Goal: Task Accomplishment & Management: Use online tool/utility

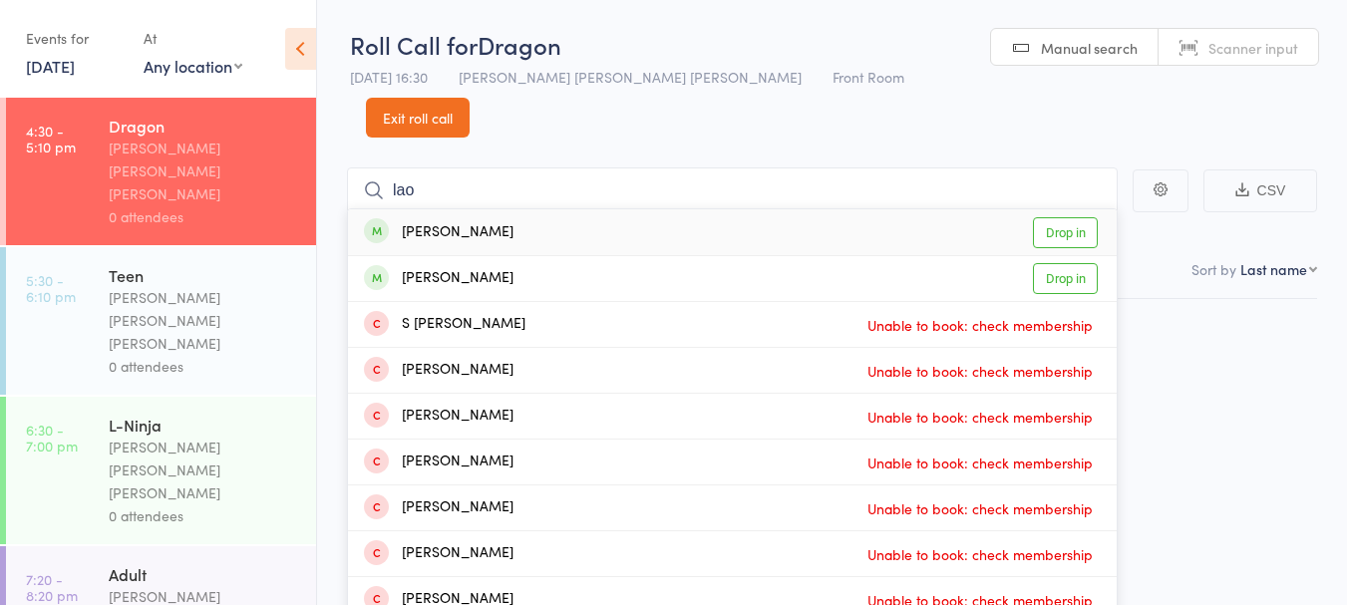
type input "lao"
click at [538, 209] on div "[PERSON_NAME] Drop in" at bounding box center [732, 232] width 769 height 46
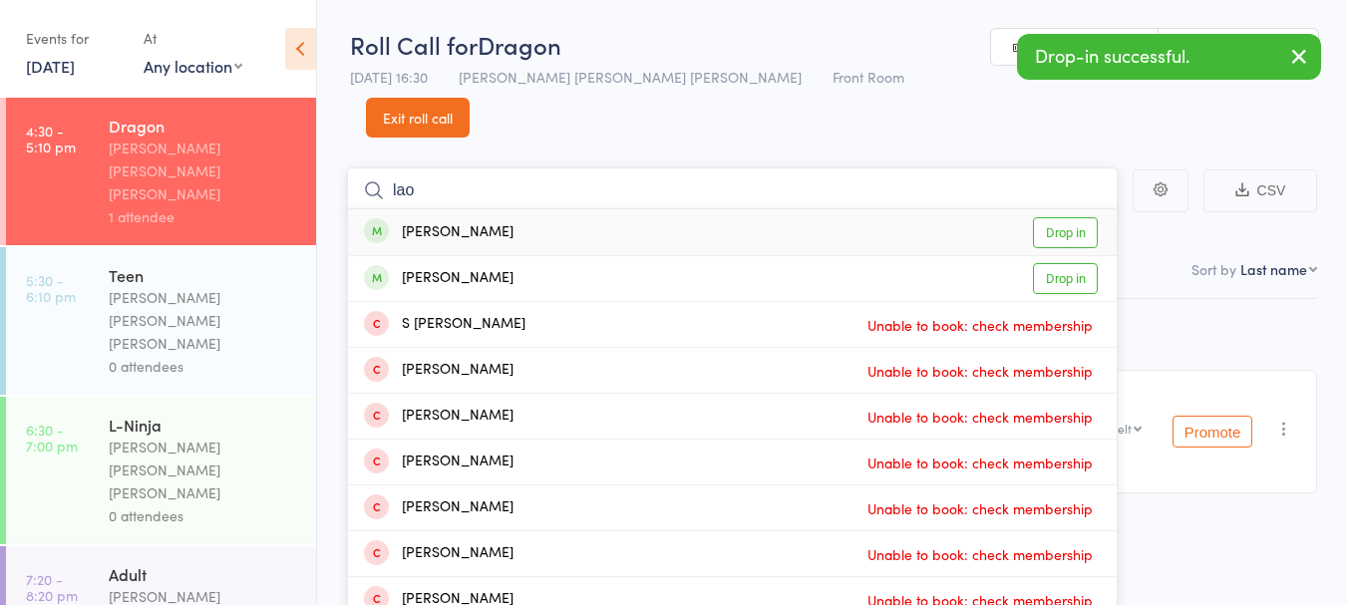
type input "lao"
click at [475, 256] on div "Jasper Lao Drop in" at bounding box center [732, 278] width 769 height 45
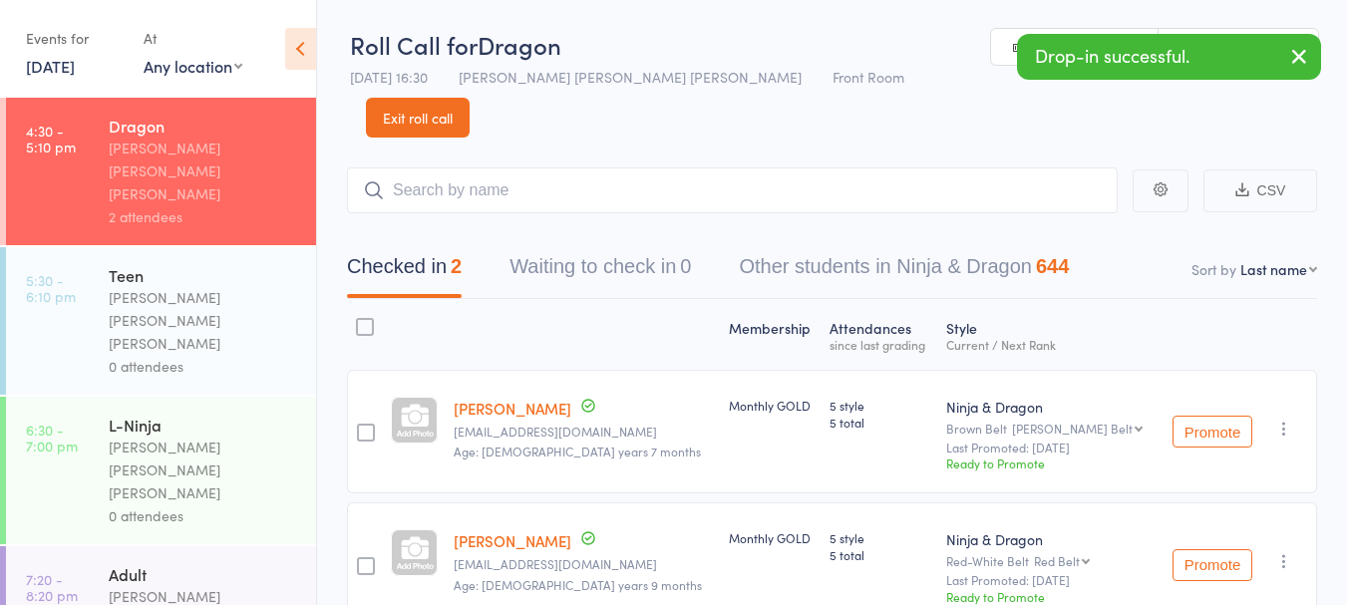
click at [74, 63] on link "17 Sep, 2025" at bounding box center [50, 66] width 49 height 22
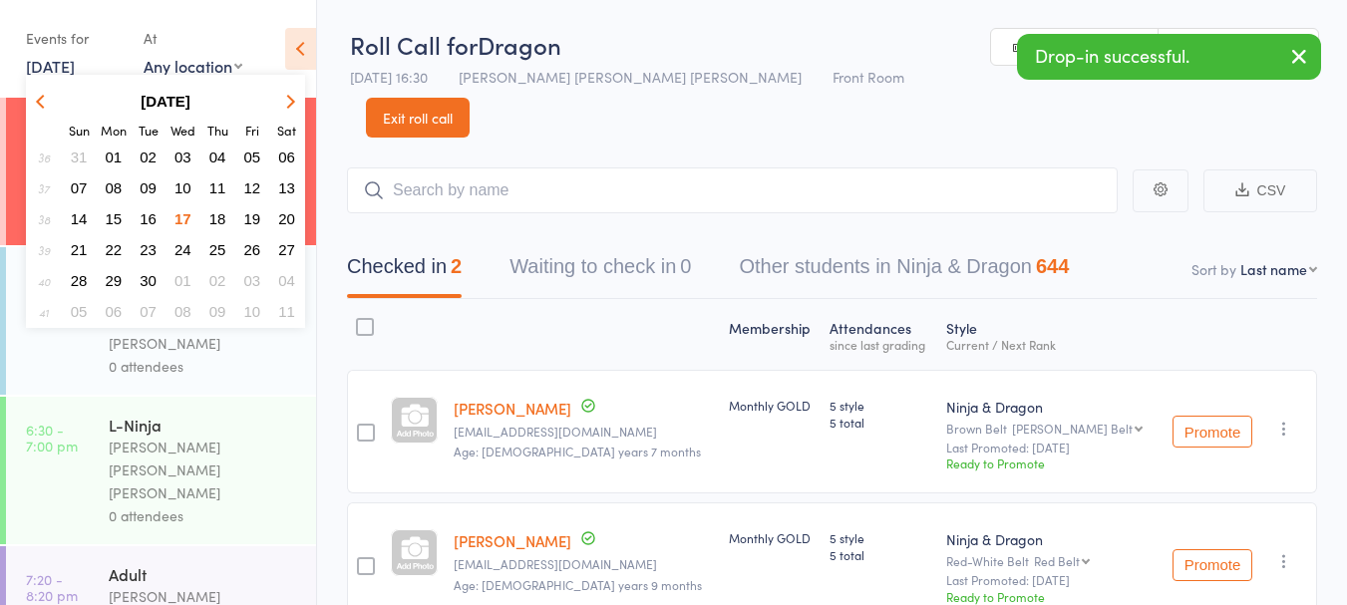
click at [182, 212] on span "17" at bounding box center [182, 218] width 17 height 17
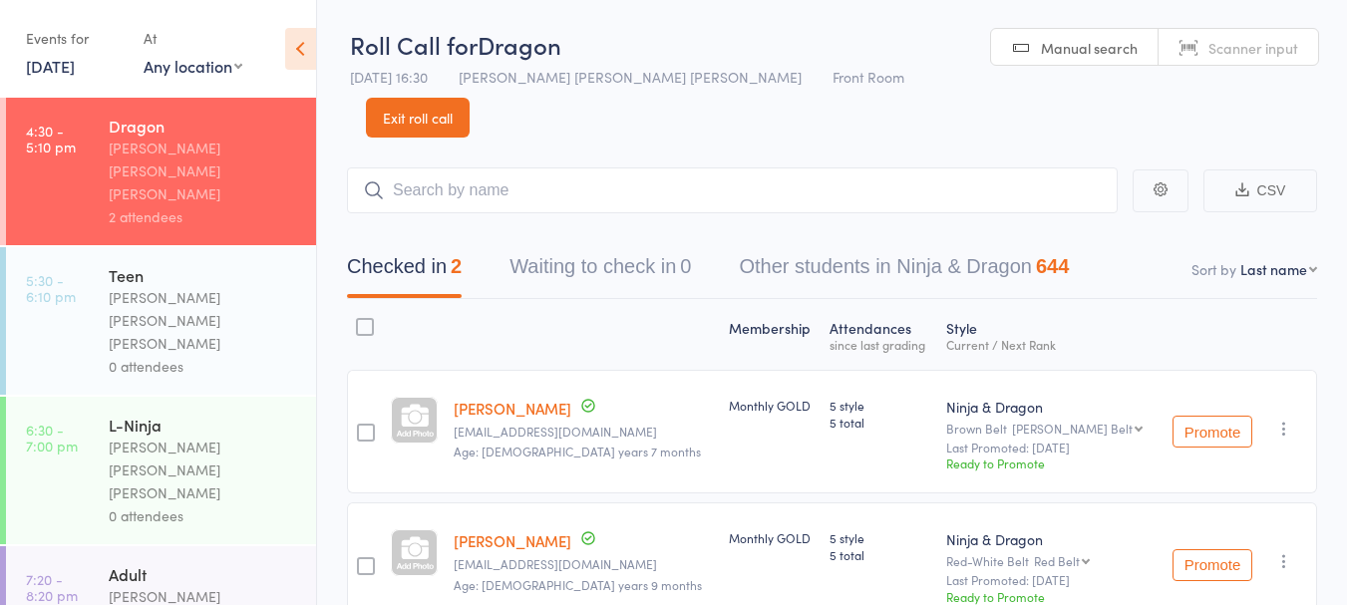
click at [64, 64] on link "17 Sep, 2025" at bounding box center [50, 66] width 49 height 22
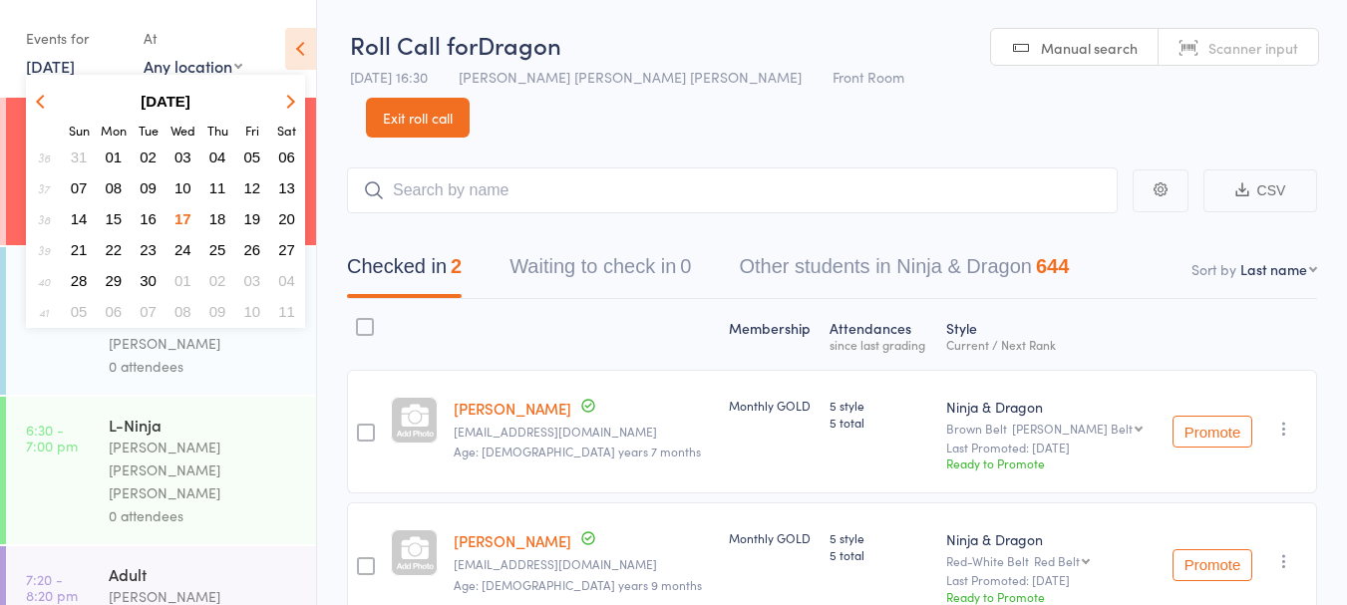
click at [183, 191] on span "10" at bounding box center [182, 187] width 17 height 17
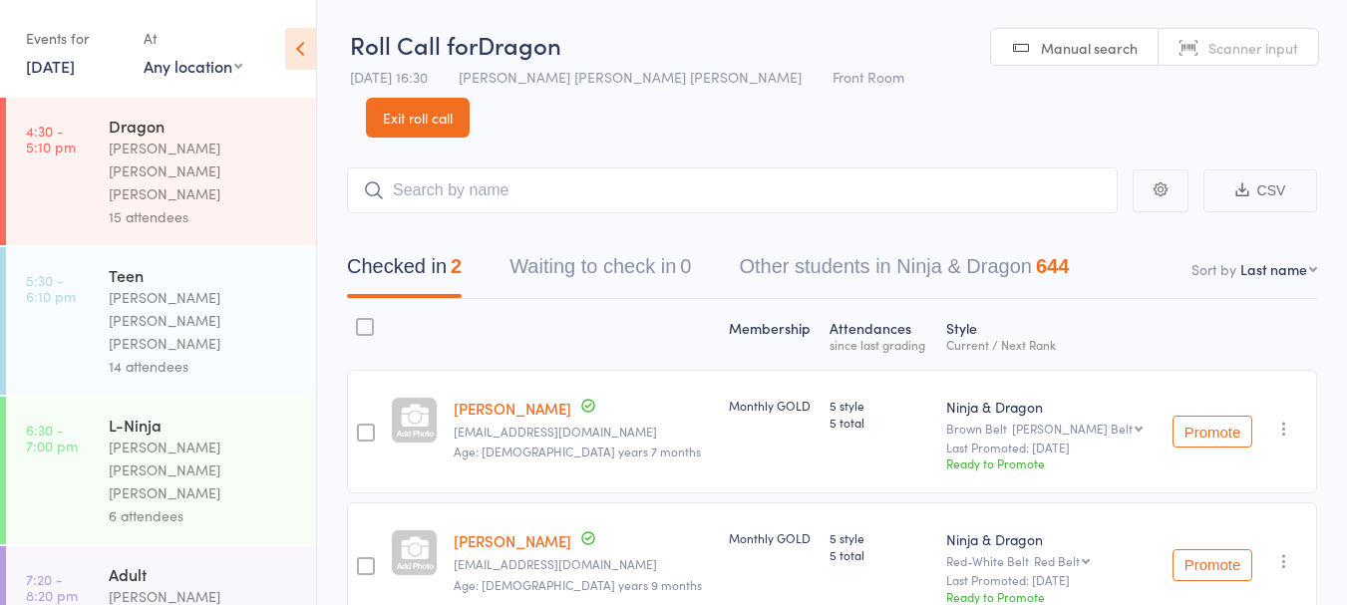
click at [50, 70] on link "10 Sep, 2025" at bounding box center [50, 66] width 49 height 22
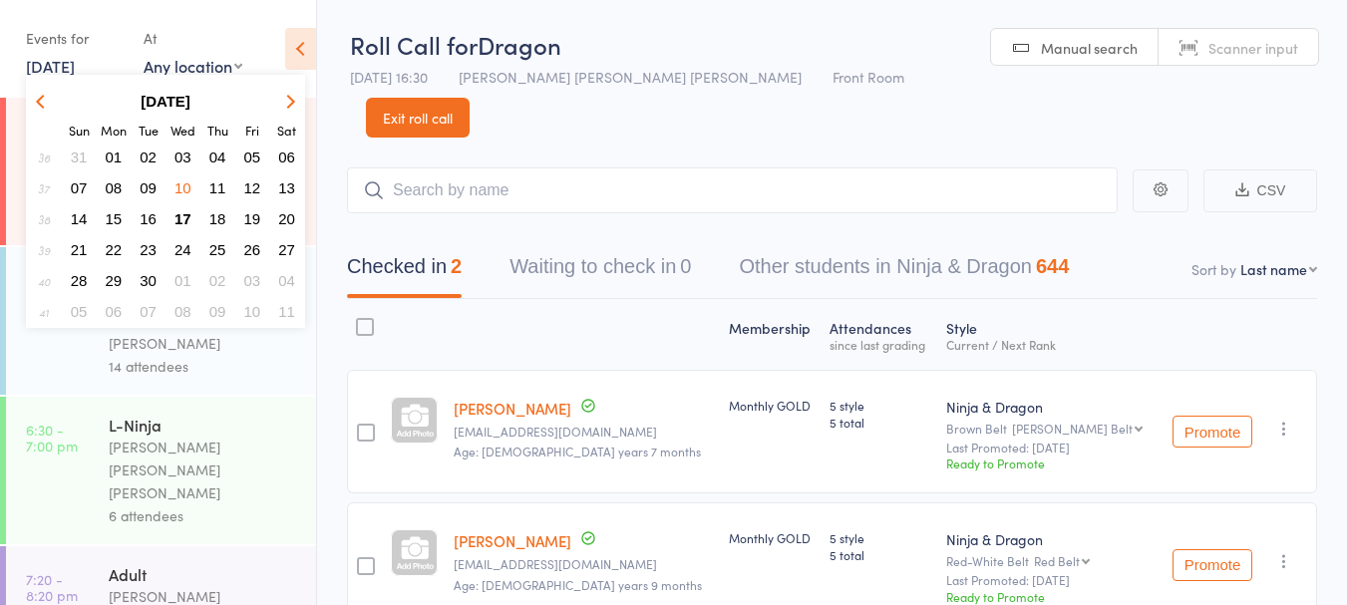
click at [179, 226] on span "17" at bounding box center [182, 218] width 17 height 17
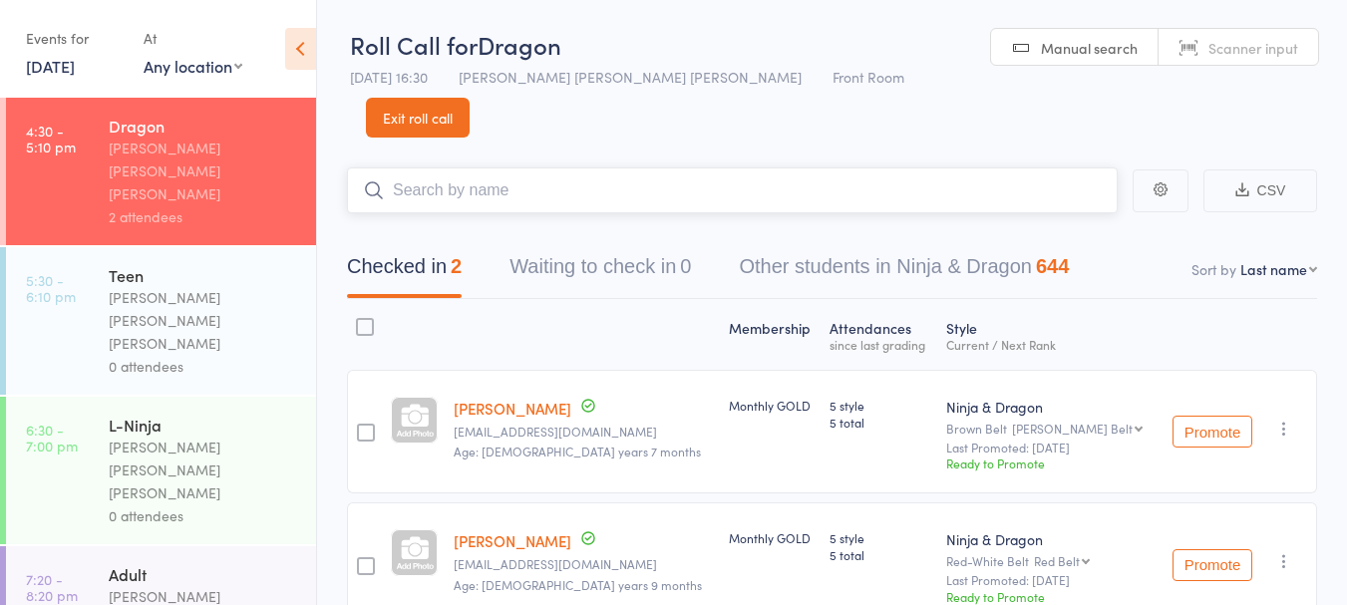
click at [492, 167] on input "search" at bounding box center [732, 190] width 771 height 46
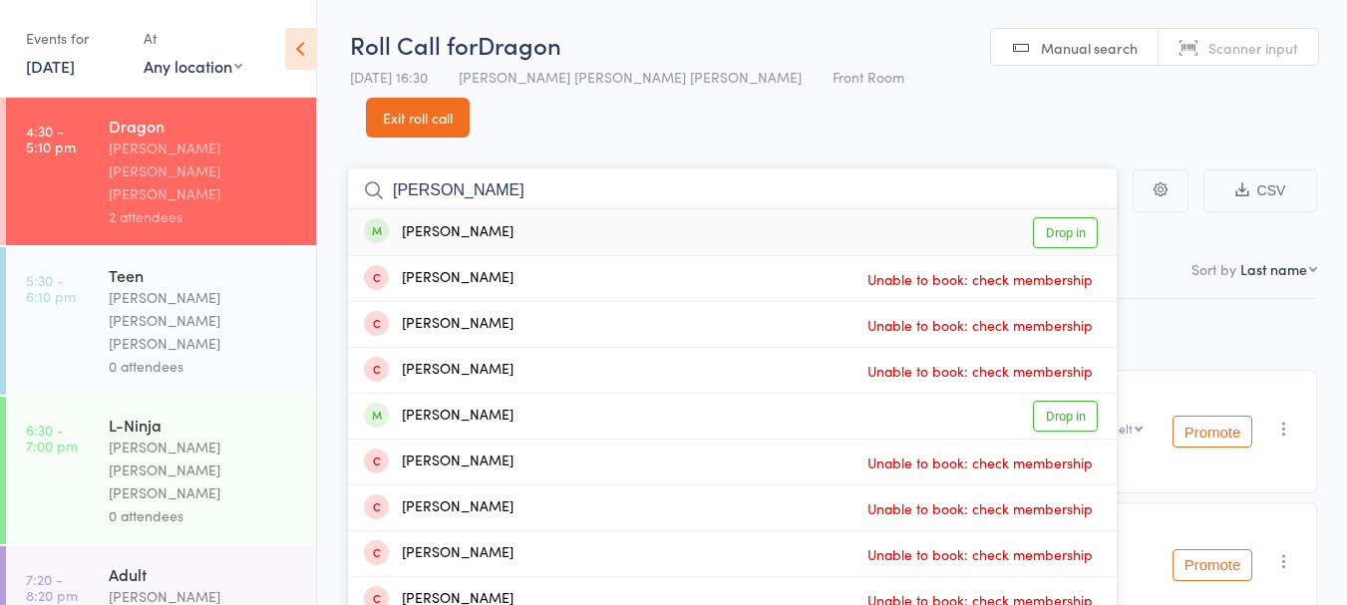
type input "brian"
click at [586, 256] on div "Adrian Jha Unable to book: check membership" at bounding box center [732, 278] width 769 height 45
type input "brian"
click at [483, 209] on div "Brian Shah Drop in" at bounding box center [732, 232] width 769 height 46
type input "thanika"
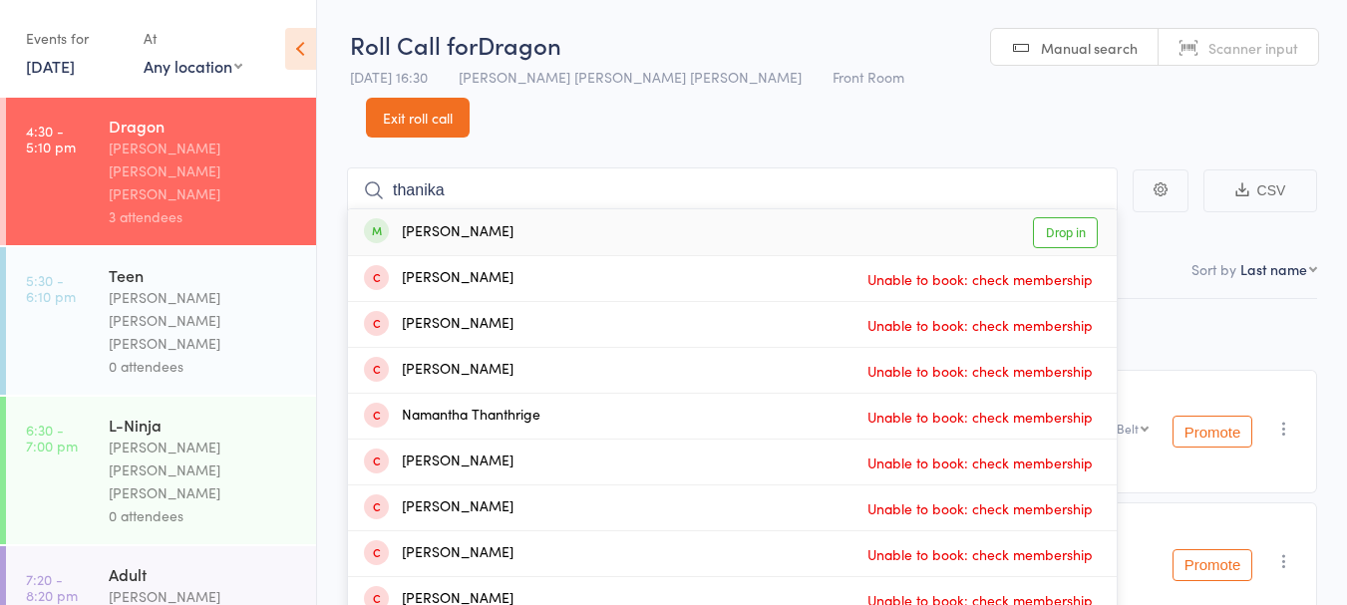
click at [420, 209] on div "Thanika Ramakrishnan Drop in" at bounding box center [732, 232] width 769 height 46
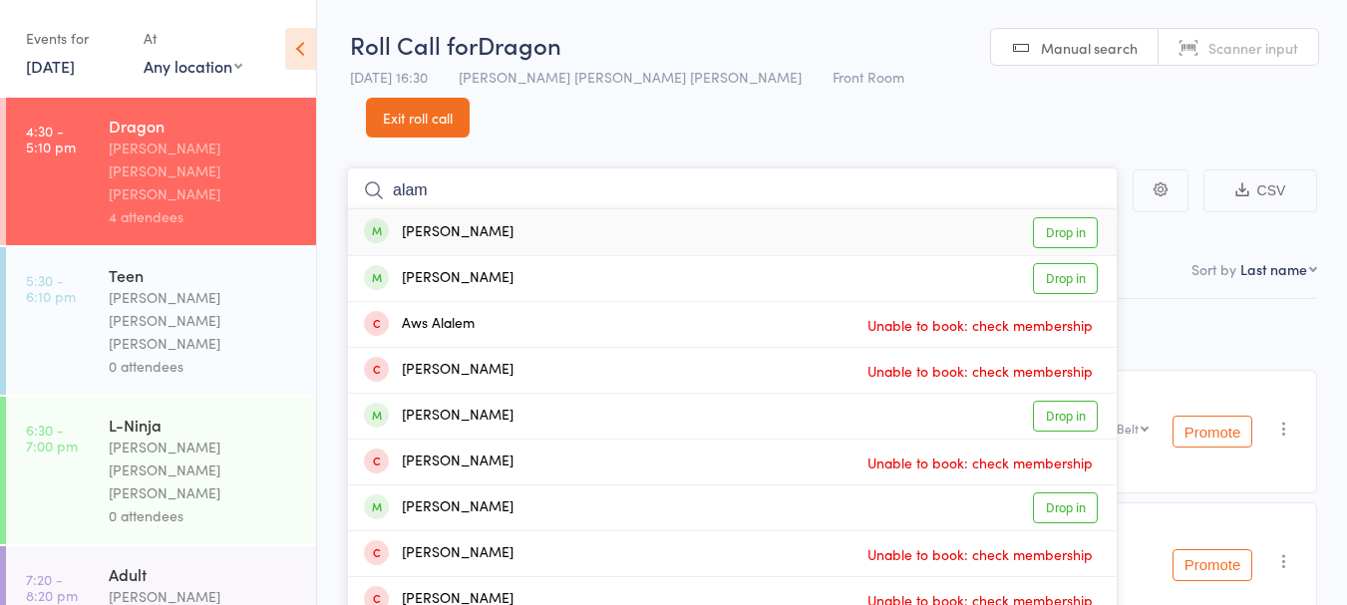
type input "alam"
click at [541, 209] on div "Ayesha Alam Drop in" at bounding box center [732, 232] width 769 height 46
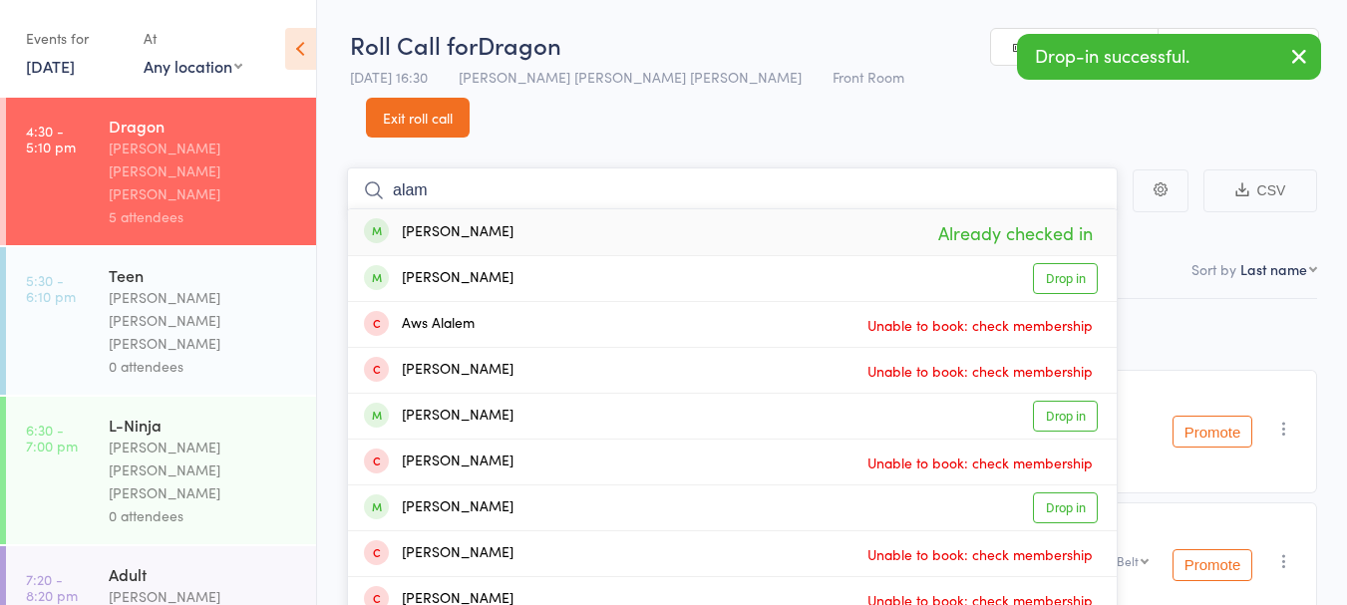
type input "alam"
click at [517, 256] on div "Abdullah Alam Drop in" at bounding box center [732, 278] width 769 height 45
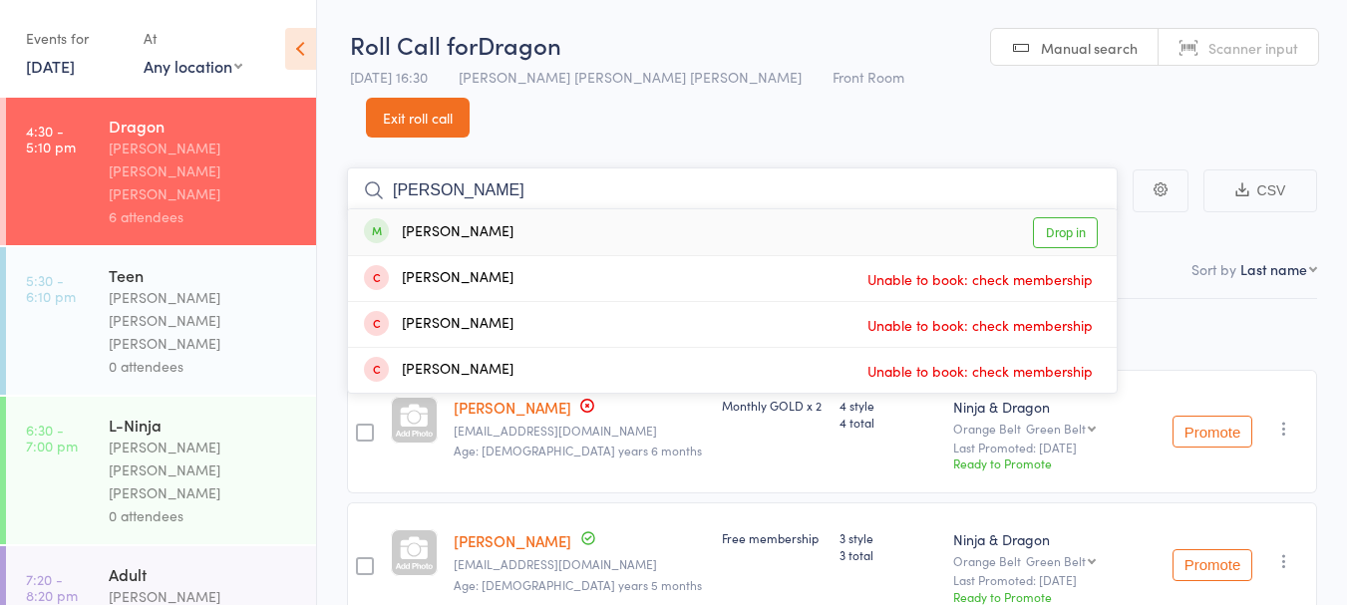
type input "advay"
click at [437, 221] on div "[PERSON_NAME]" at bounding box center [439, 232] width 150 height 23
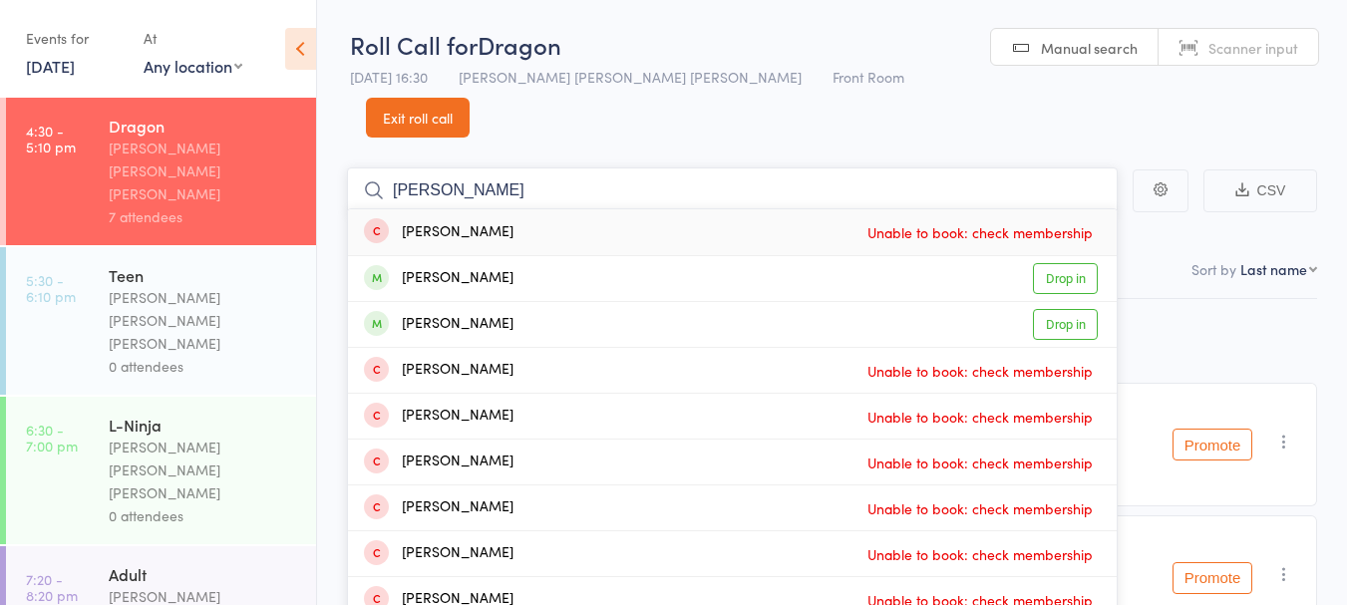
type input "damian"
click at [449, 267] on div "[PERSON_NAME]" at bounding box center [439, 278] width 150 height 23
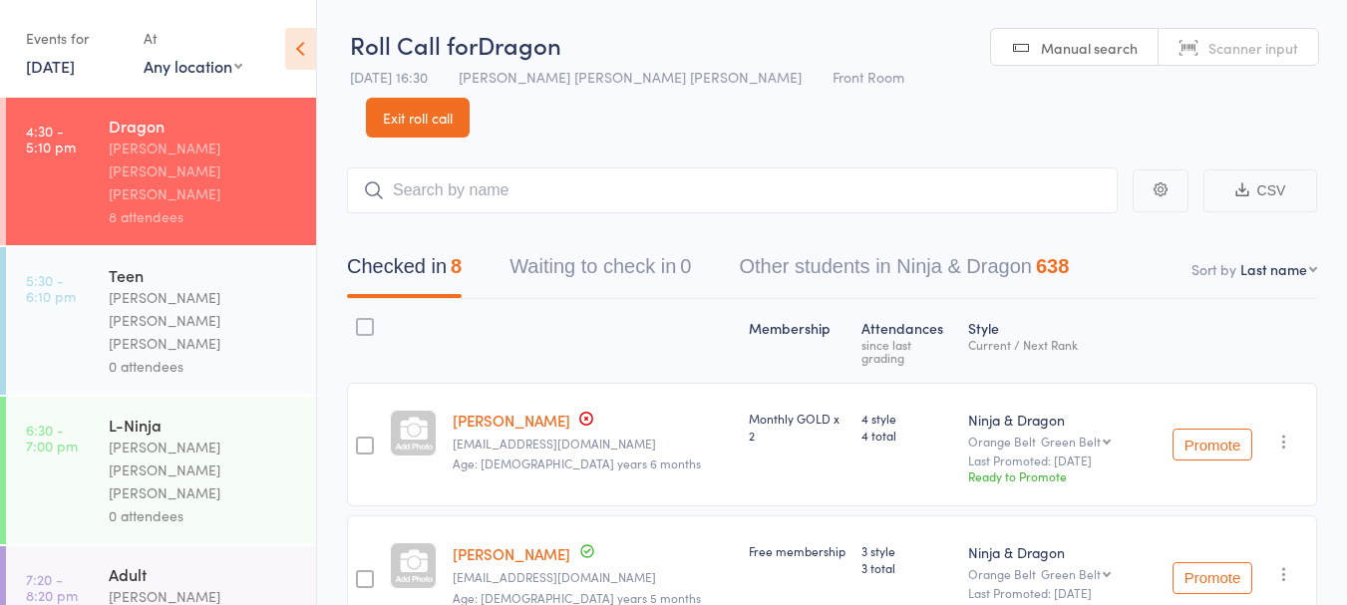
click at [469, 98] on link "Exit roll call" at bounding box center [418, 118] width 104 height 40
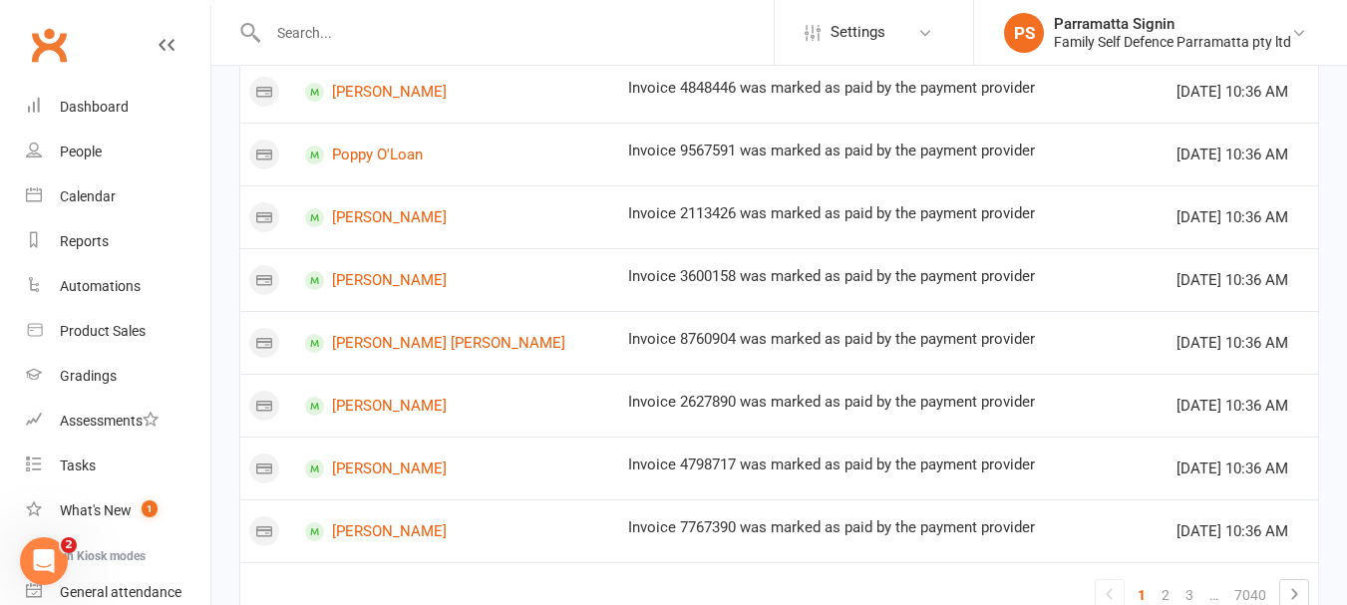
scroll to position [1403, 0]
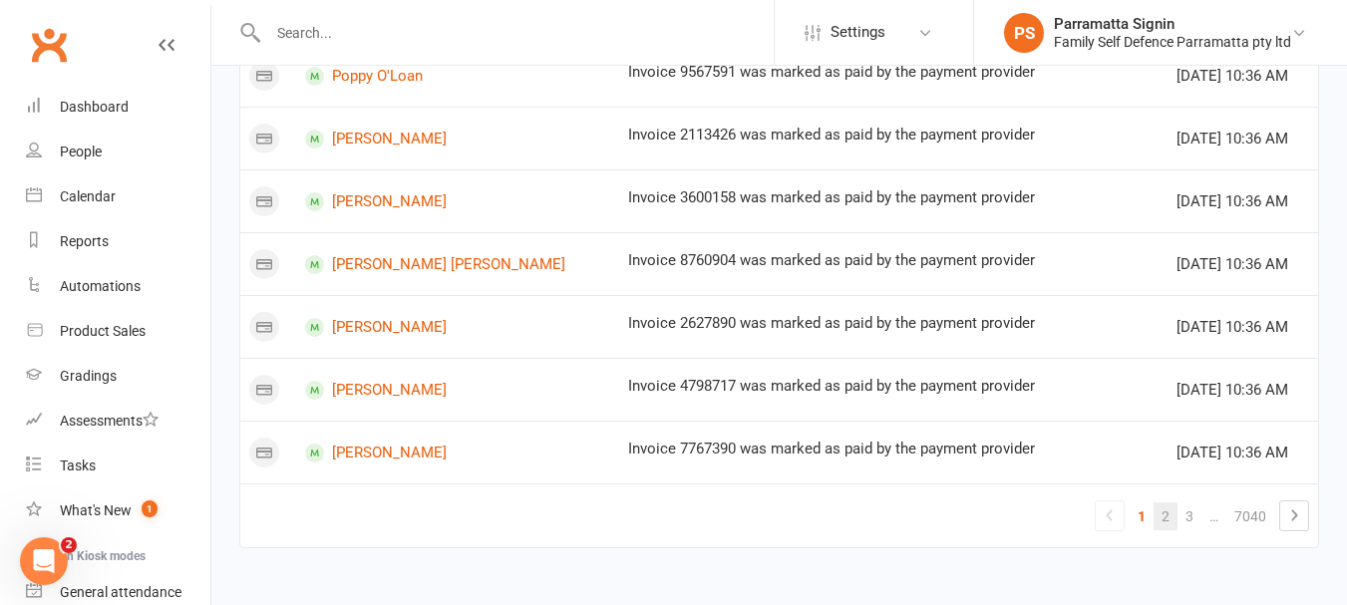
click at [1165, 515] on link "2" at bounding box center [1165, 516] width 24 height 28
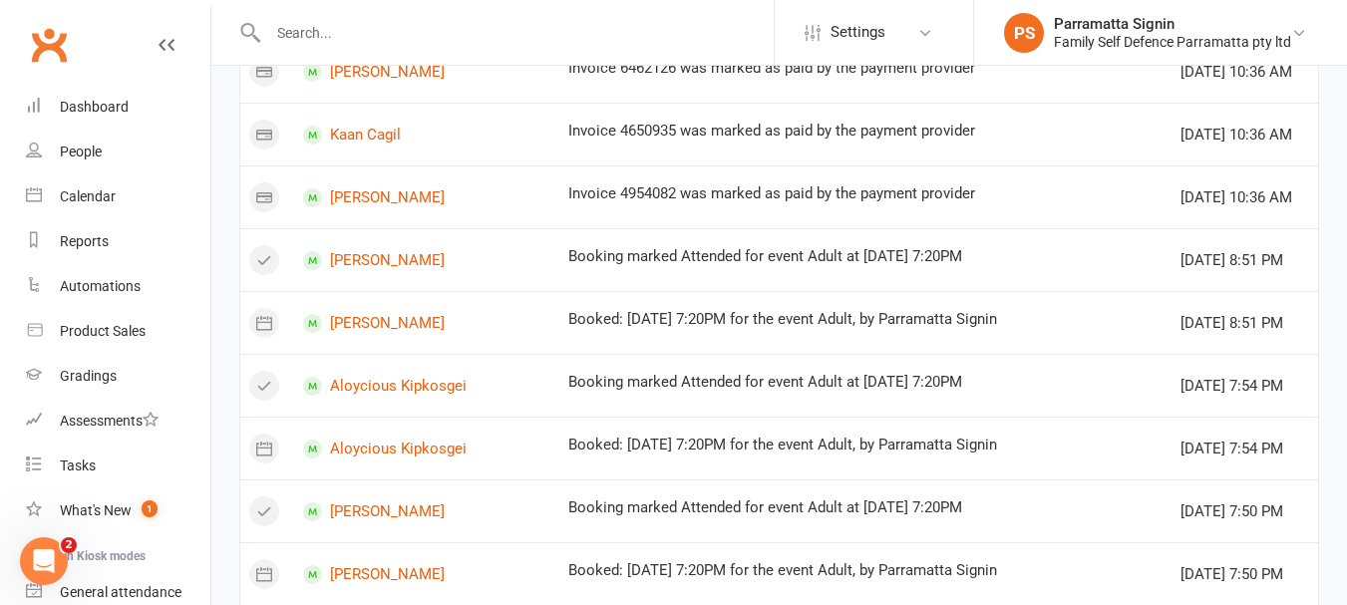
scroll to position [1329, 0]
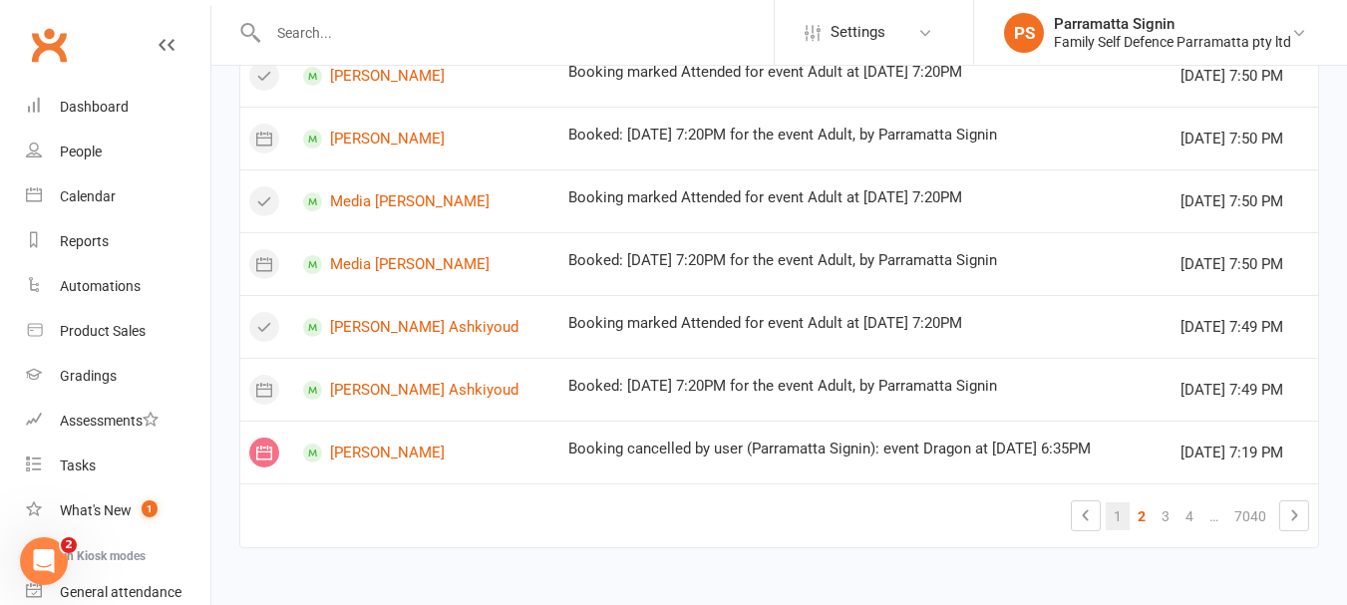
click at [1117, 515] on link "1" at bounding box center [1117, 516] width 24 height 28
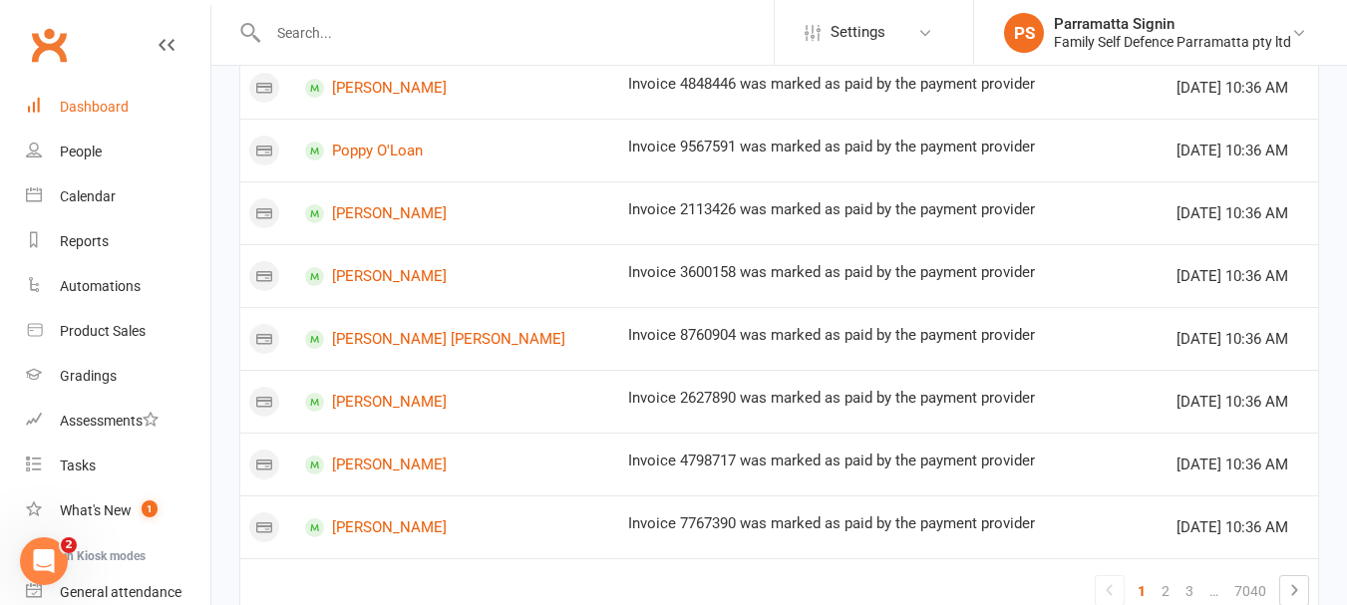
click at [73, 105] on div "Dashboard" at bounding box center [94, 107] width 69 height 16
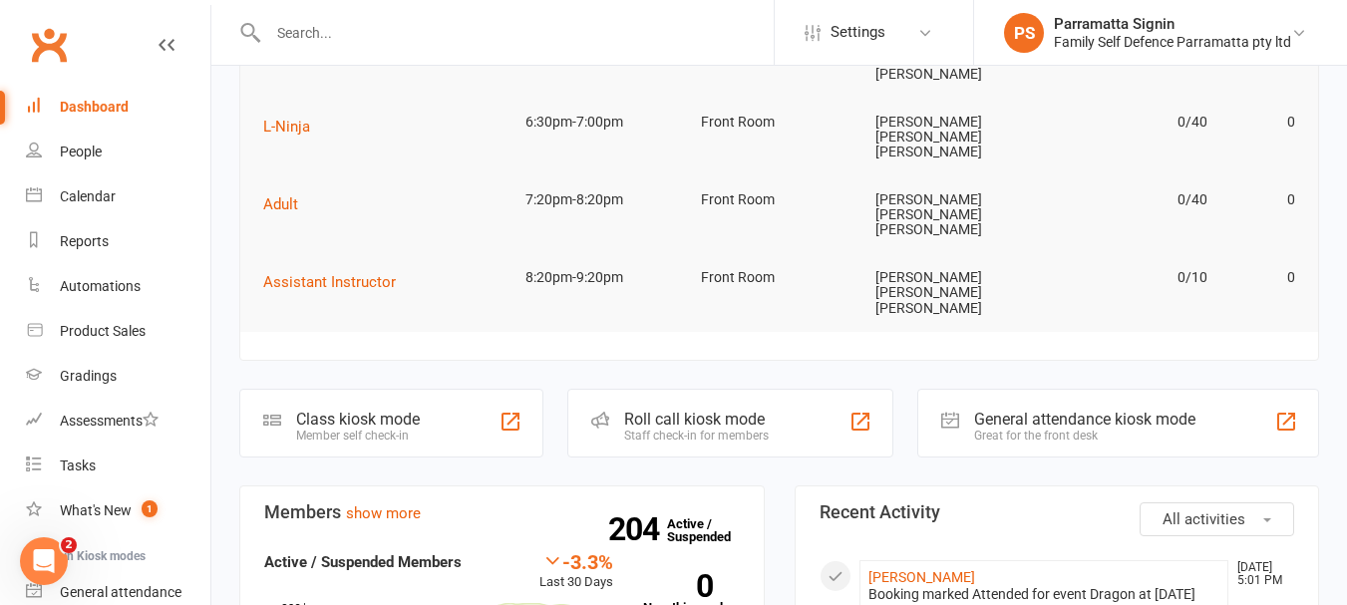
scroll to position [269, 0]
click at [687, 428] on div "Staff check-in for members" at bounding box center [696, 435] width 145 height 14
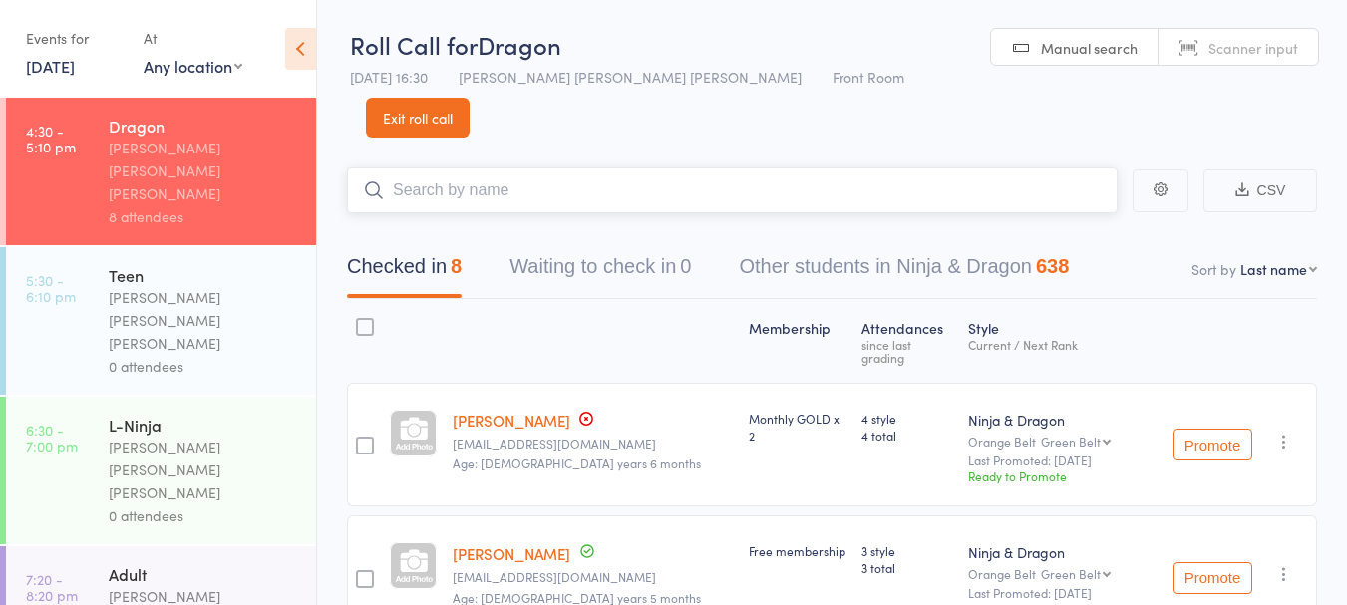
click at [948, 167] on input "search" at bounding box center [732, 190] width 771 height 46
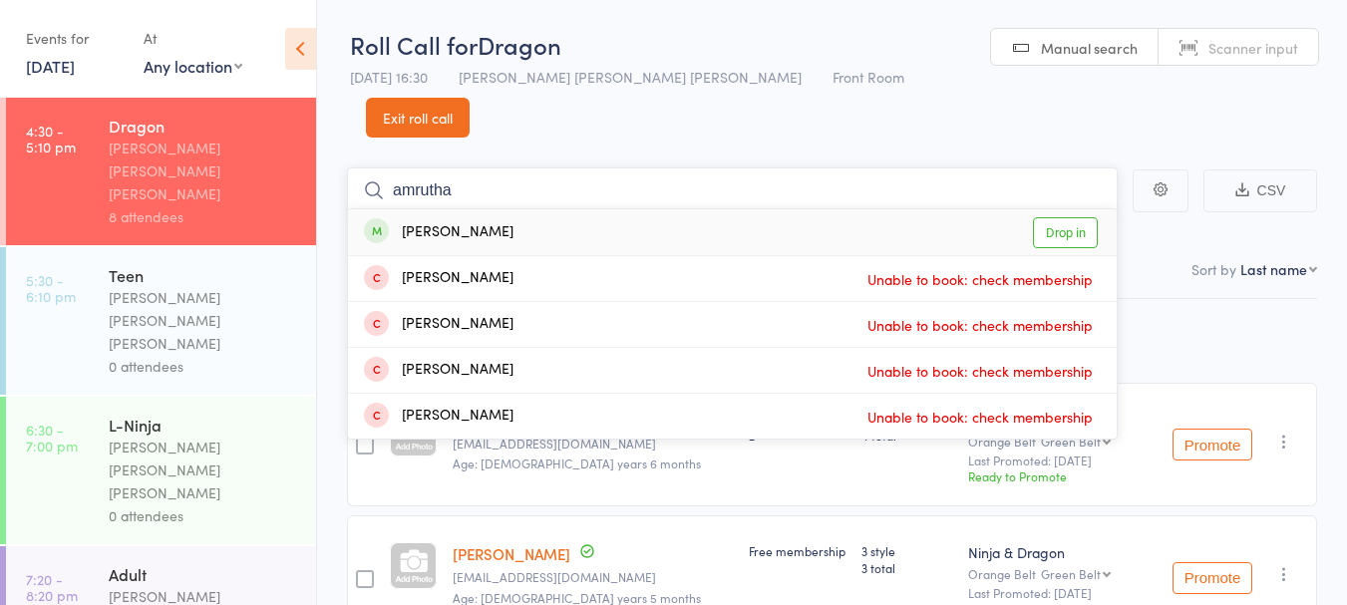
type input "amrutha"
click at [1075, 217] on link "Drop in" at bounding box center [1065, 232] width 65 height 31
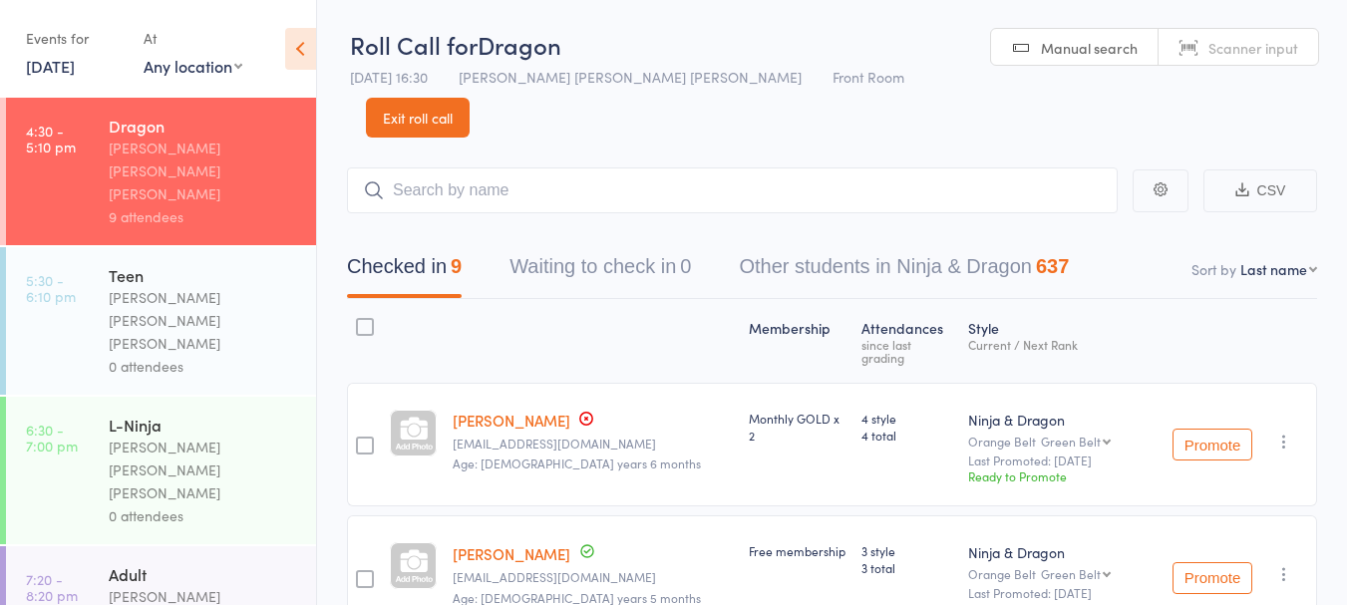
click at [469, 98] on link "Exit roll call" at bounding box center [418, 118] width 104 height 40
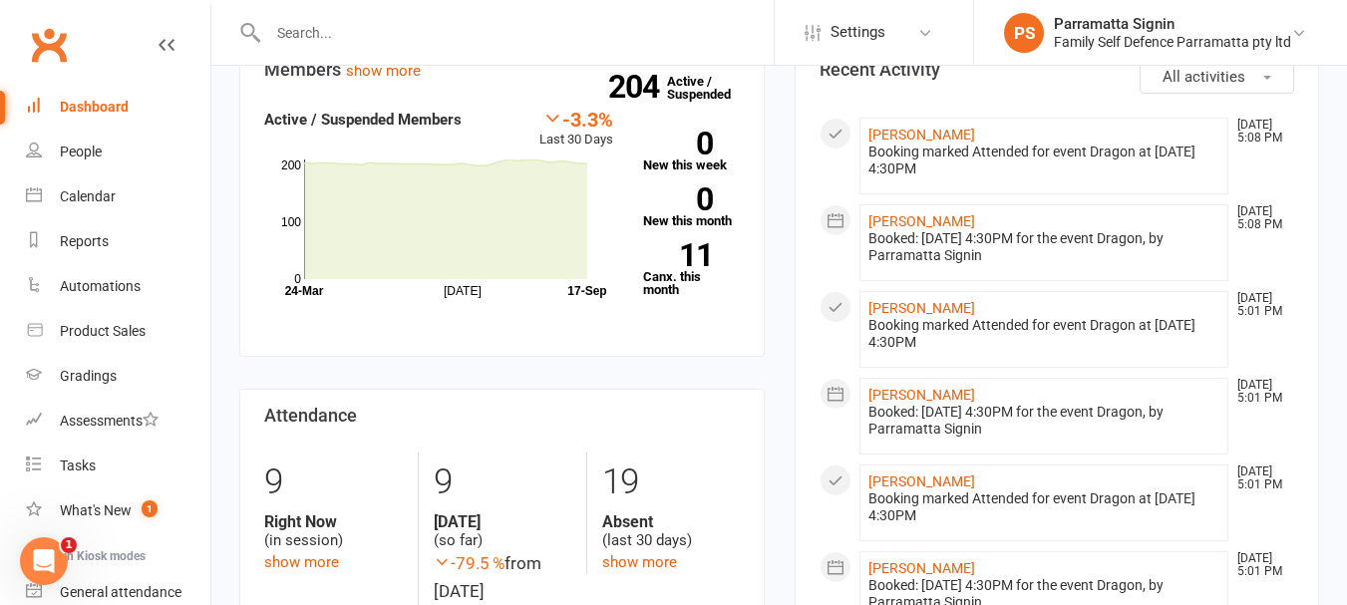
scroll to position [643, 0]
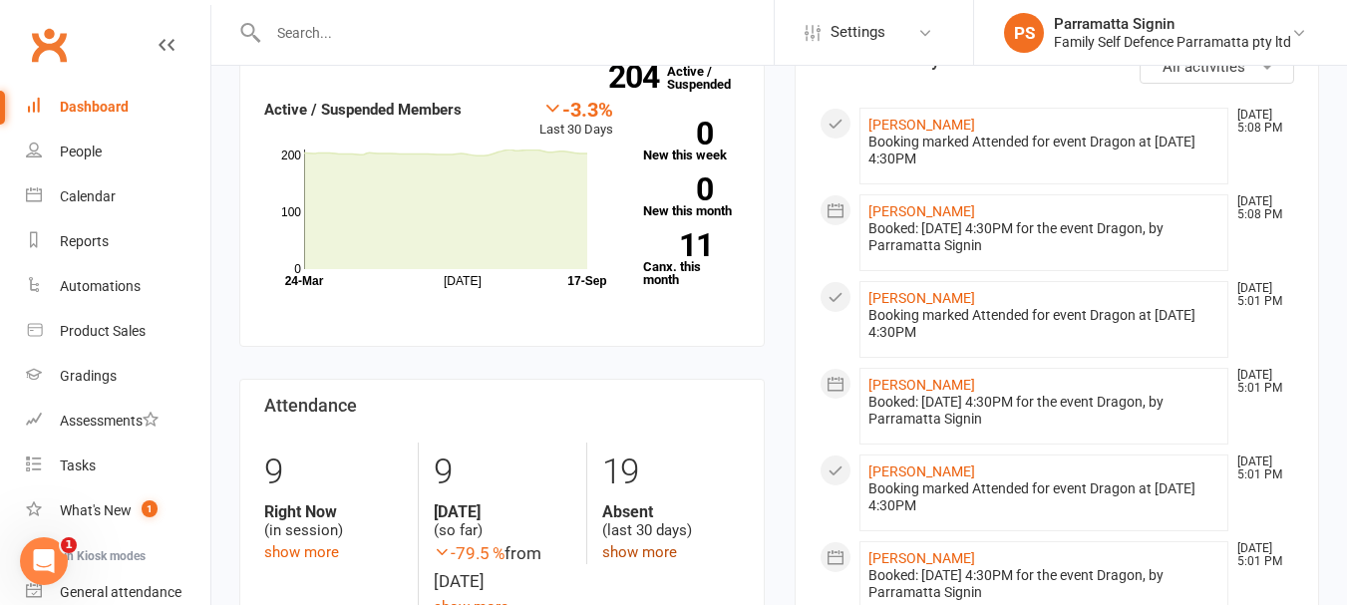
click at [655, 543] on link "show more" at bounding box center [639, 552] width 75 height 18
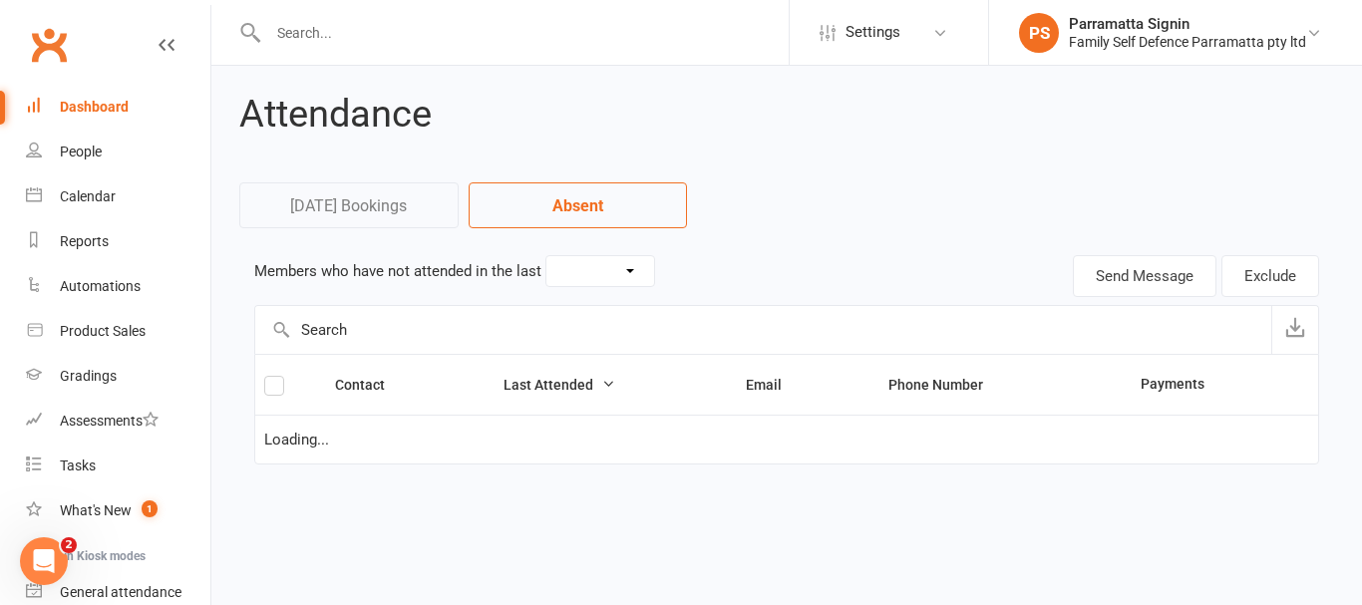
select select "30"
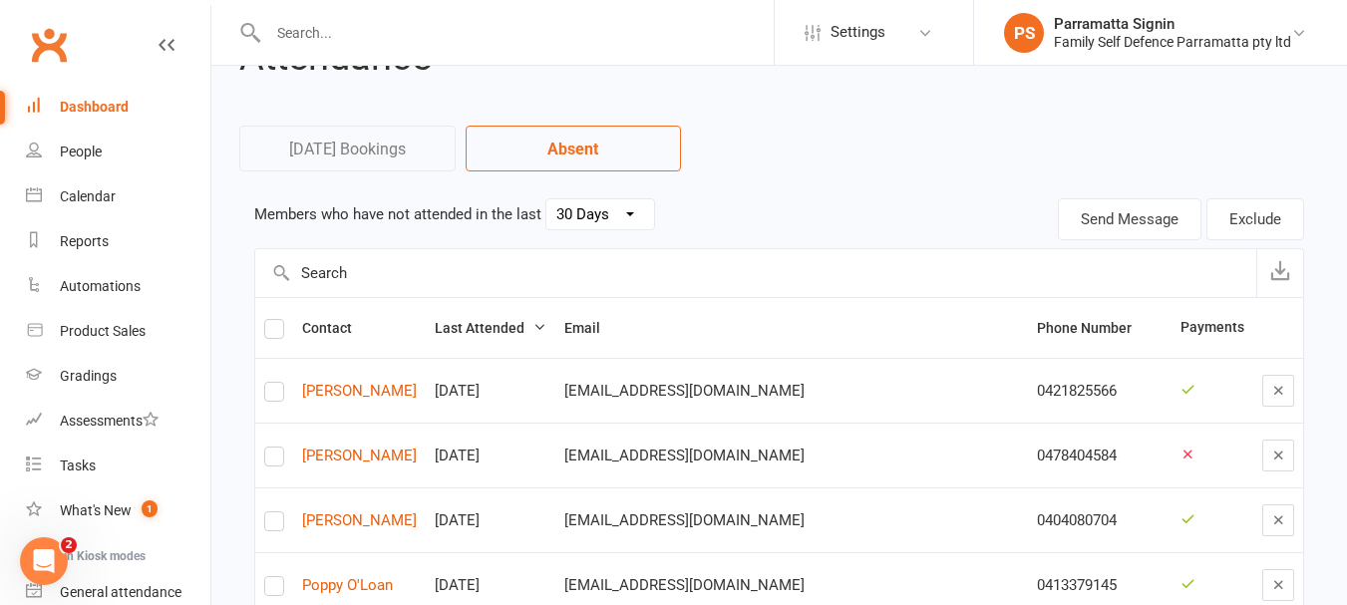
scroll to position [110, 0]
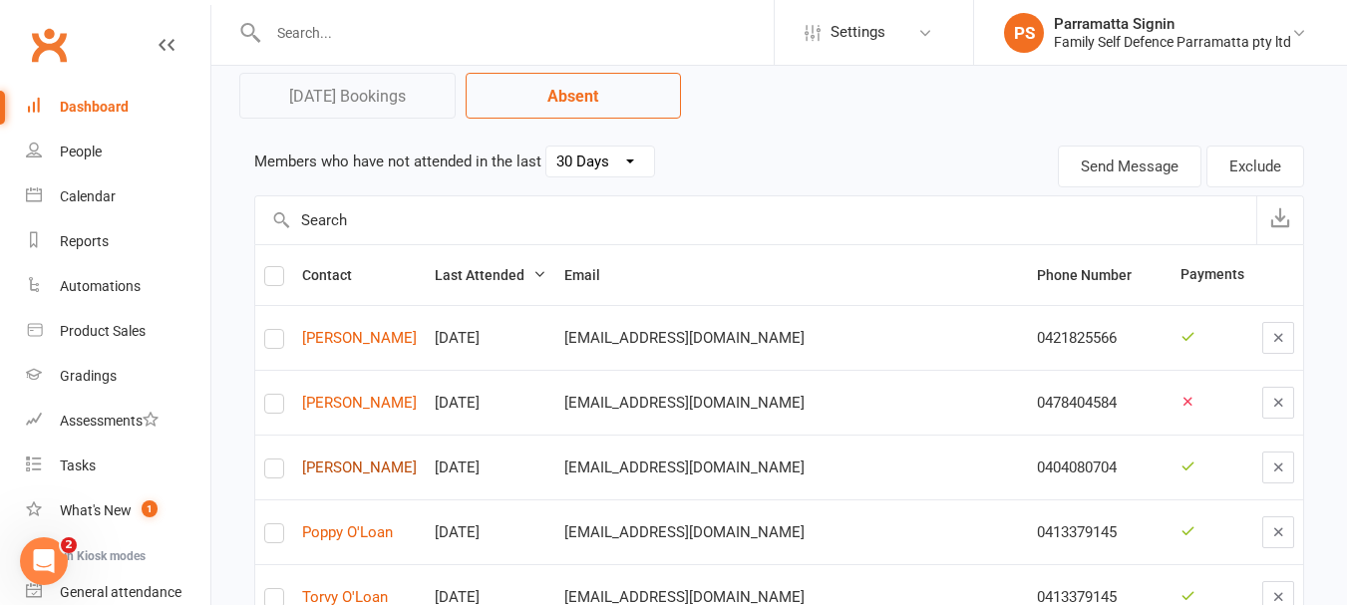
click at [344, 468] on link "Maryam Sakieh" at bounding box center [359, 468] width 115 height 17
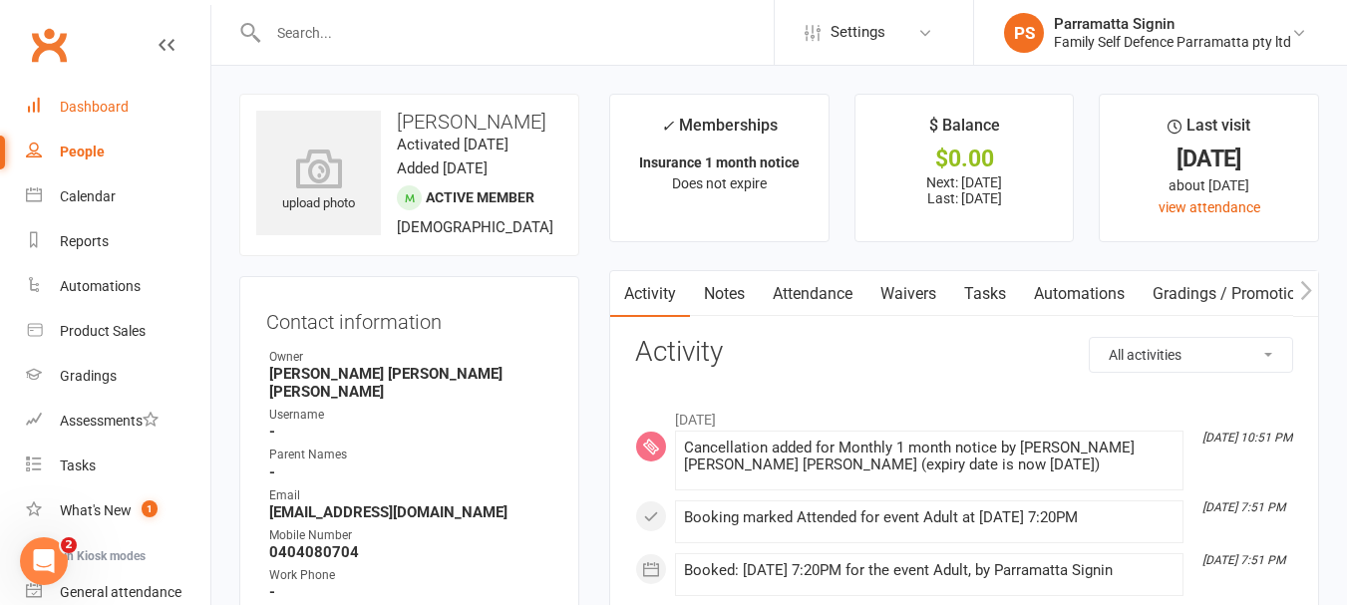
click at [74, 127] on link "Dashboard" at bounding box center [118, 107] width 184 height 45
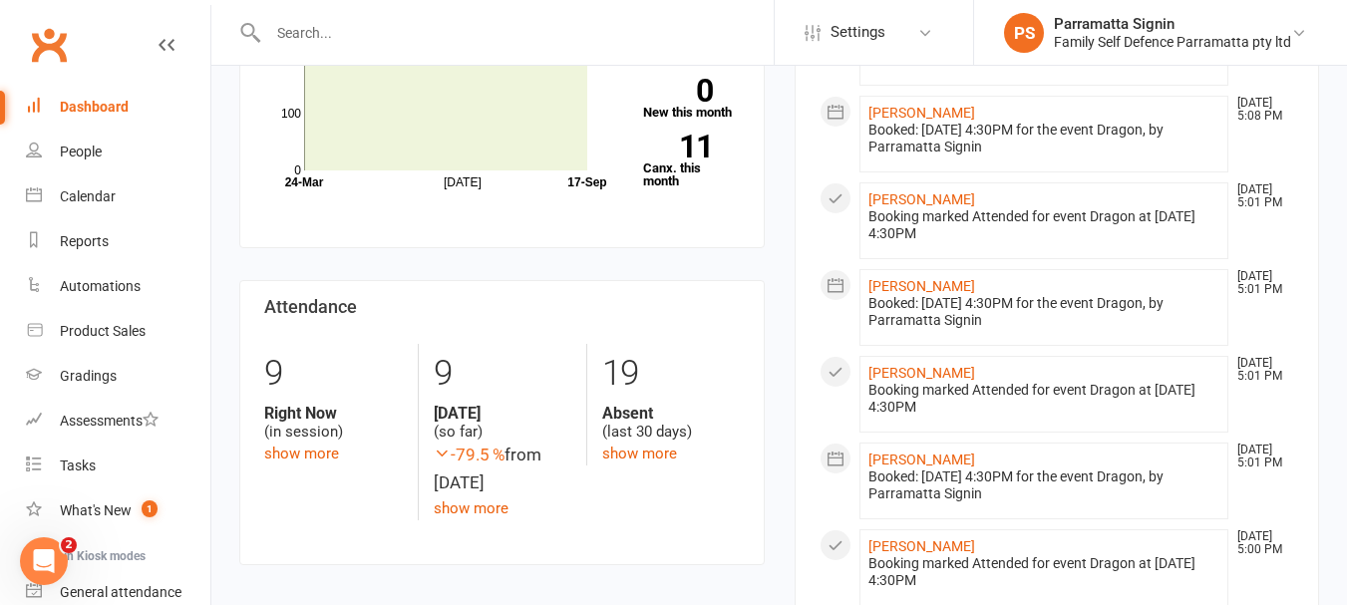
scroll to position [738, 0]
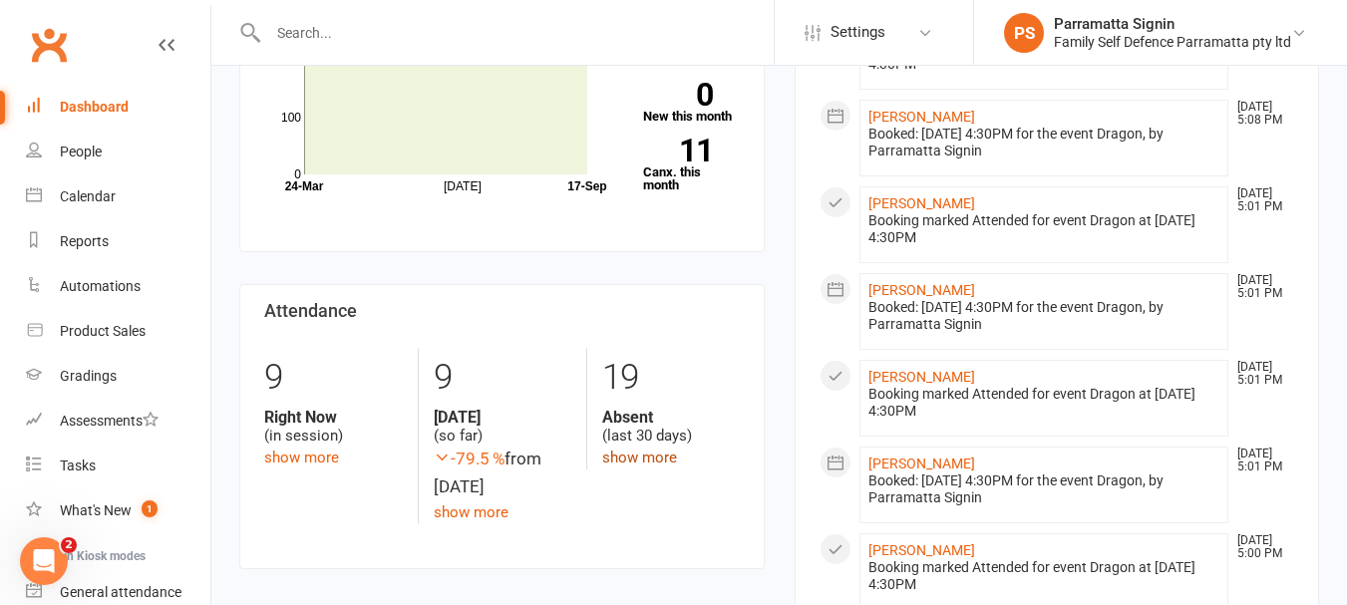
click at [652, 449] on link "show more" at bounding box center [639, 458] width 75 height 18
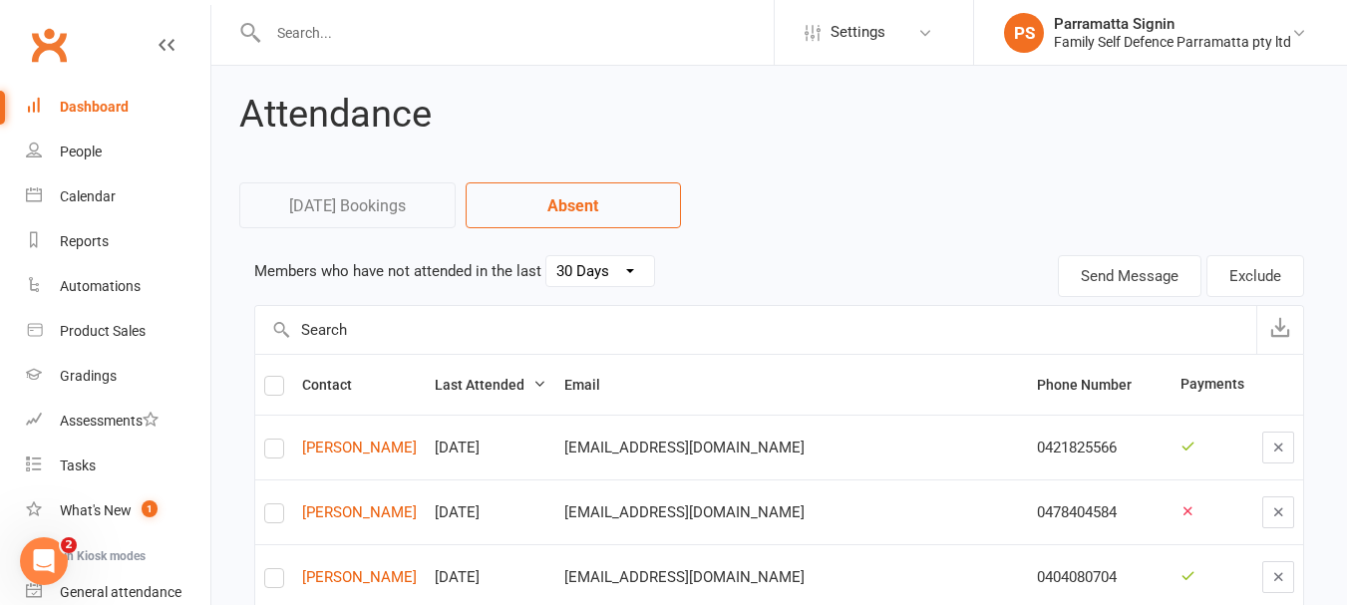
click at [625, 277] on select "30 Days 15 Days 7 Days" at bounding box center [600, 271] width 108 height 30
click at [546, 256] on select "30 Days 15 Days 7 Days" at bounding box center [600, 271] width 108 height 30
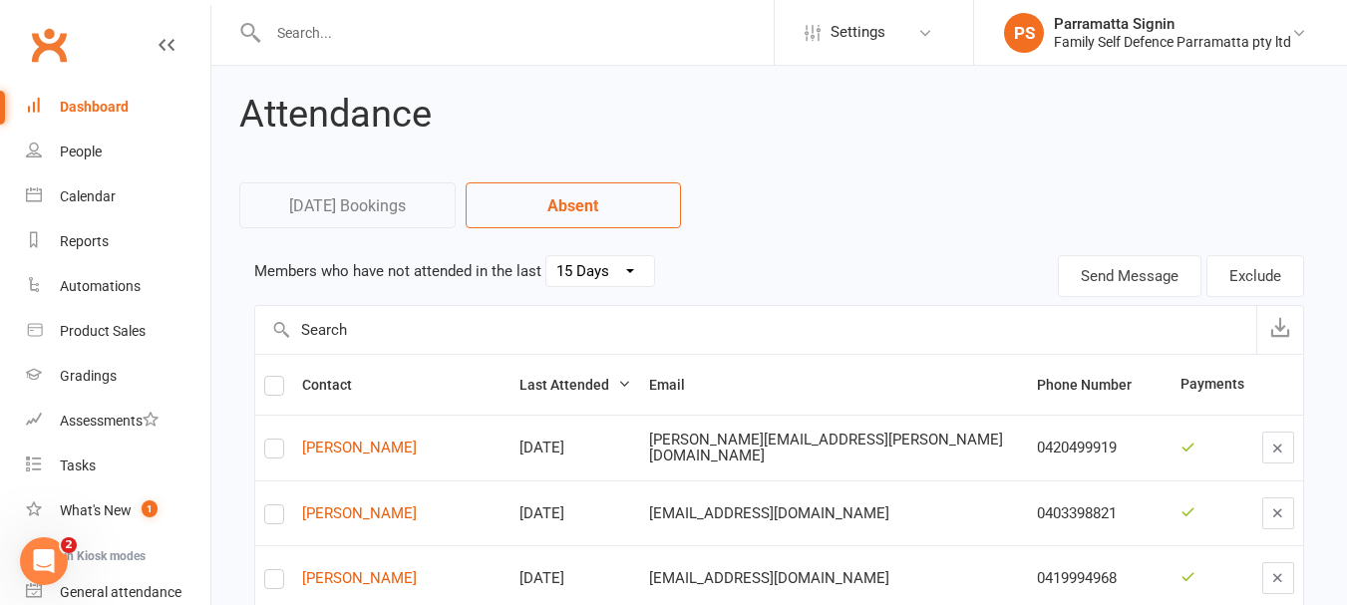
click at [586, 269] on select "30 Days 15 Days 7 Days" at bounding box center [600, 271] width 108 height 30
click at [546, 256] on select "30 Days 15 Days 7 Days" at bounding box center [600, 271] width 108 height 30
select select "30"
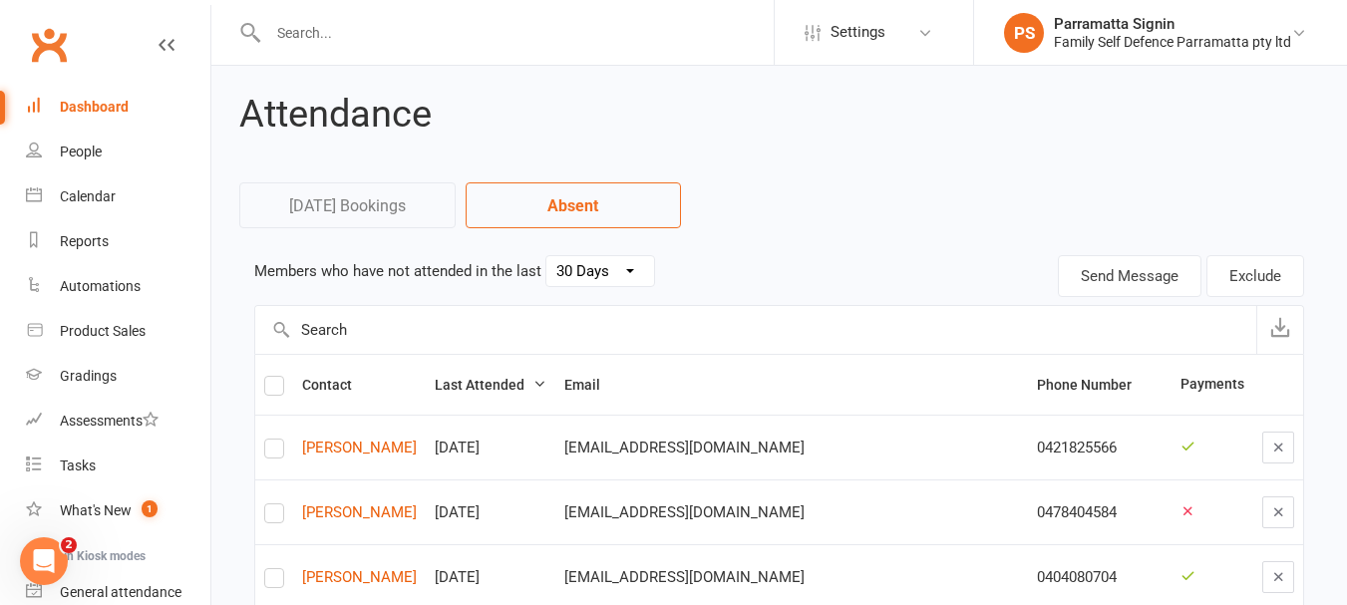
click at [104, 117] on link "Dashboard" at bounding box center [118, 107] width 184 height 45
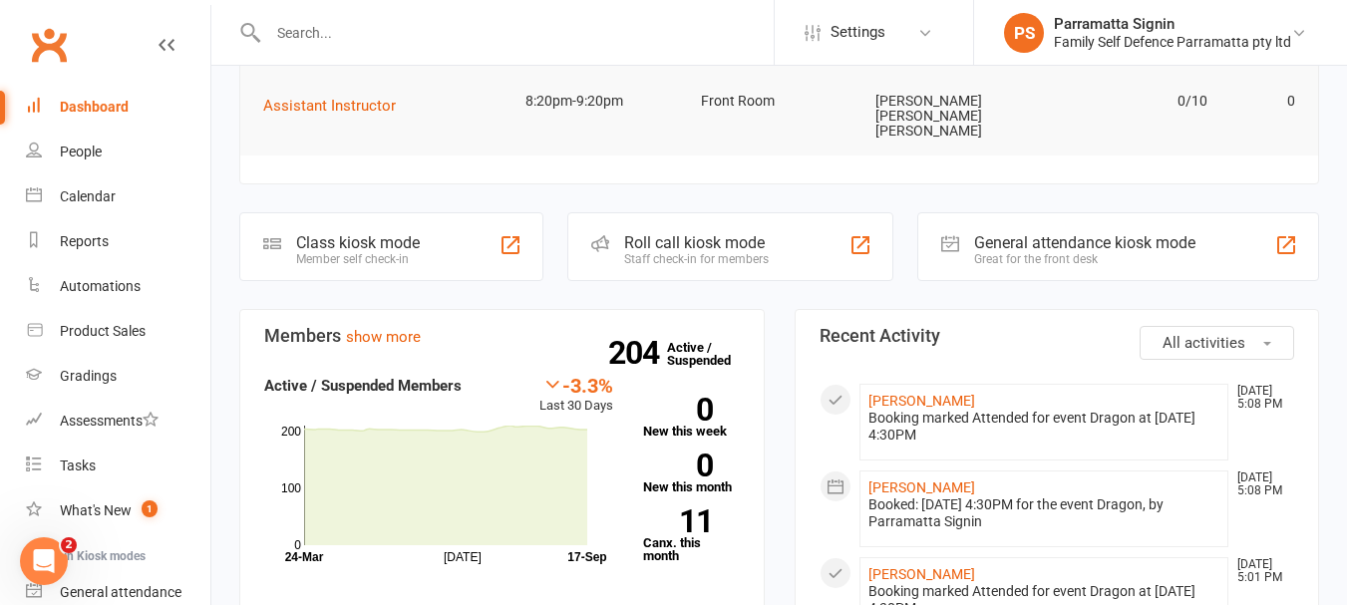
scroll to position [372, 0]
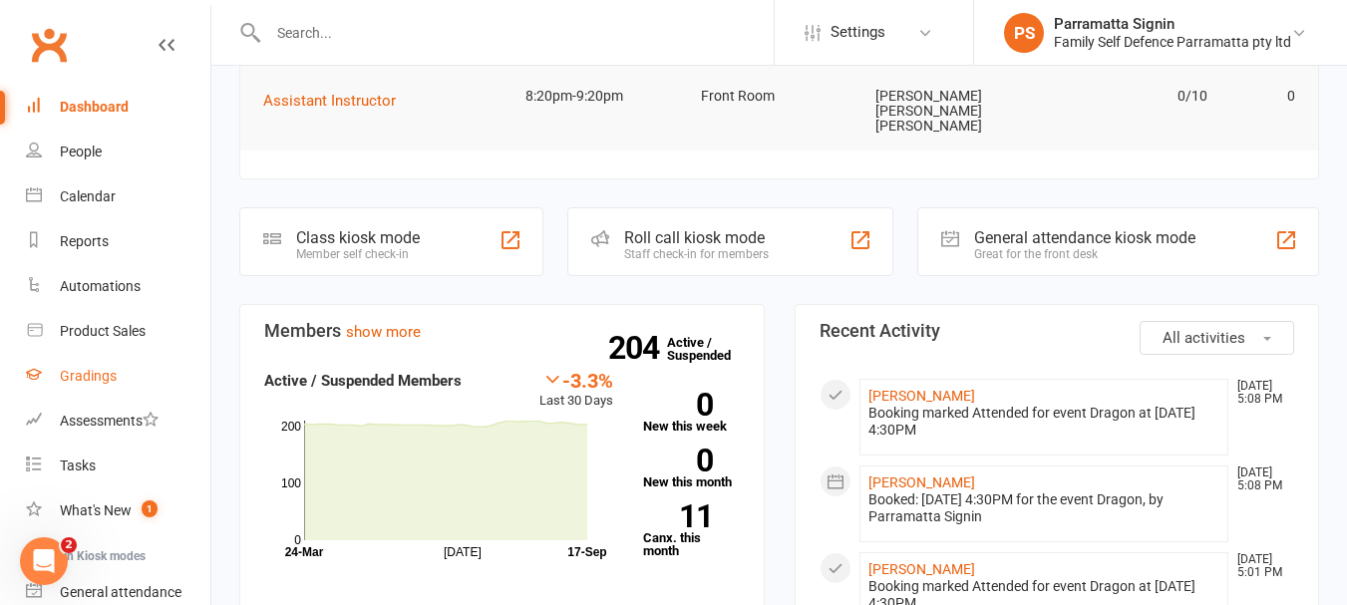
click at [67, 363] on link "Gradings" at bounding box center [118, 376] width 184 height 45
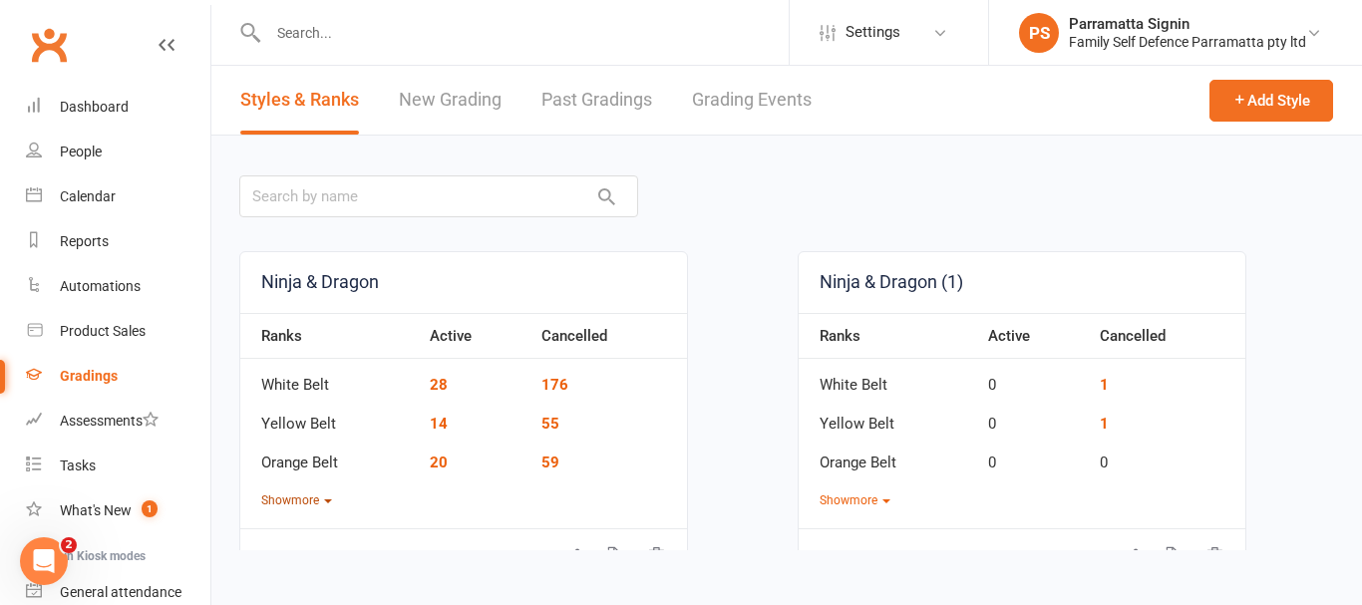
click at [307, 500] on button "Show more" at bounding box center [296, 500] width 71 height 19
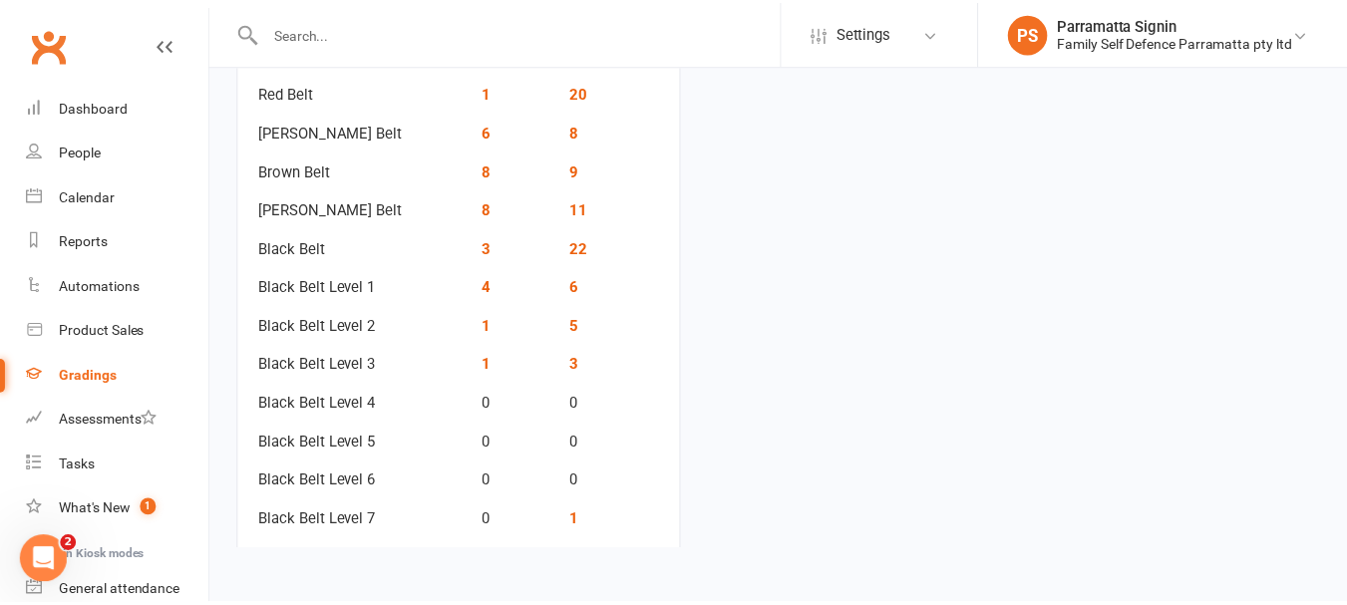
scroll to position [559, 0]
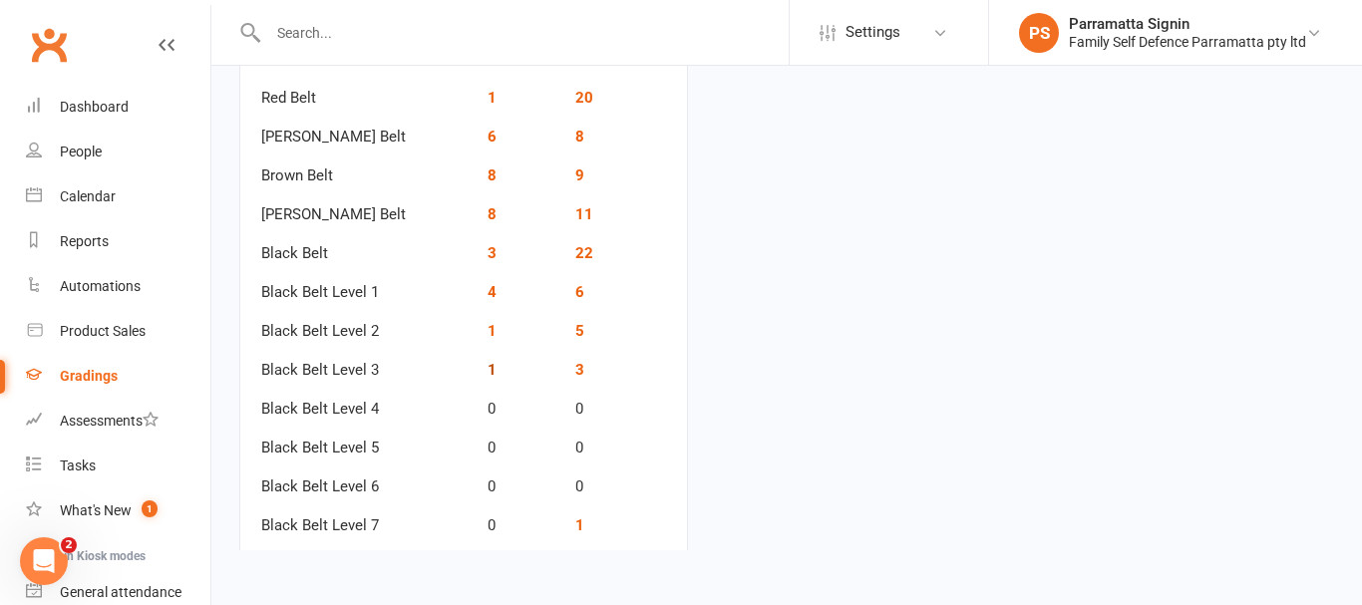
click at [487, 369] on link "1" at bounding box center [491, 370] width 9 height 18
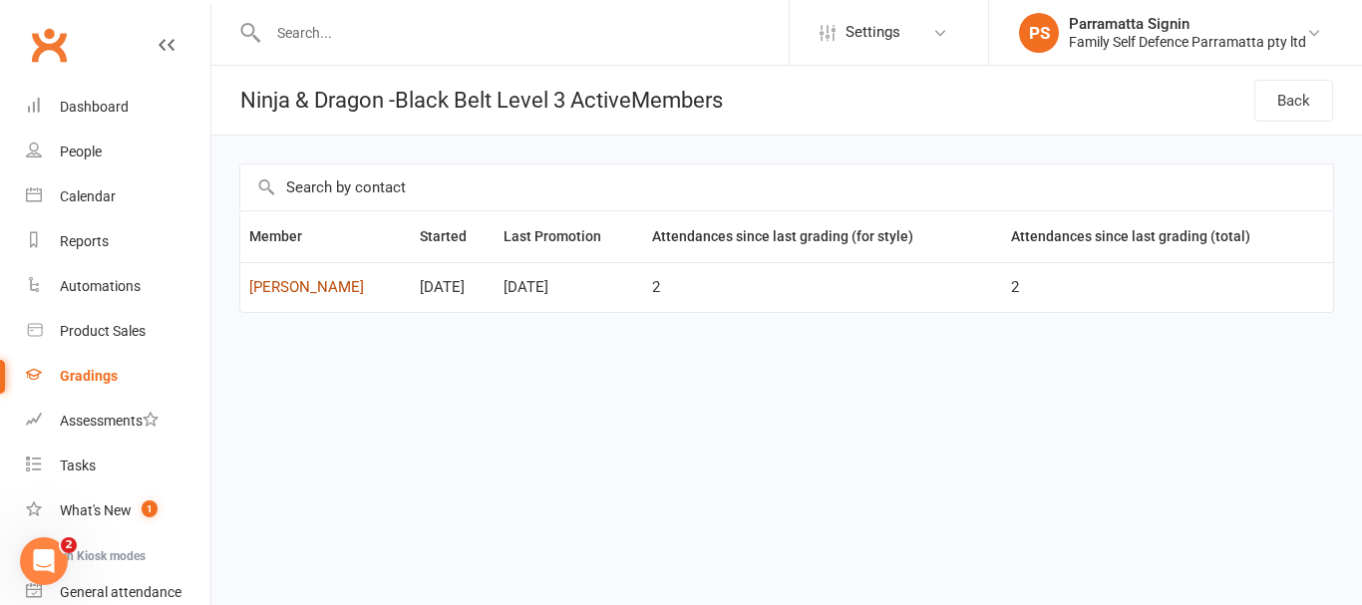
click at [322, 289] on link "Menua Ohandjanian" at bounding box center [325, 287] width 153 height 17
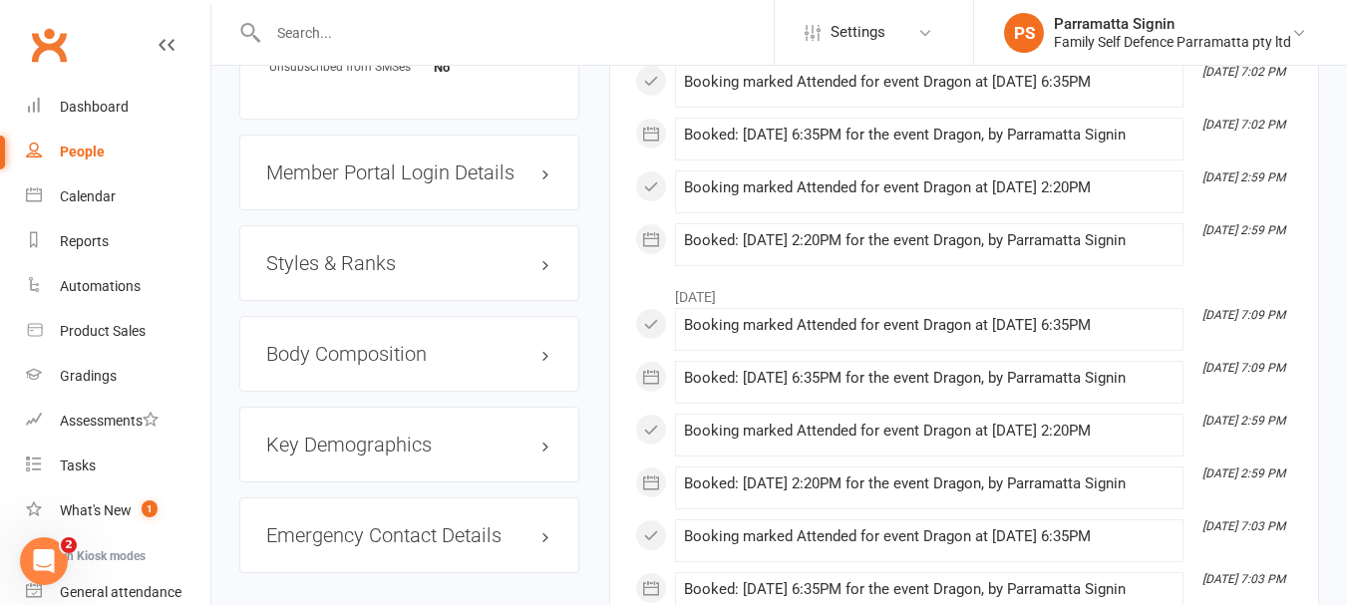
scroll to position [1952, 0]
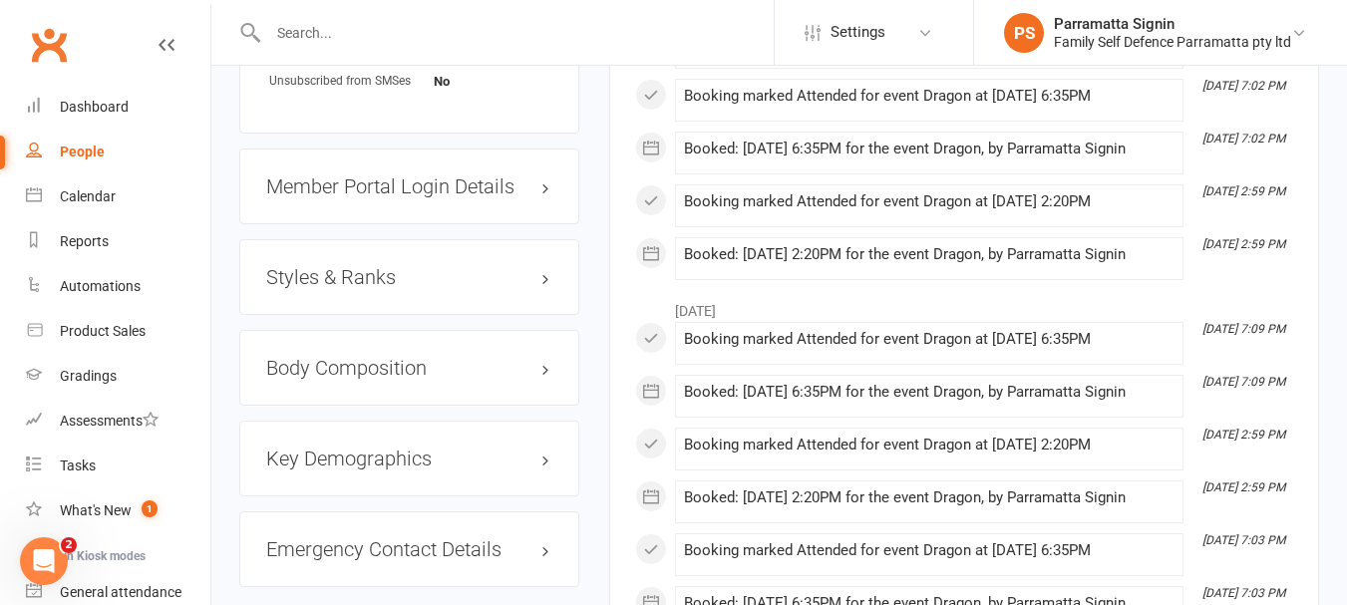
click at [344, 288] on h3 "Styles & Ranks" at bounding box center [409, 277] width 286 height 22
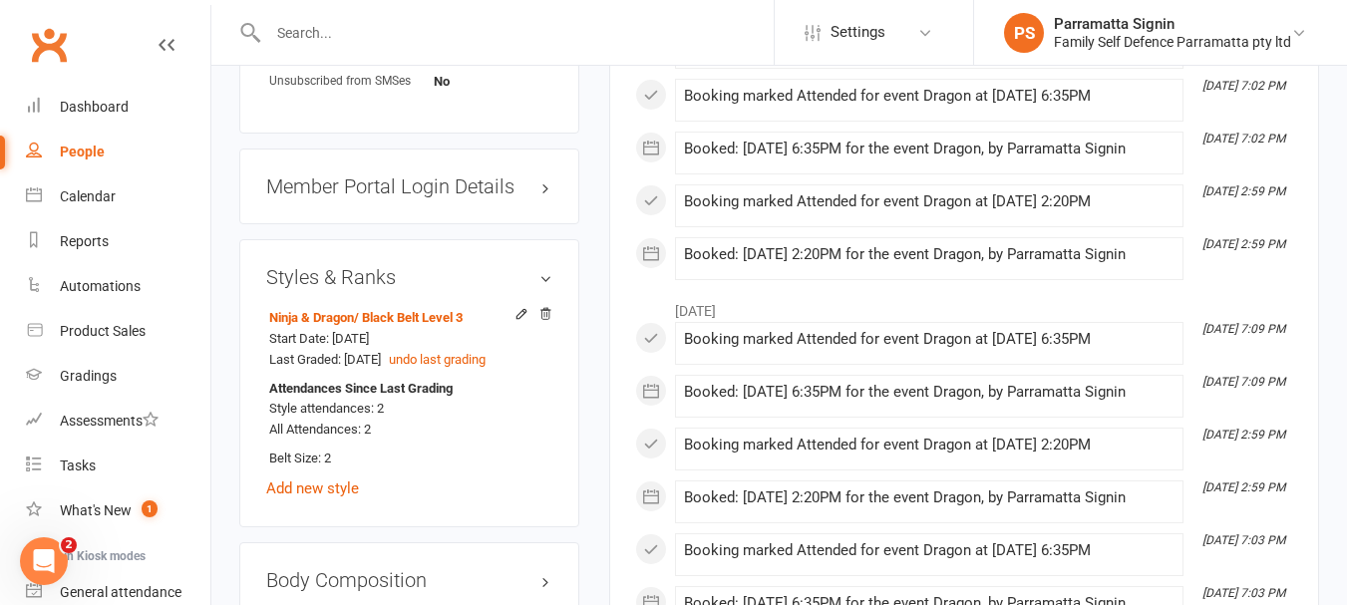
click at [304, 288] on h3 "Styles & Ranks" at bounding box center [409, 277] width 286 height 22
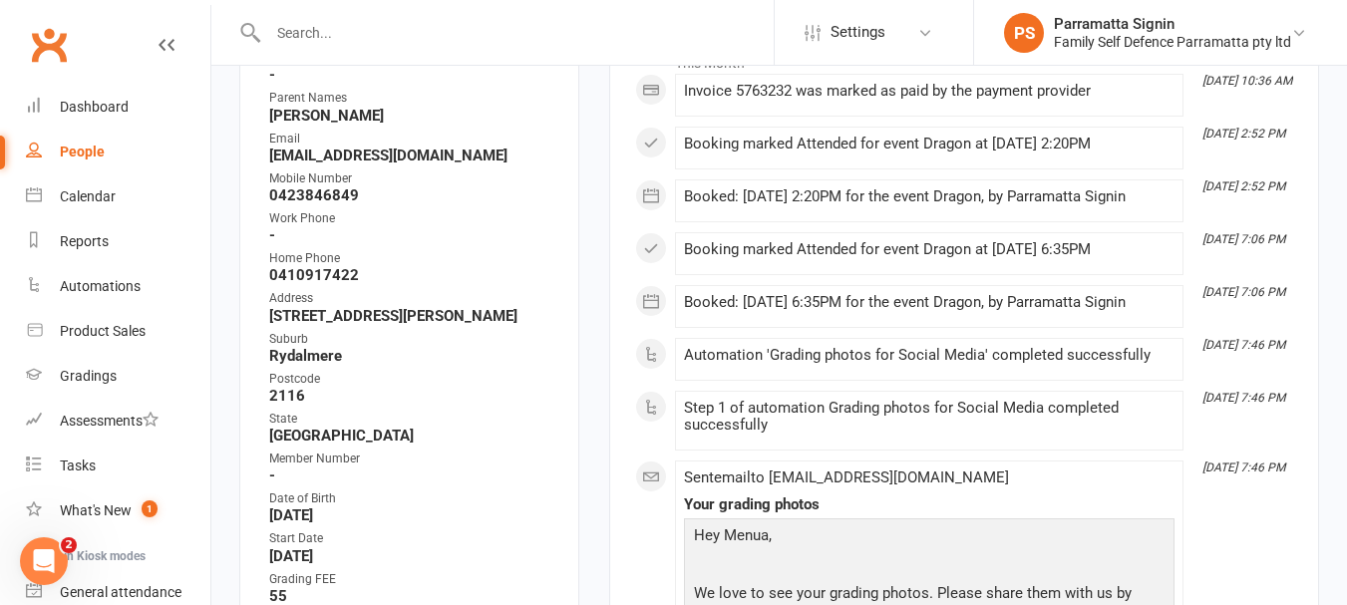
scroll to position [0, 0]
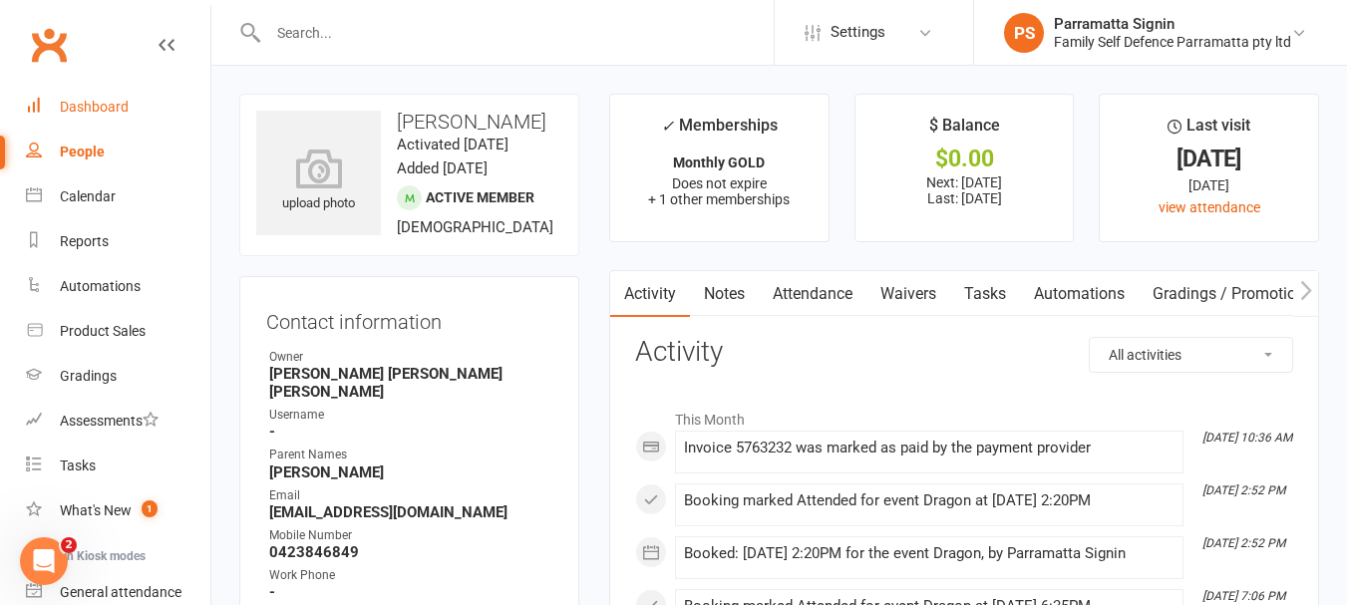
click at [89, 116] on link "Dashboard" at bounding box center [118, 107] width 184 height 45
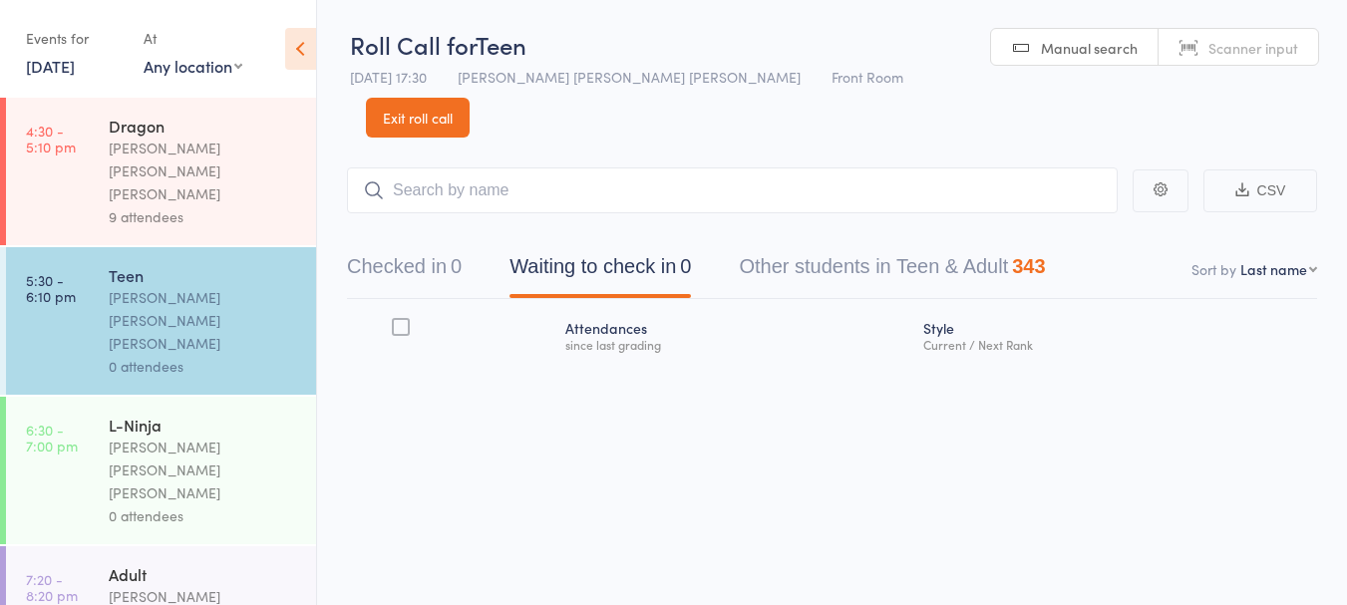
click at [437, 245] on button "Checked in 0" at bounding box center [404, 271] width 115 height 53
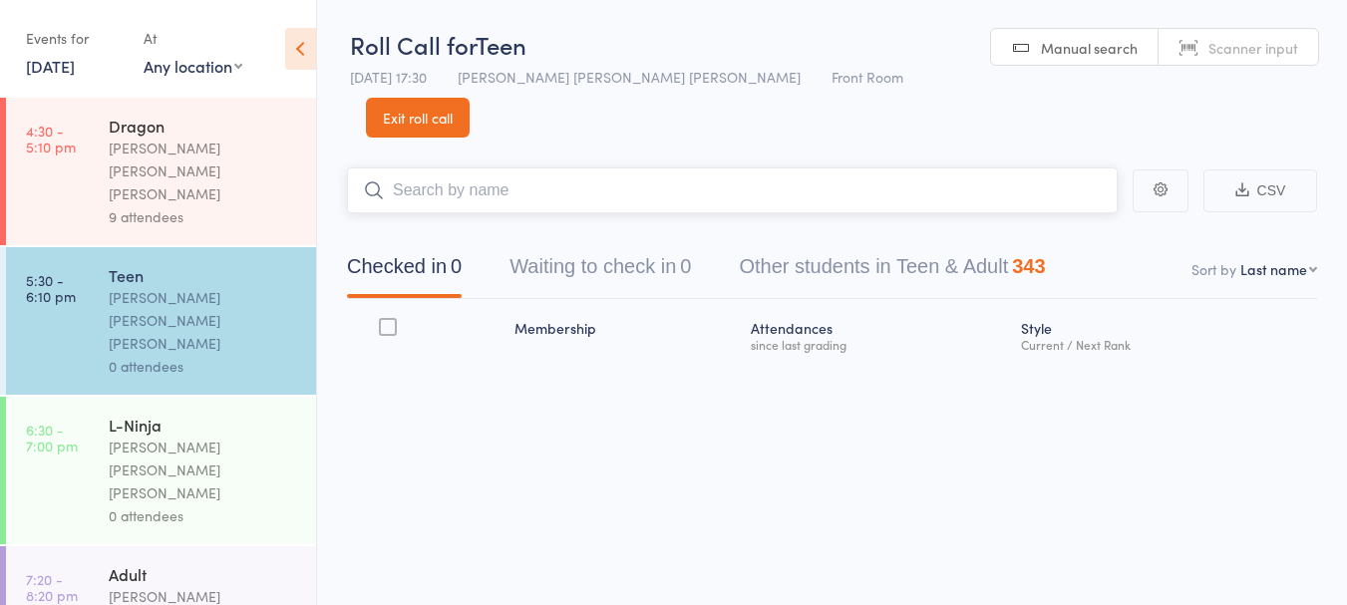
click at [539, 167] on input "search" at bounding box center [732, 190] width 771 height 46
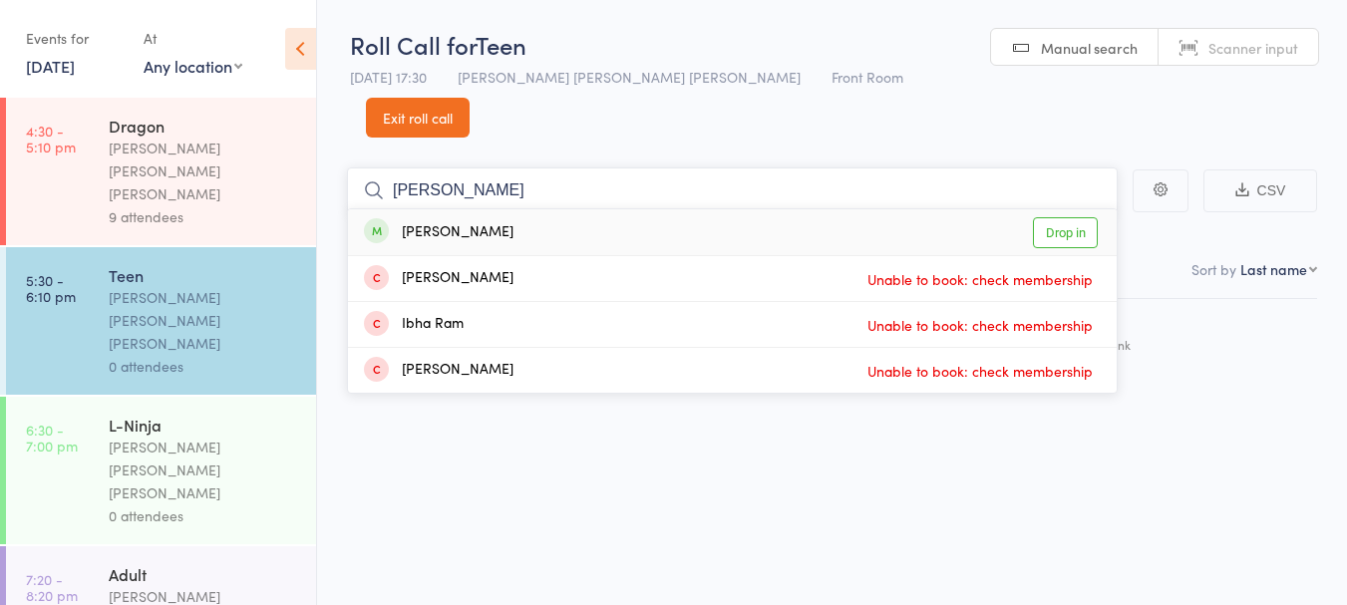
type input "[PERSON_NAME]"
click at [1063, 217] on link "Drop in" at bounding box center [1065, 232] width 65 height 31
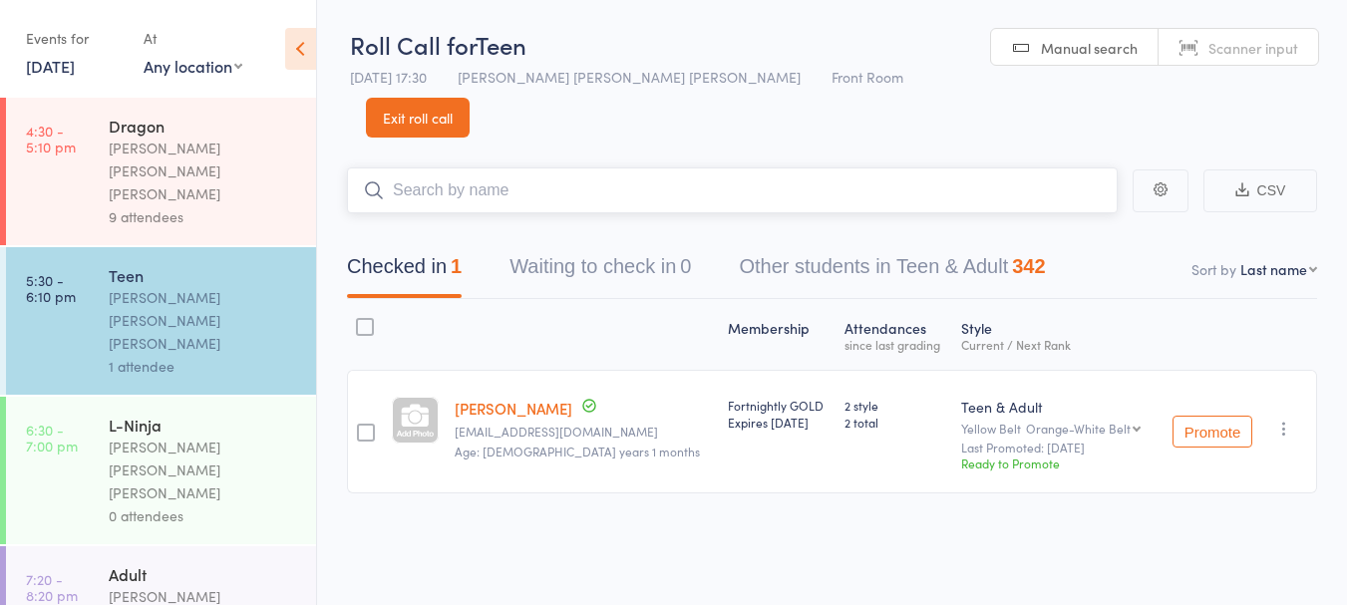
click at [501, 167] on input "search" at bounding box center [732, 190] width 771 height 46
click at [220, 150] on div "[PERSON_NAME] [PERSON_NAME] [PERSON_NAME]" at bounding box center [204, 171] width 190 height 69
click at [211, 144] on div "[PERSON_NAME] [PERSON_NAME] [PERSON_NAME]" at bounding box center [204, 171] width 190 height 69
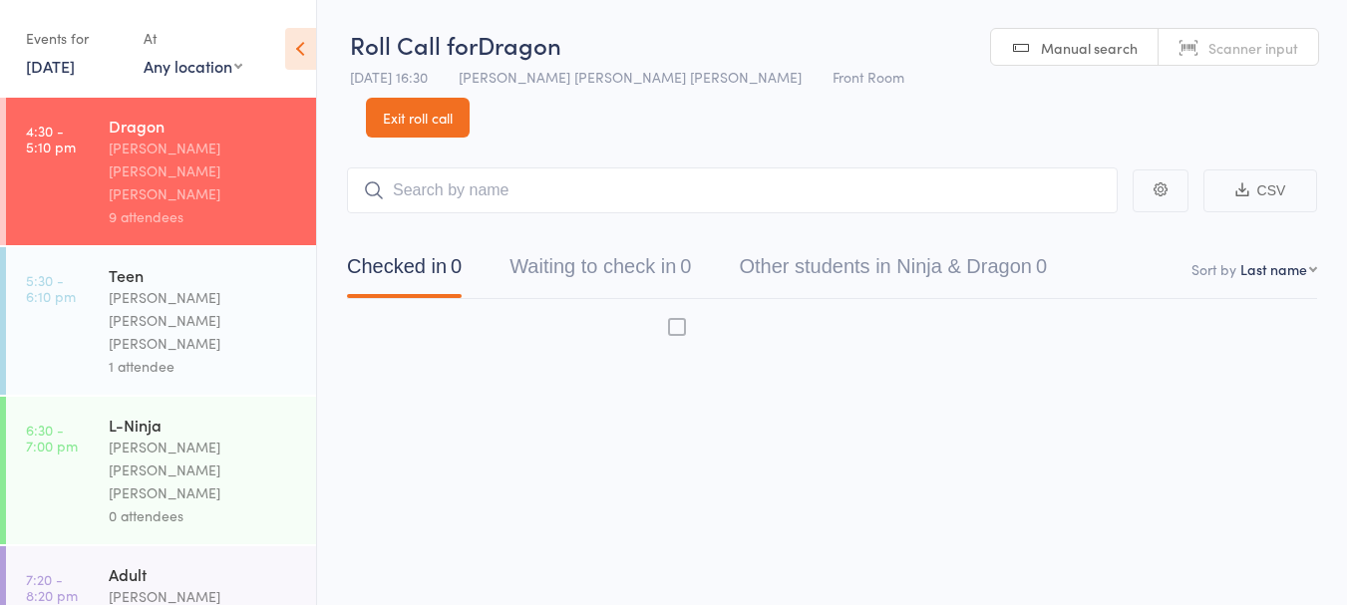
click at [216, 157] on div "[PERSON_NAME] [PERSON_NAME] [PERSON_NAME]" at bounding box center [204, 171] width 190 height 69
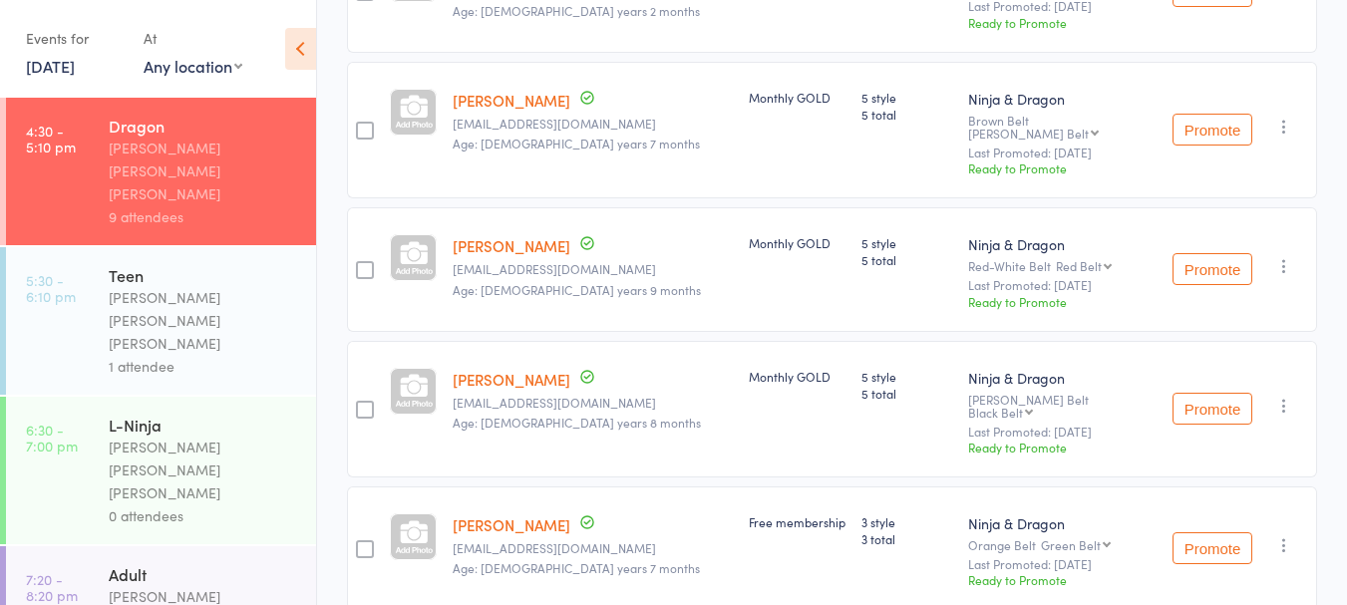
scroll to position [1002, 0]
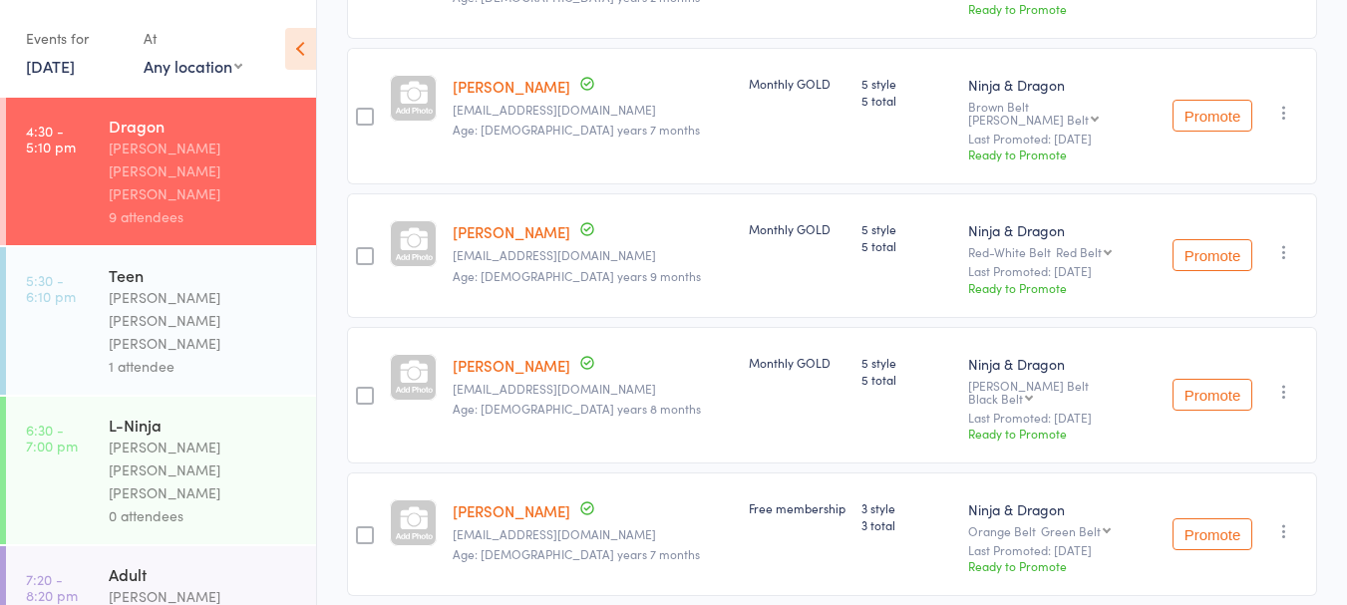
click at [522, 355] on link "[PERSON_NAME]" at bounding box center [512, 365] width 118 height 21
click at [222, 286] on div "[PERSON_NAME] [PERSON_NAME] [PERSON_NAME]" at bounding box center [204, 320] width 190 height 69
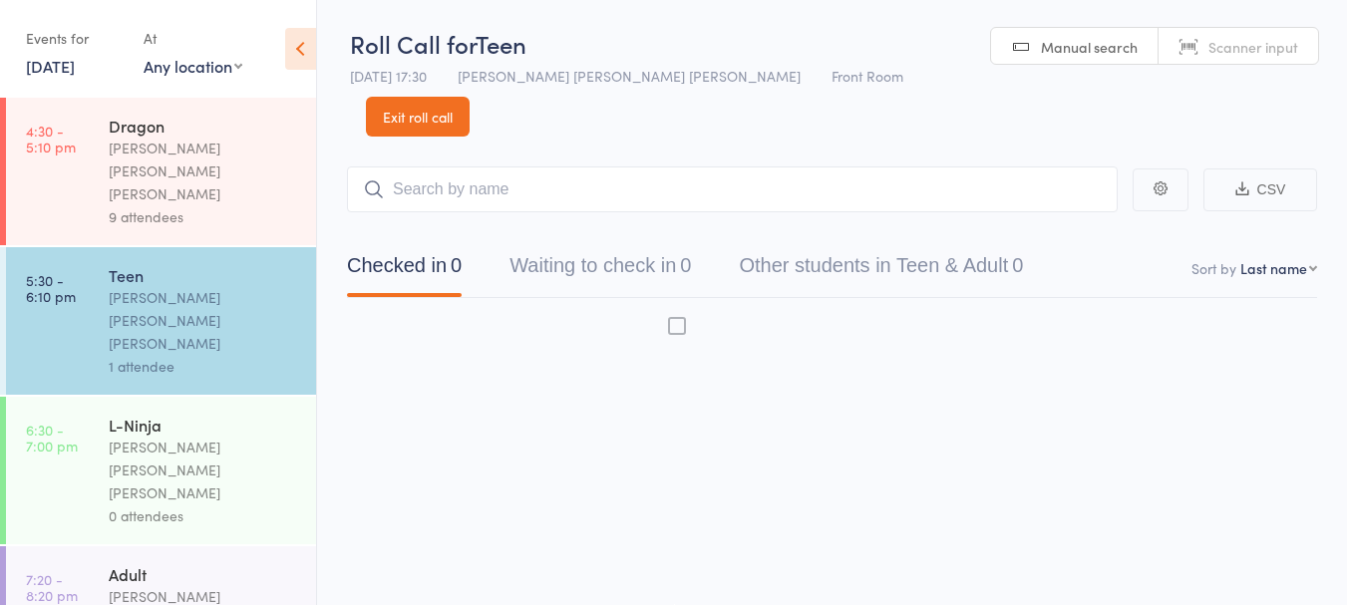
scroll to position [1, 0]
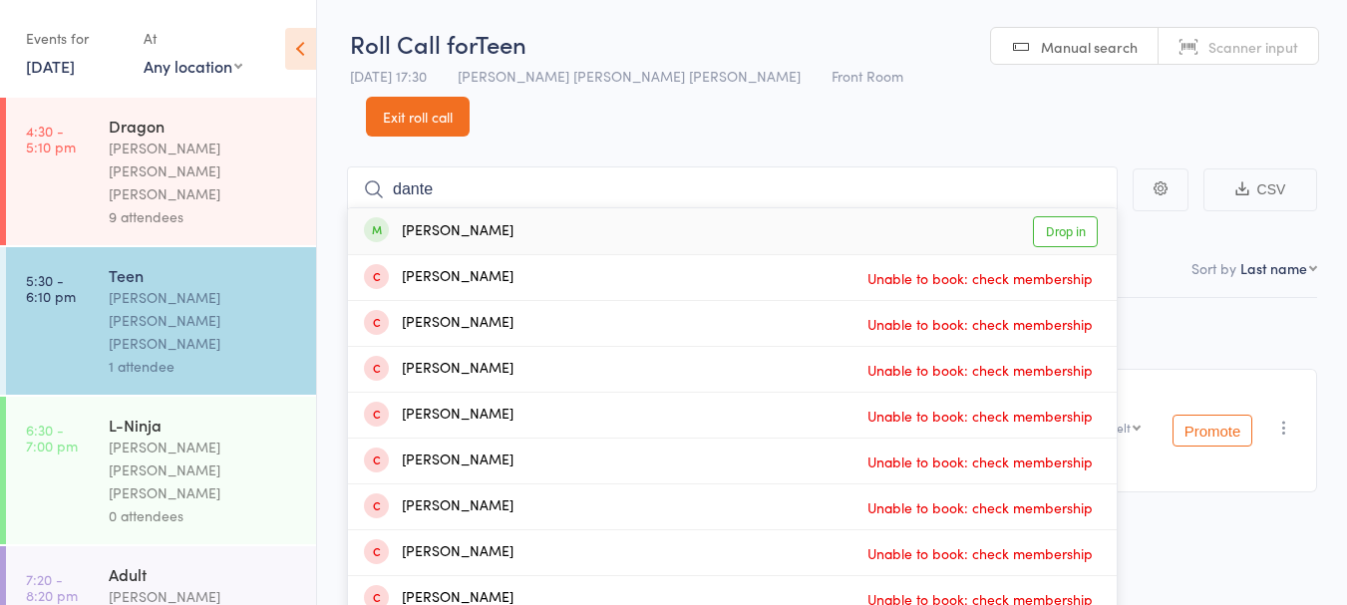
type input "dante"
click at [1065, 216] on link "Drop in" at bounding box center [1065, 231] width 65 height 31
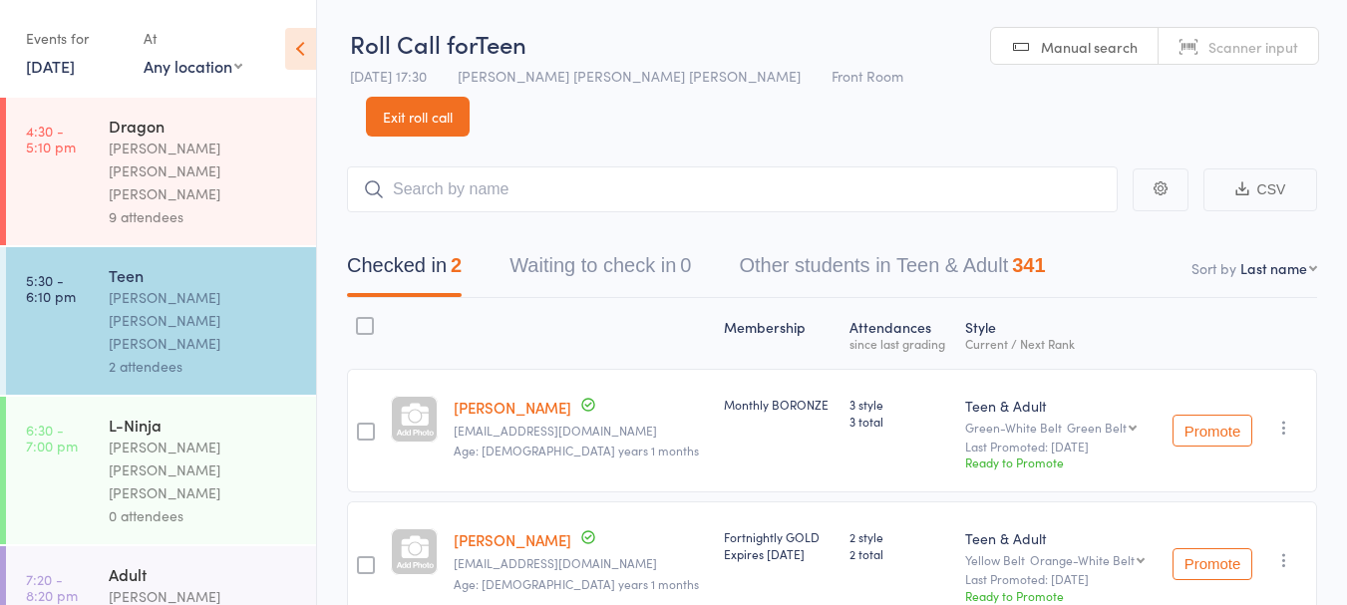
click at [210, 151] on div "[PERSON_NAME] [PERSON_NAME] [PERSON_NAME]" at bounding box center [204, 171] width 190 height 69
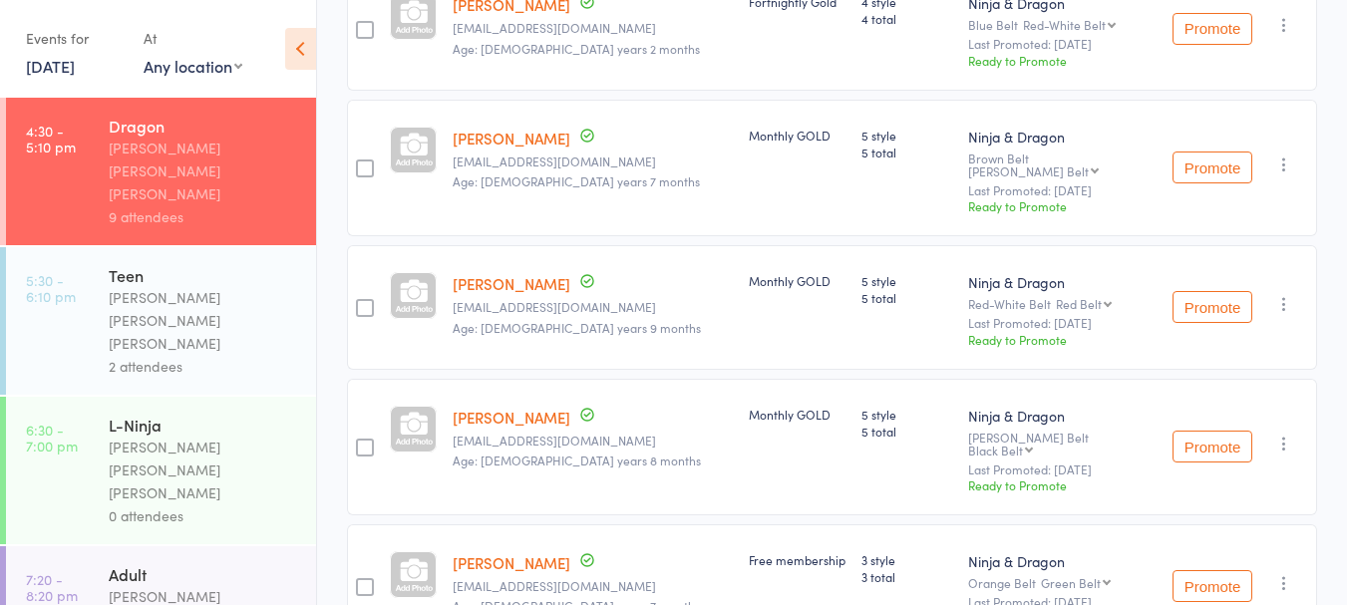
scroll to position [963, 0]
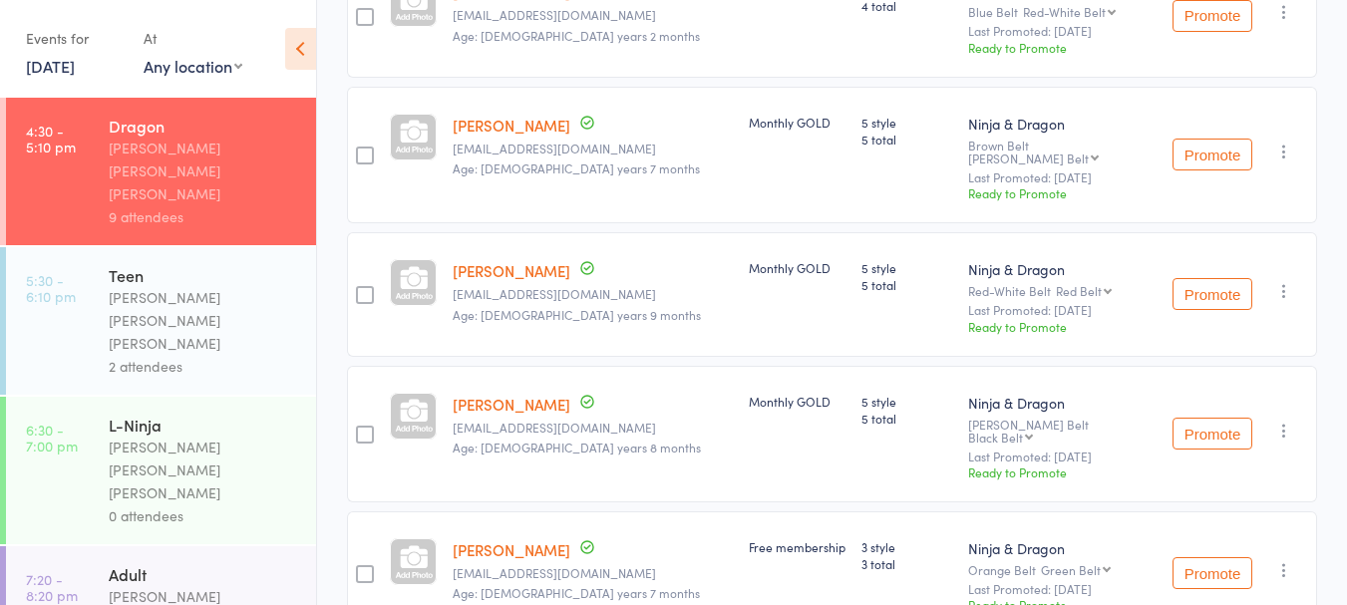
click at [518, 394] on link "[PERSON_NAME]" at bounding box center [512, 404] width 118 height 21
click at [223, 264] on div "Teen" at bounding box center [204, 275] width 190 height 22
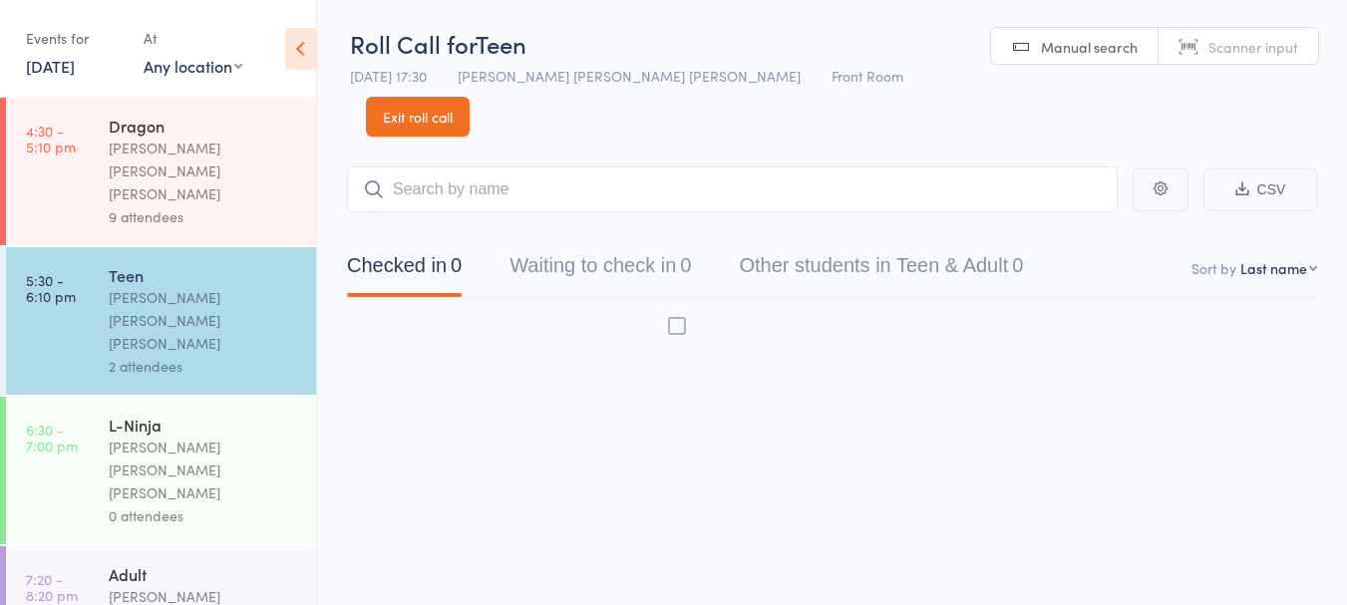
scroll to position [1, 0]
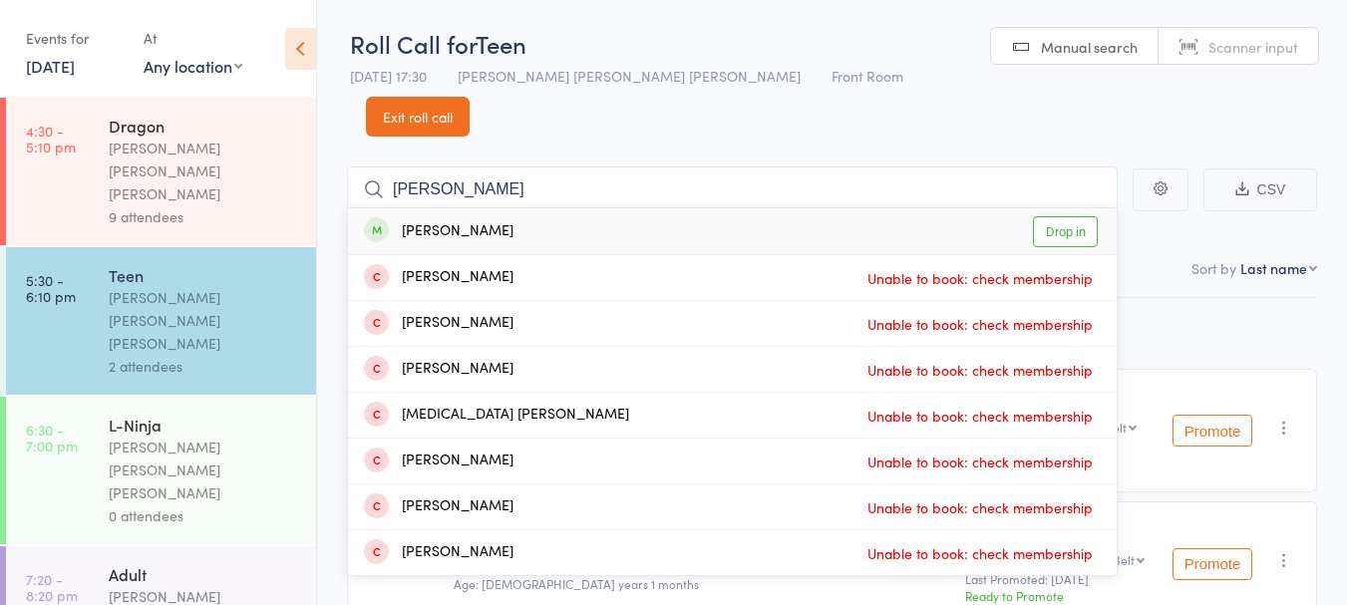
type input "allen"
click at [654, 212] on div "Isaac Allen Drop in" at bounding box center [732, 231] width 769 height 46
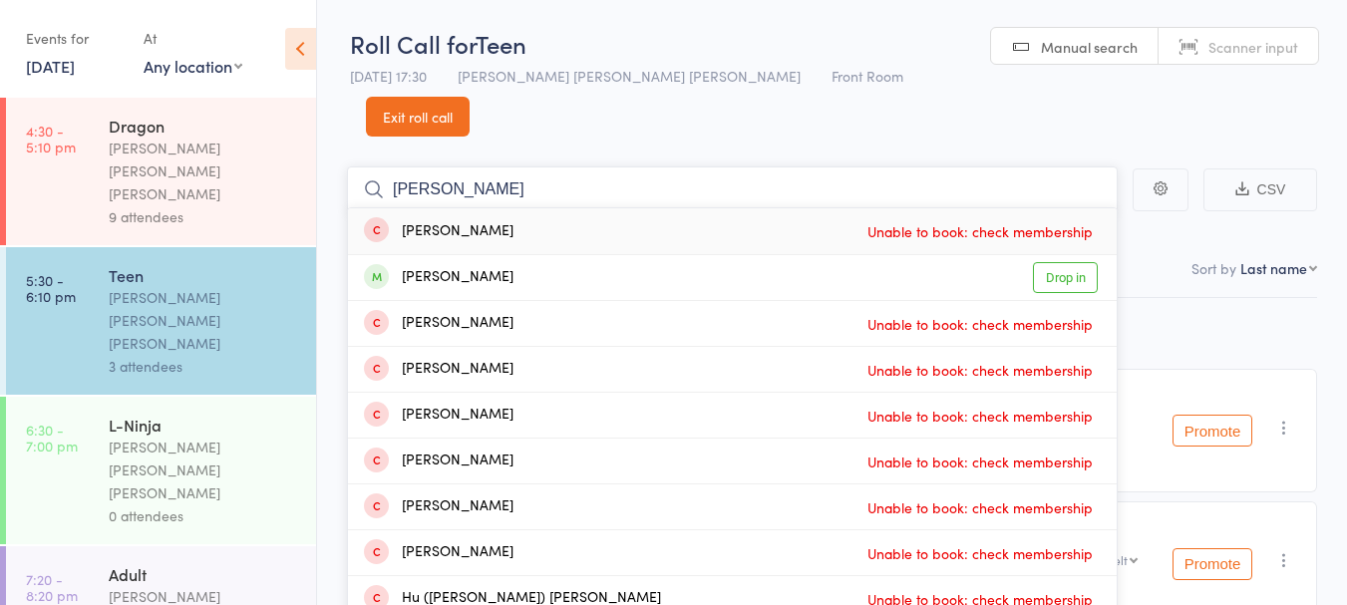
type input "simrah"
click at [593, 255] on div "Simrah Trombaywalla Drop in" at bounding box center [732, 277] width 769 height 45
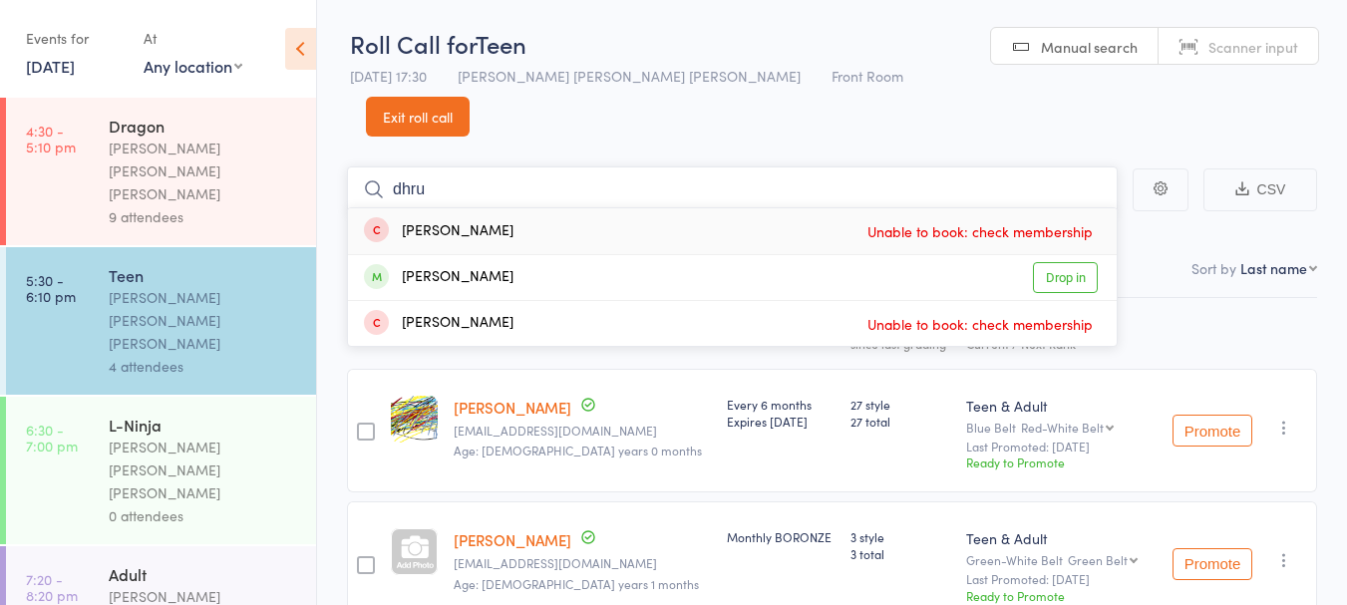
type input "dhru"
click at [460, 255] on div "Dhruvikha Tummala Drop in" at bounding box center [732, 277] width 769 height 45
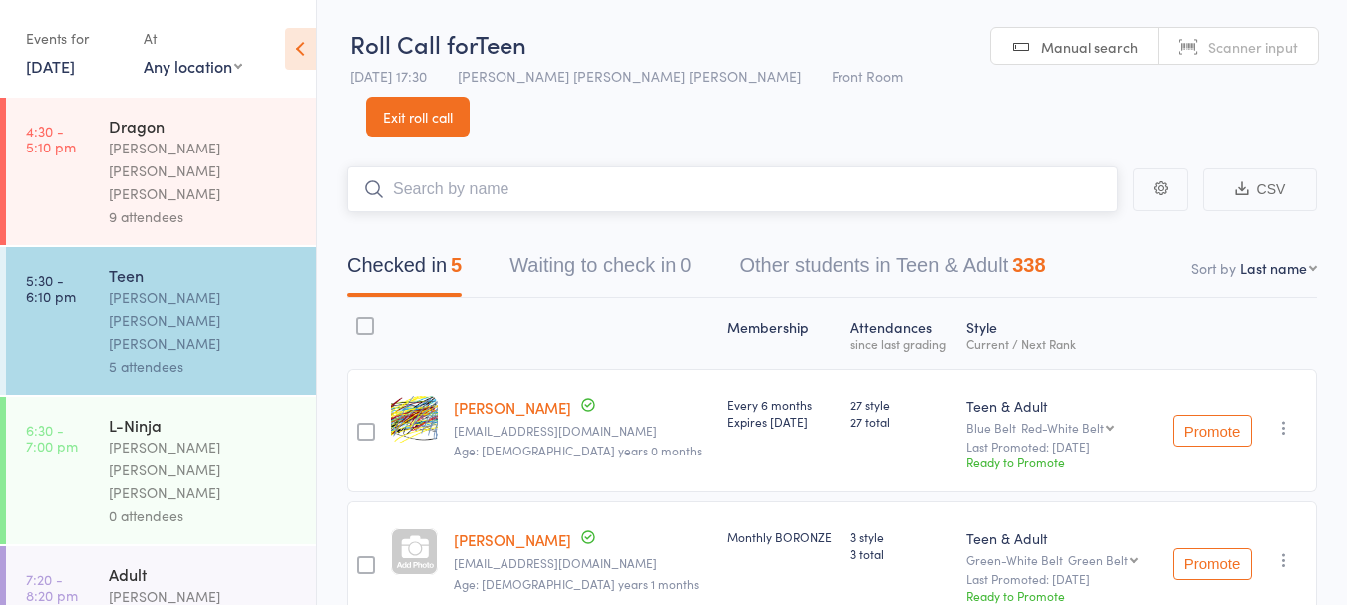
click at [520, 166] on input "search" at bounding box center [732, 189] width 771 height 46
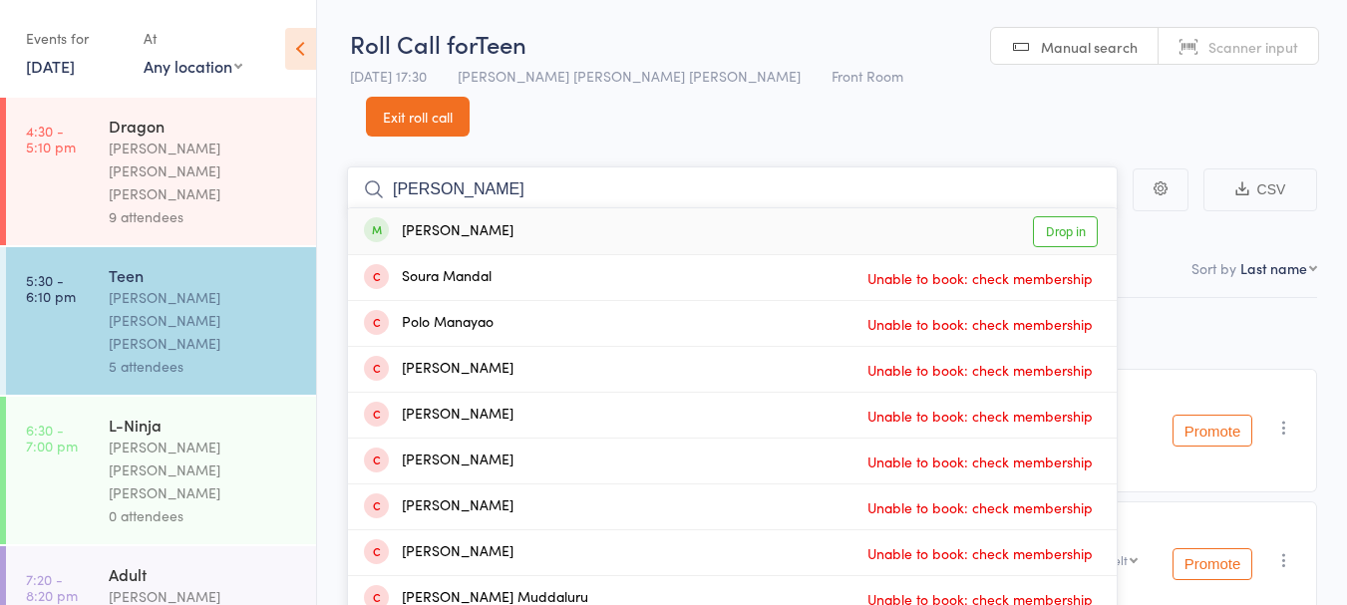
type input "manal"
click at [543, 208] on div "Manal Khurram Drop in" at bounding box center [732, 231] width 769 height 46
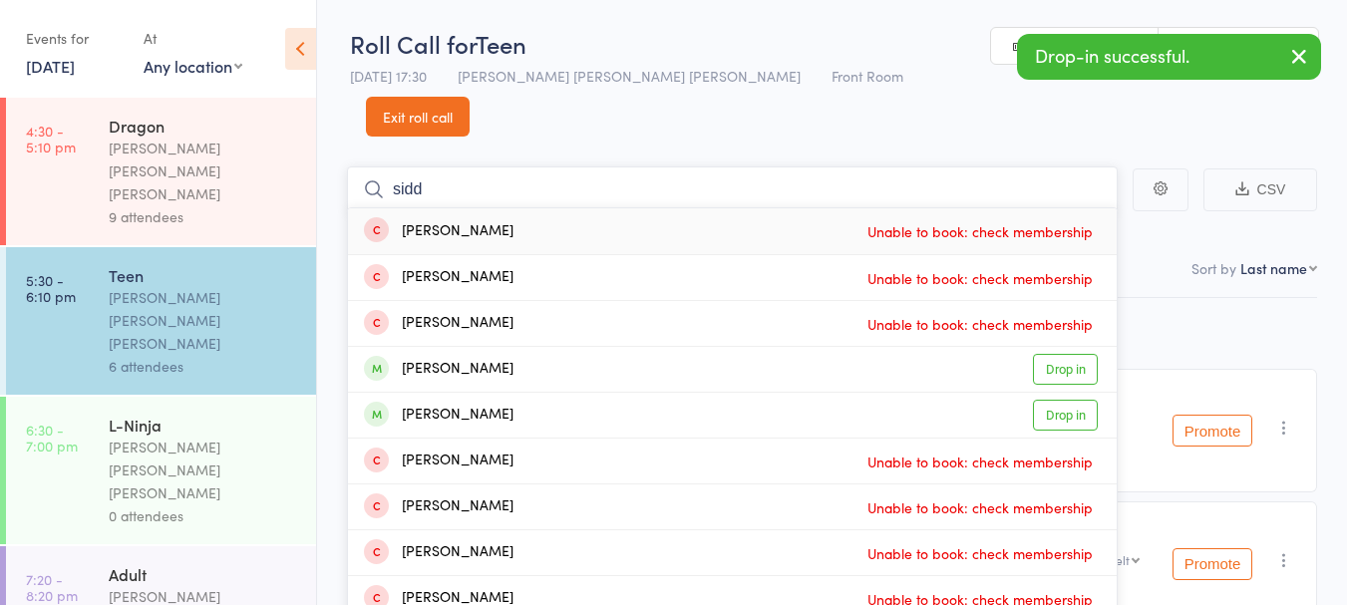
type input "sidd"
click at [539, 393] on div "Siddhant Gupta Drop in" at bounding box center [732, 415] width 769 height 45
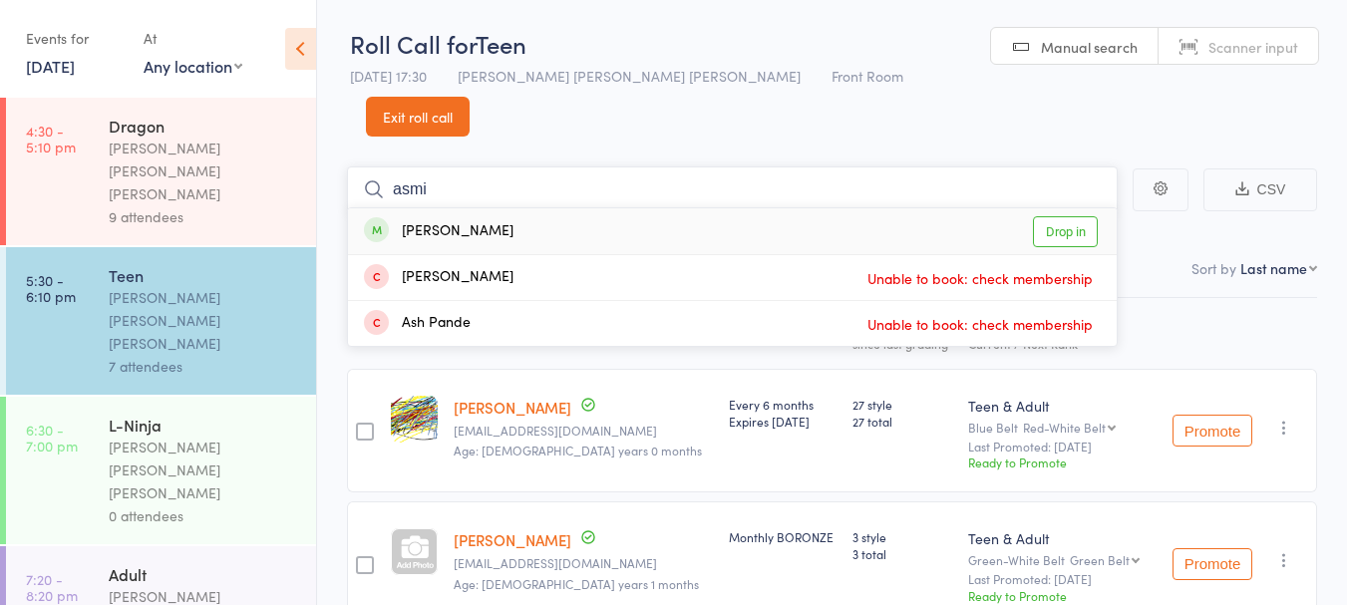
type input "asmi"
click at [437, 208] on div "Asmi Vaishampayan Drop in" at bounding box center [732, 231] width 769 height 46
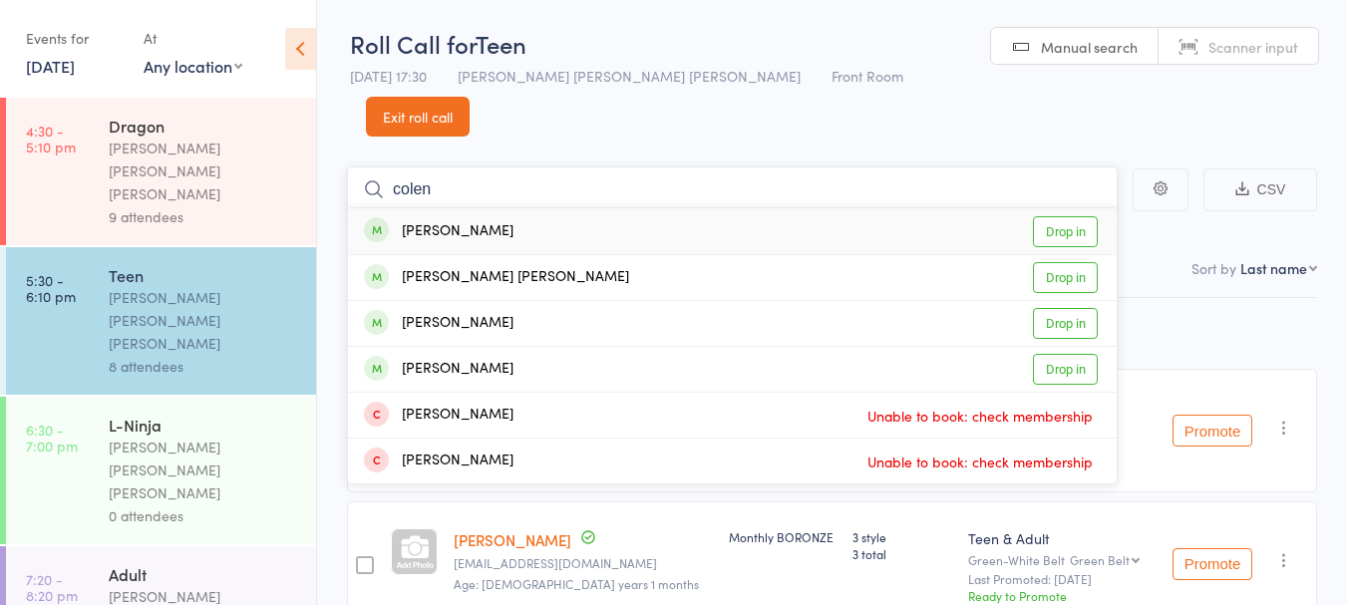
type input "colen"
click at [507, 255] on div "Coen Kuhn Drop in" at bounding box center [732, 277] width 769 height 45
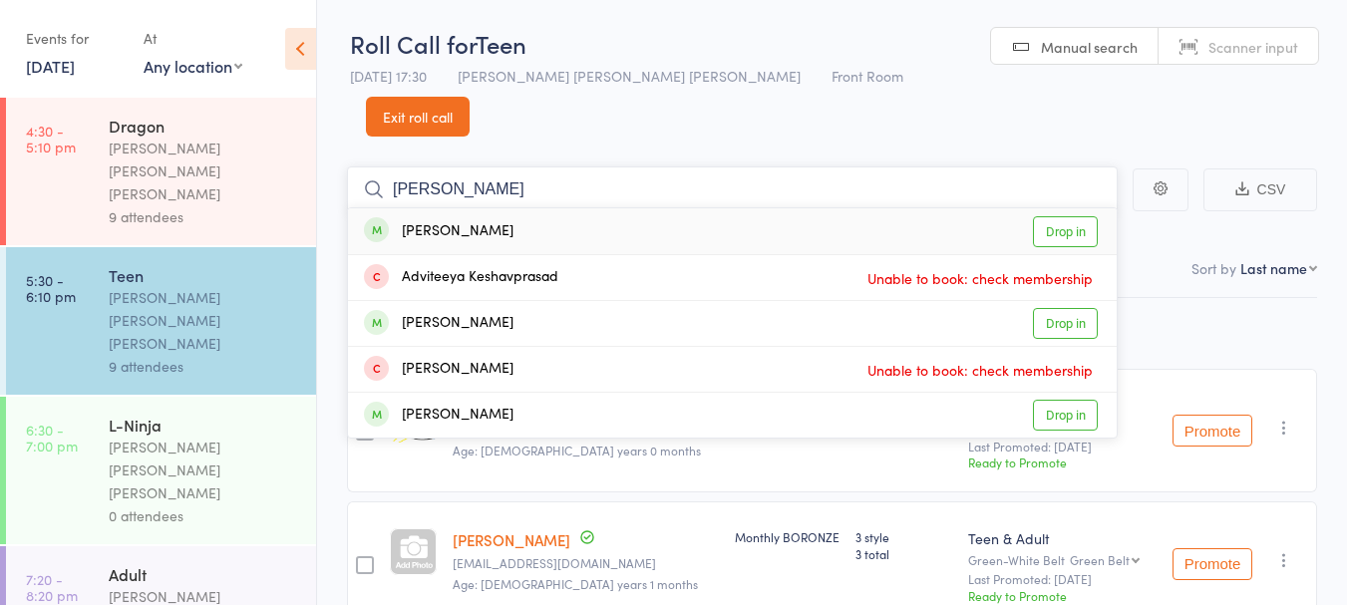
type input "keshav"
click at [523, 208] on div "Keshav Srinivas Drop in" at bounding box center [732, 231] width 769 height 46
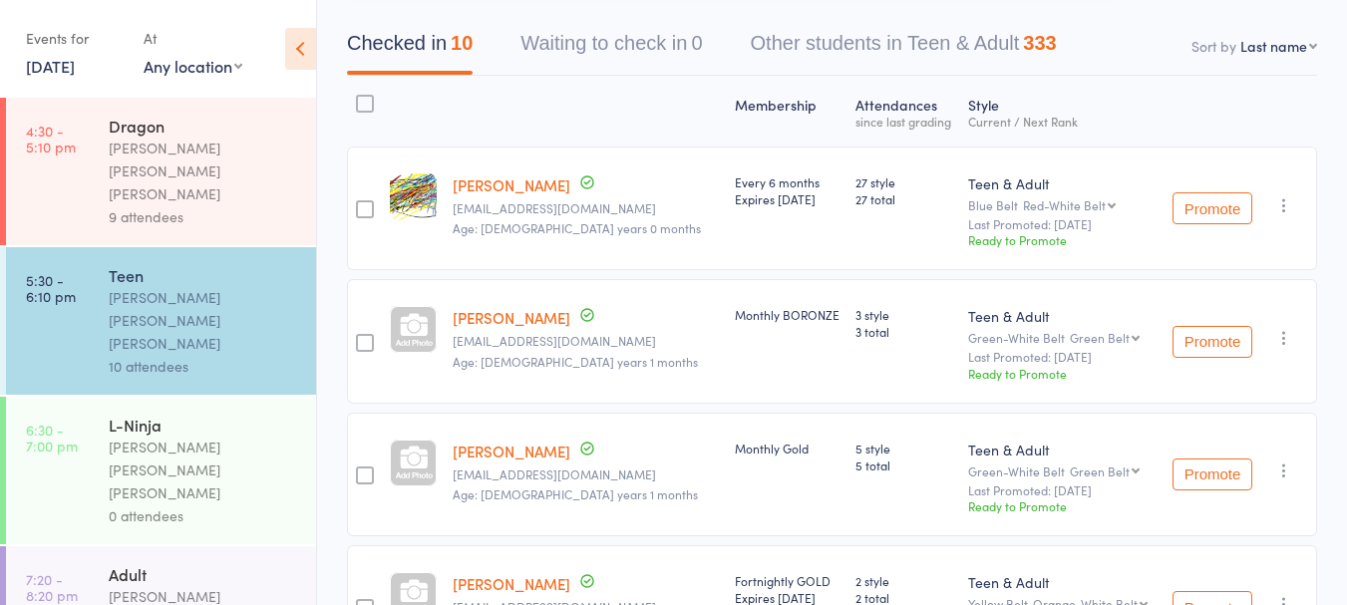
scroll to position [0, 0]
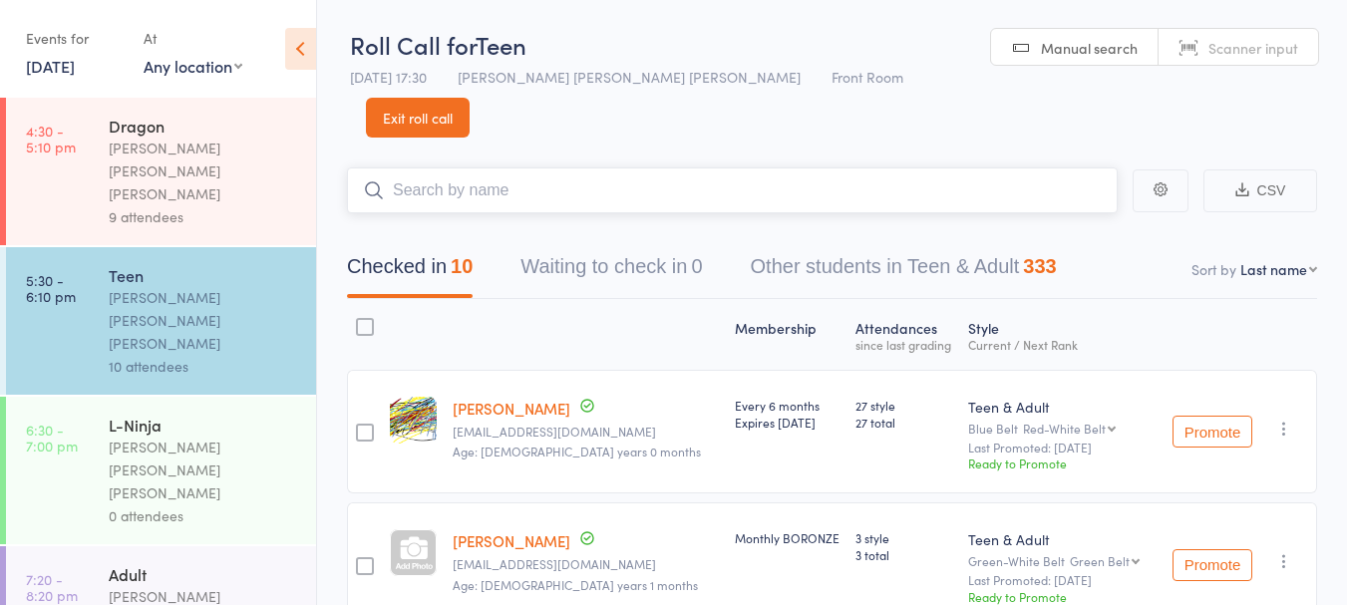
click at [561, 167] on input "search" at bounding box center [732, 190] width 771 height 46
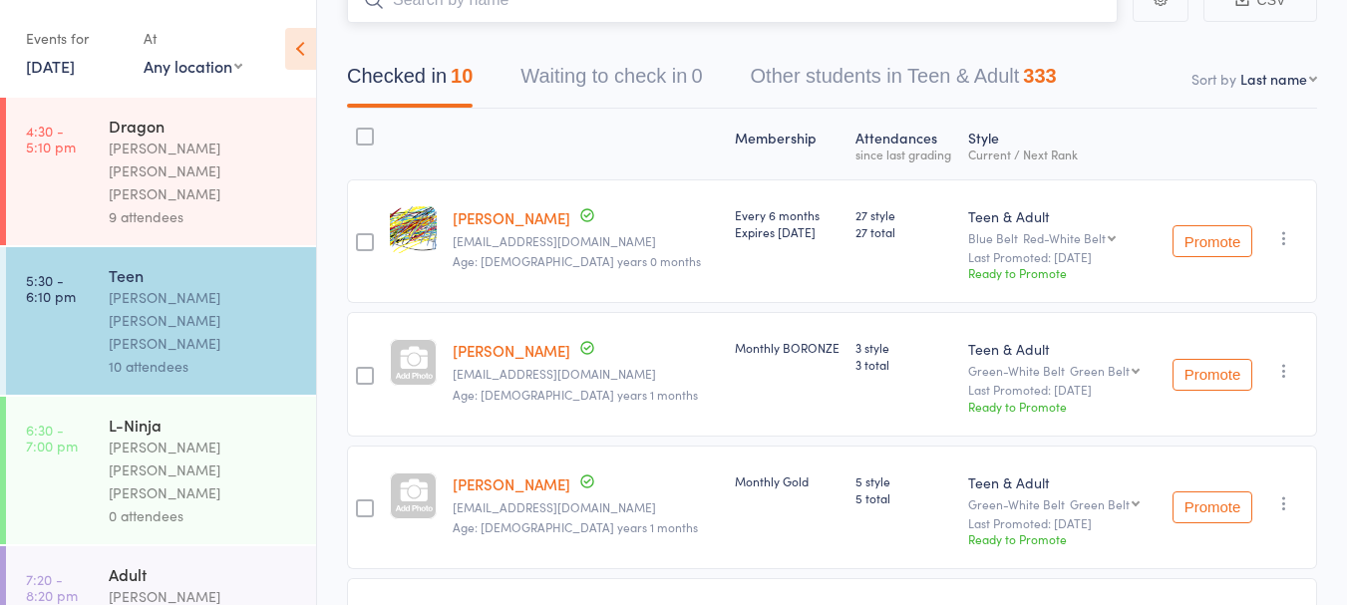
scroll to position [193, 0]
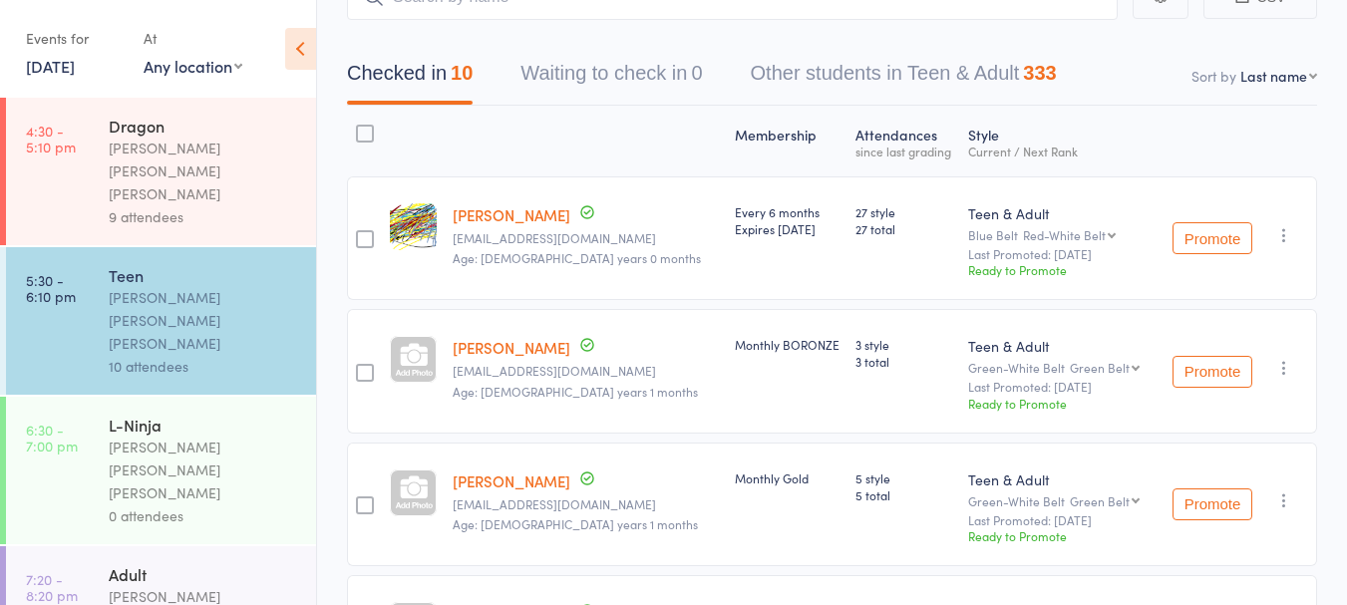
click at [211, 436] on div "[PERSON_NAME] [PERSON_NAME] [PERSON_NAME]" at bounding box center [204, 470] width 190 height 69
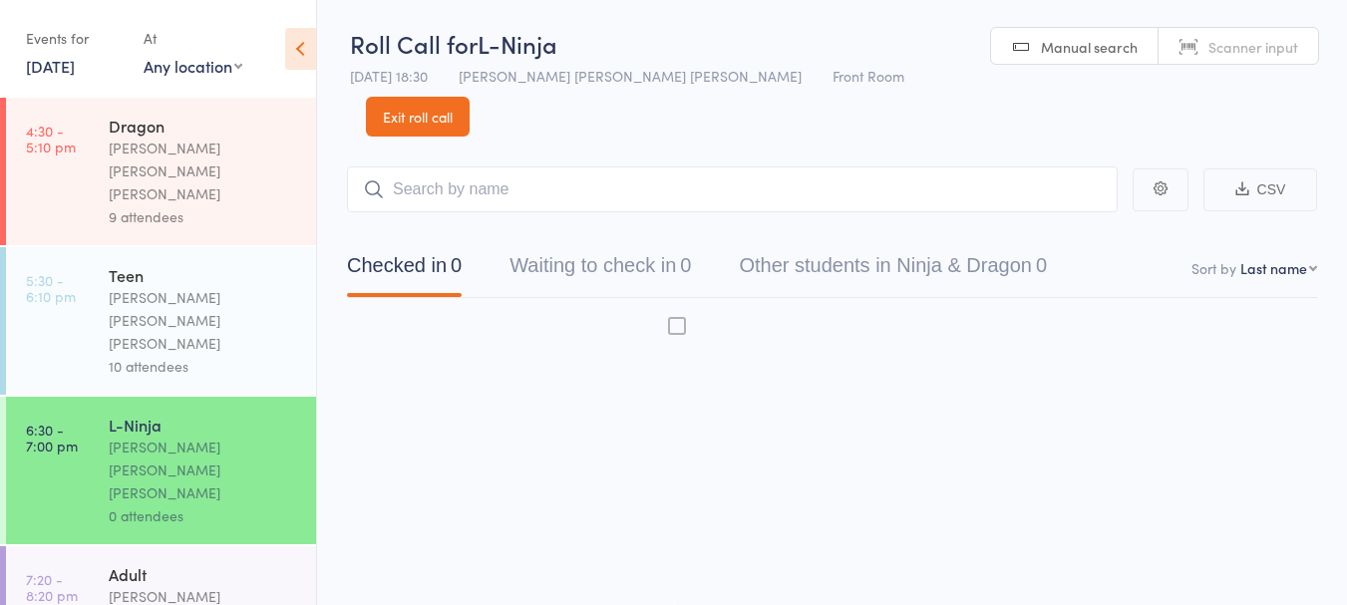
scroll to position [1, 0]
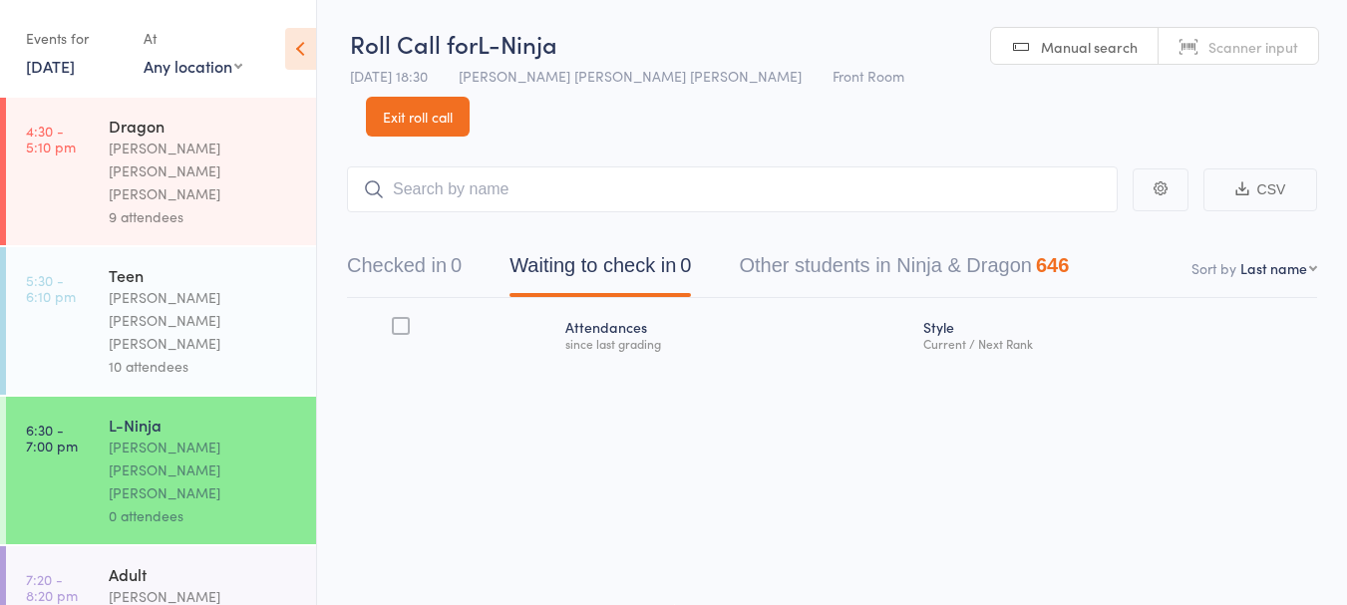
click at [75, 57] on link "17 Sep, 2025" at bounding box center [50, 66] width 49 height 22
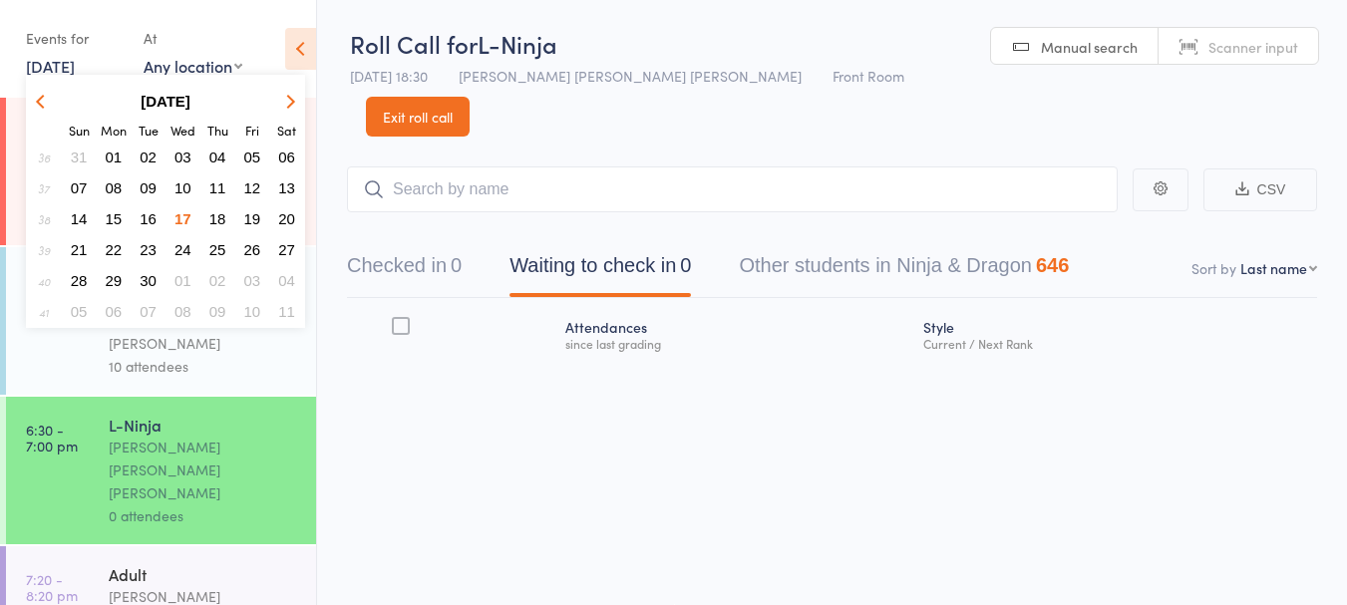
click at [174, 187] on span "10" at bounding box center [182, 187] width 17 height 17
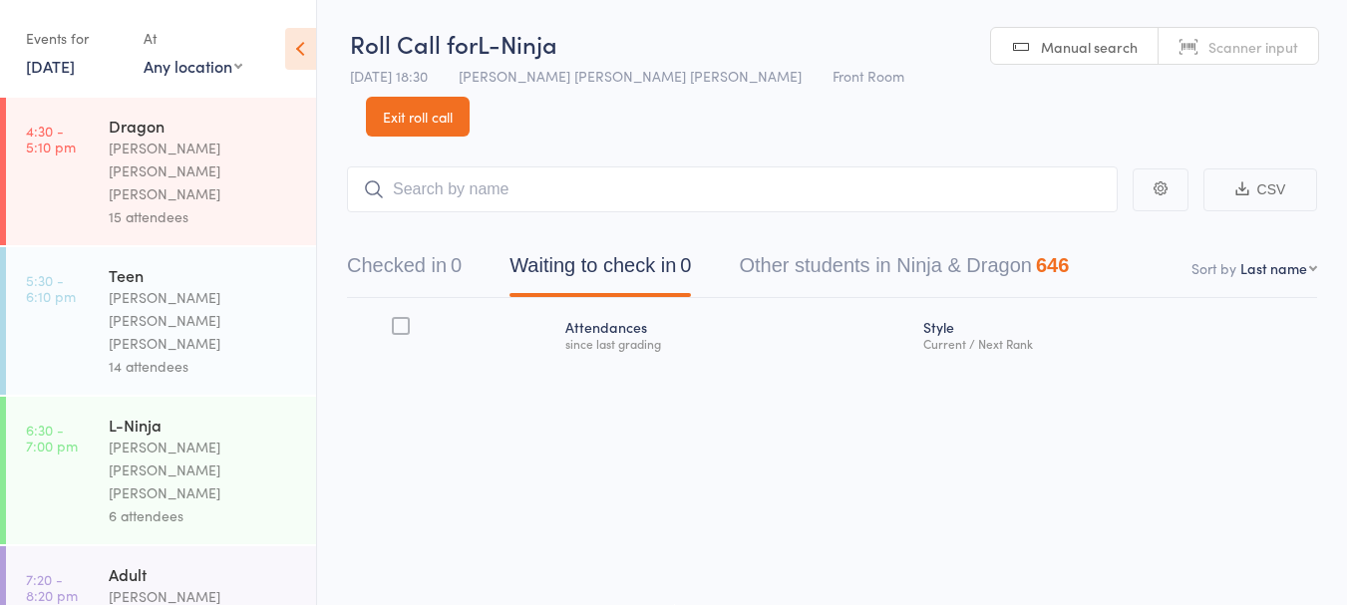
click at [75, 71] on link "10 Sep, 2025" at bounding box center [50, 66] width 49 height 22
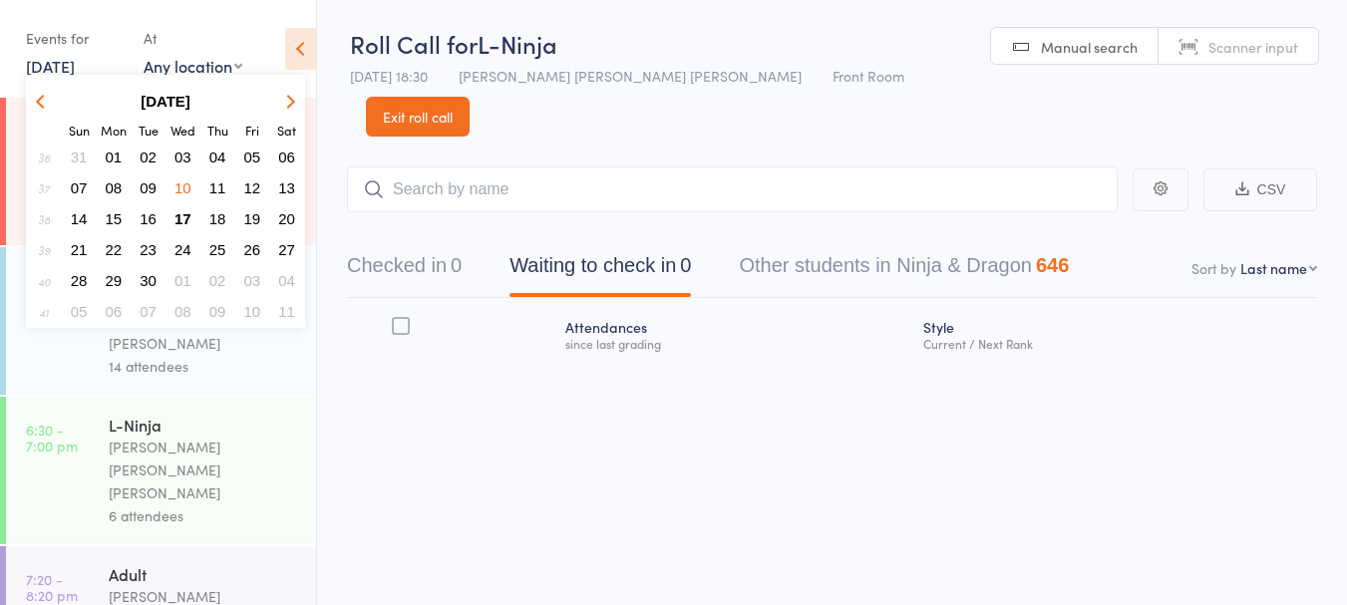
click at [183, 218] on span "17" at bounding box center [182, 218] width 17 height 17
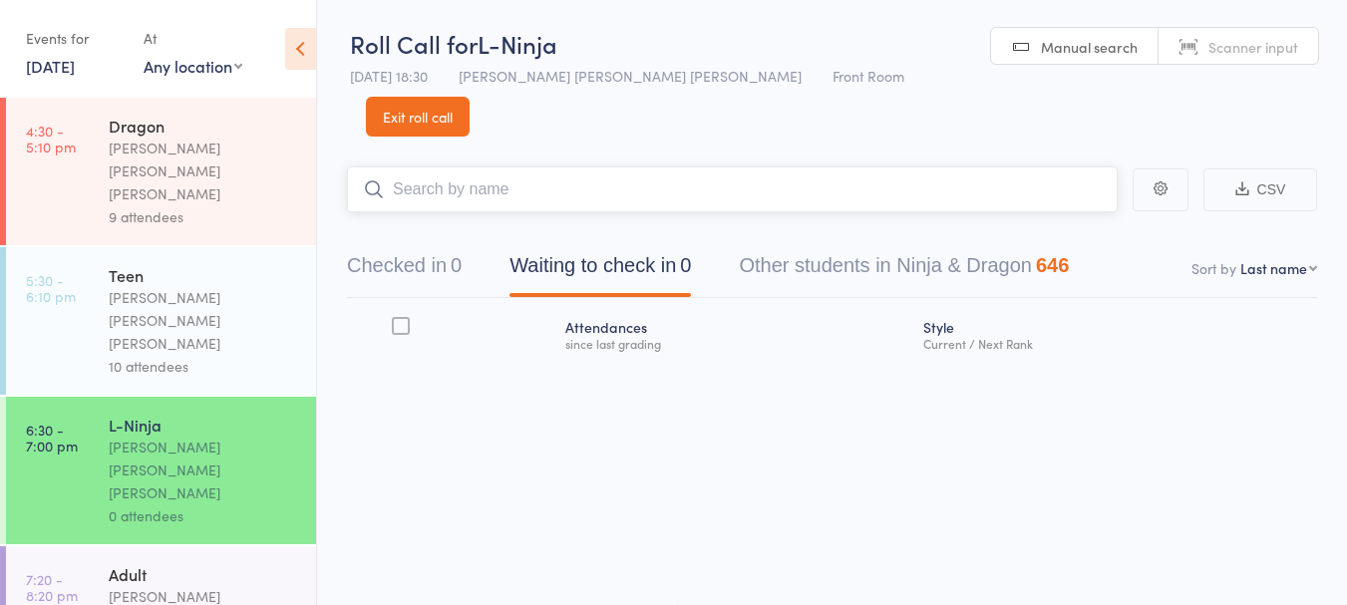
click at [452, 166] on input "search" at bounding box center [732, 189] width 771 height 46
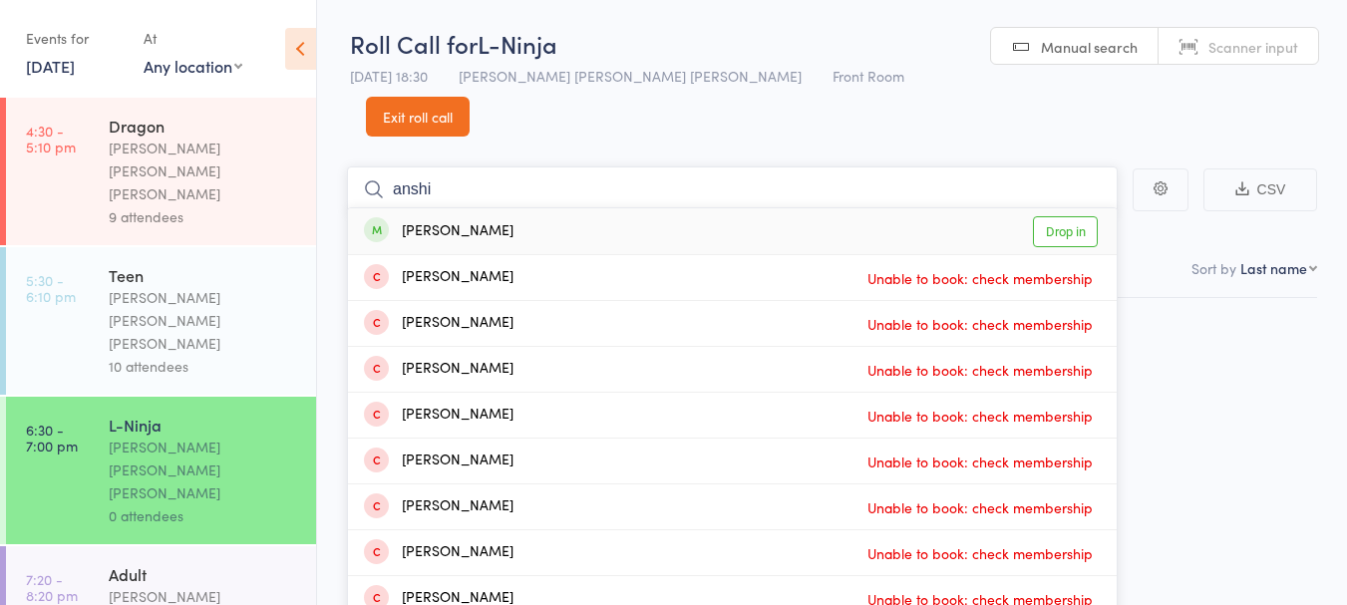
type input "anshi"
click at [526, 208] on div "Anshi Surana Drop in" at bounding box center [732, 231] width 769 height 46
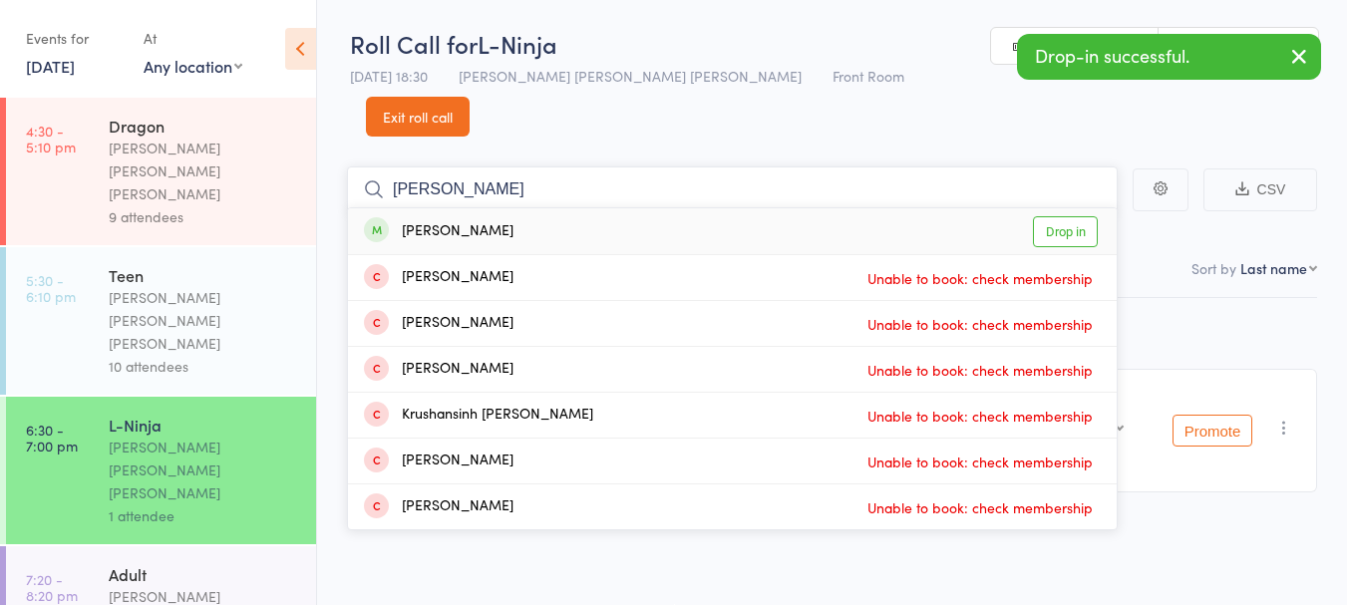
type input "rushank"
click at [669, 208] on div "Rushank Verma Drop in" at bounding box center [732, 231] width 769 height 46
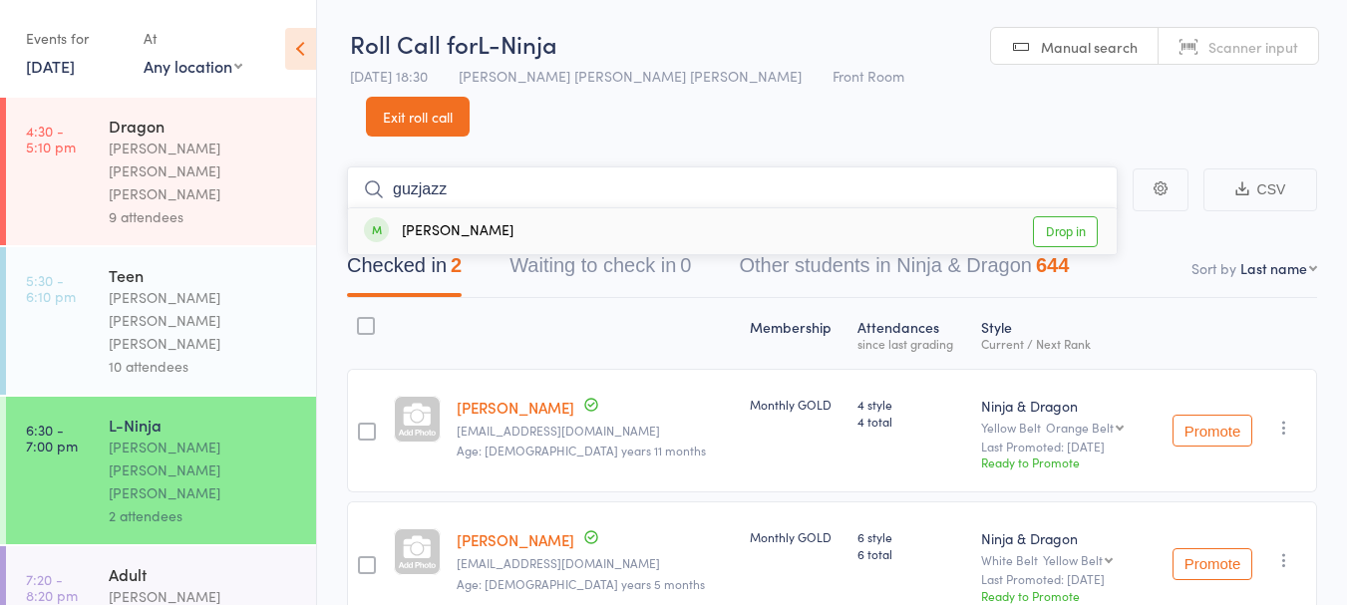
type input "guzjazz"
click at [592, 208] on div "Gurjazz Singh Drop in" at bounding box center [732, 231] width 769 height 46
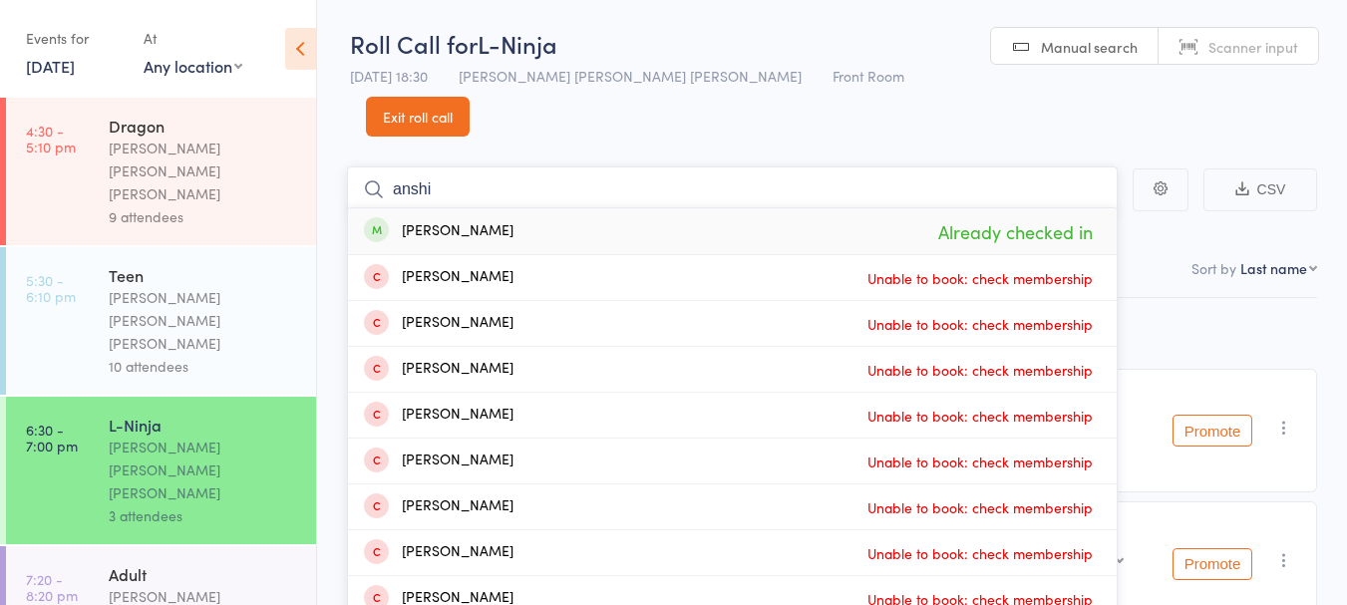
click at [606, 166] on input "anshi" at bounding box center [732, 189] width 771 height 46
type input "anshi"
click at [515, 210] on div "Anshi Surana Already checked in" at bounding box center [732, 231] width 769 height 46
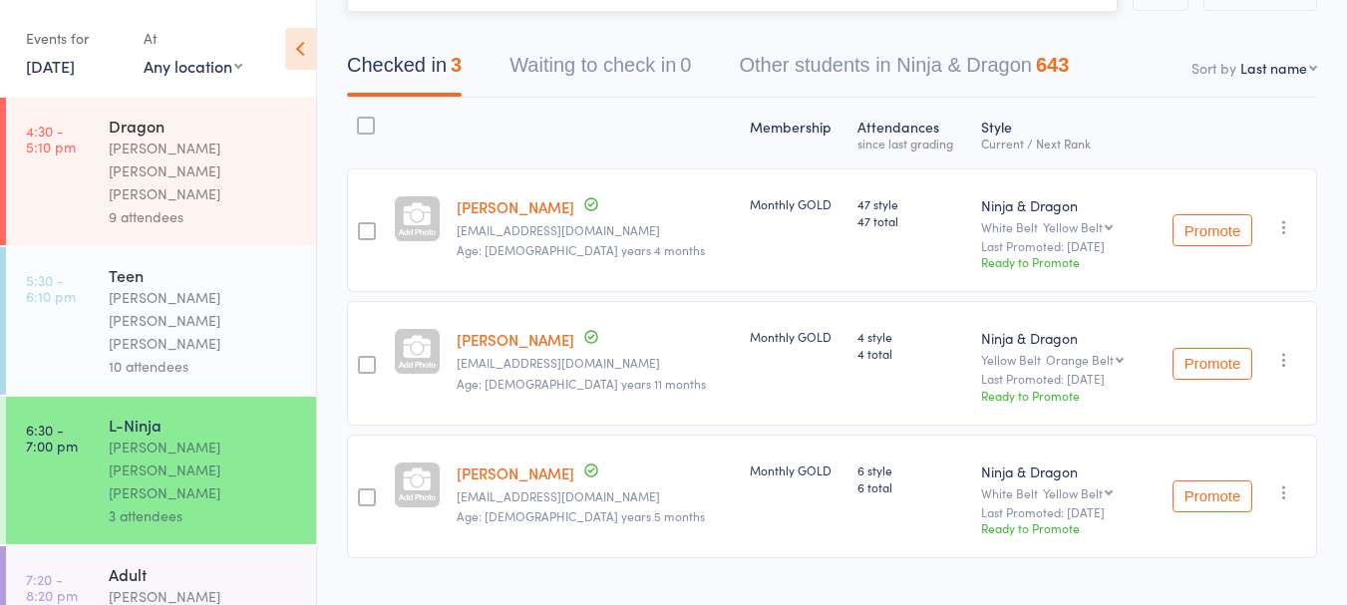
scroll to position [142, 0]
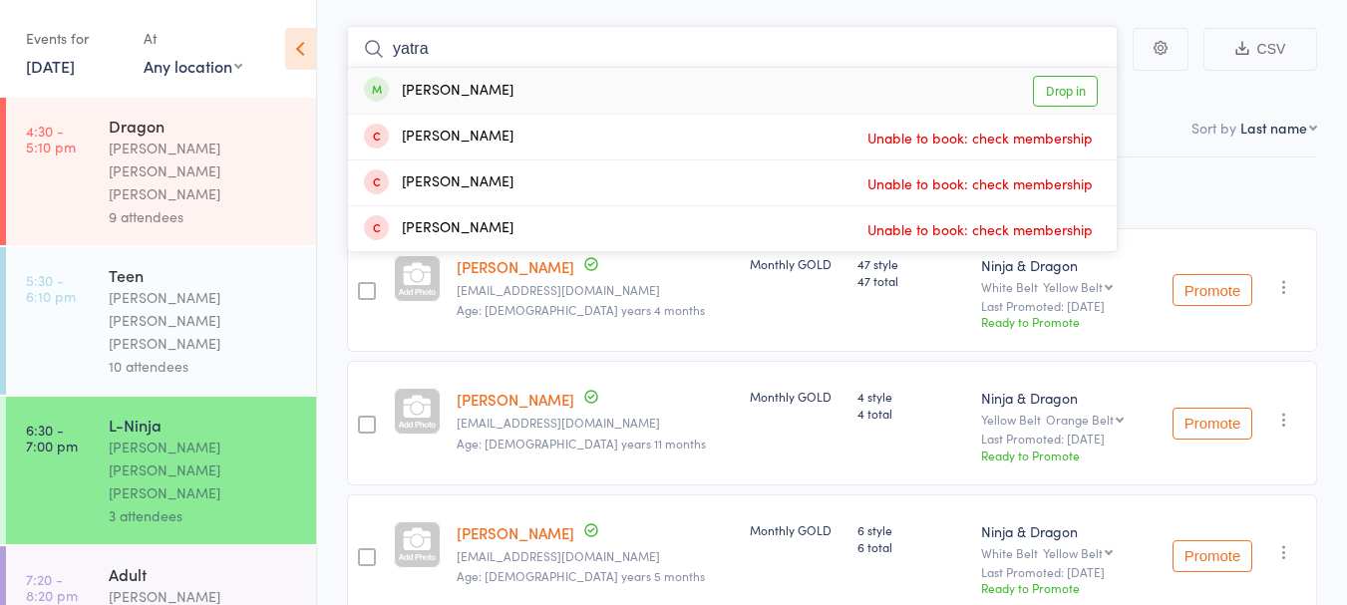
type input "yatra"
click at [567, 68] on div "Yathra Amirthen Drop in" at bounding box center [732, 91] width 769 height 46
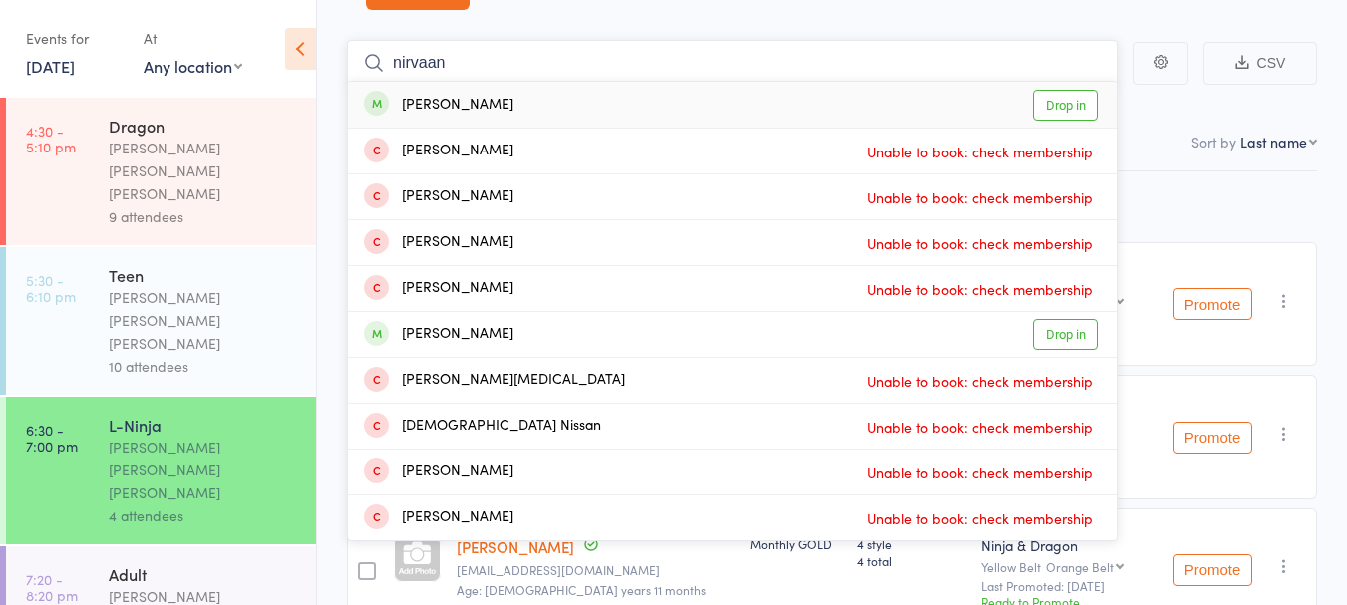
type input "nirvaan"
click at [567, 82] on div "Nirvaan Aggarwal Drop in" at bounding box center [732, 105] width 769 height 46
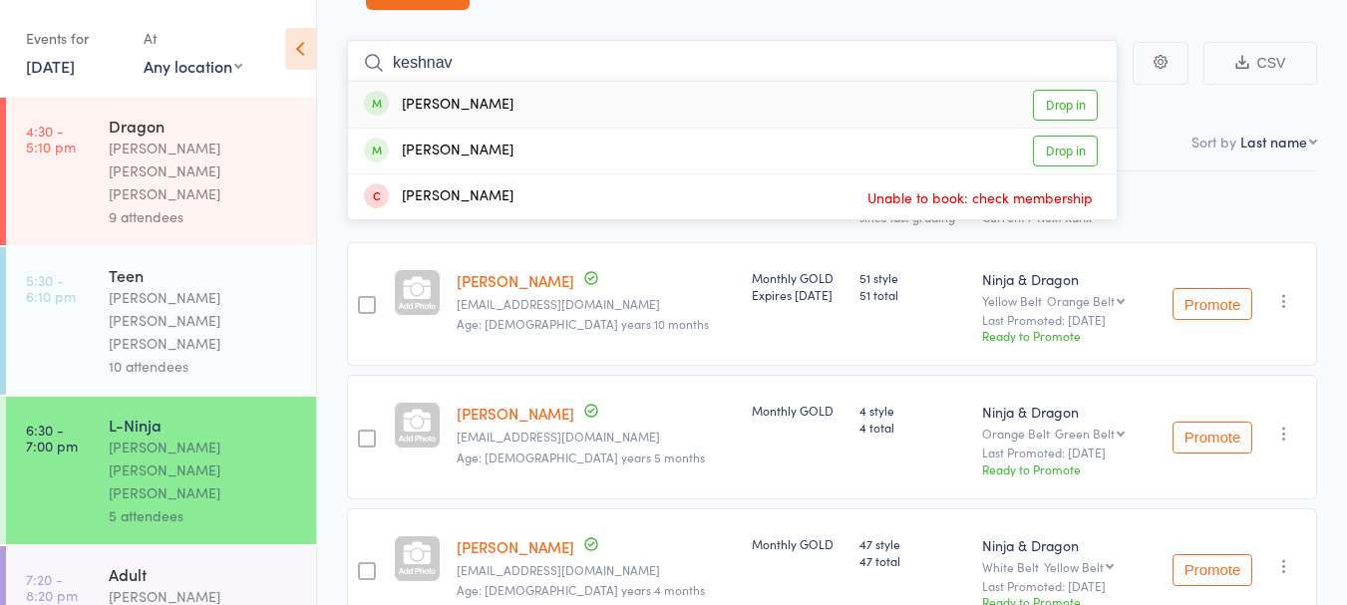
type input "keshnav"
click at [564, 82] on div "Keshna Kishore Drop in" at bounding box center [732, 105] width 769 height 46
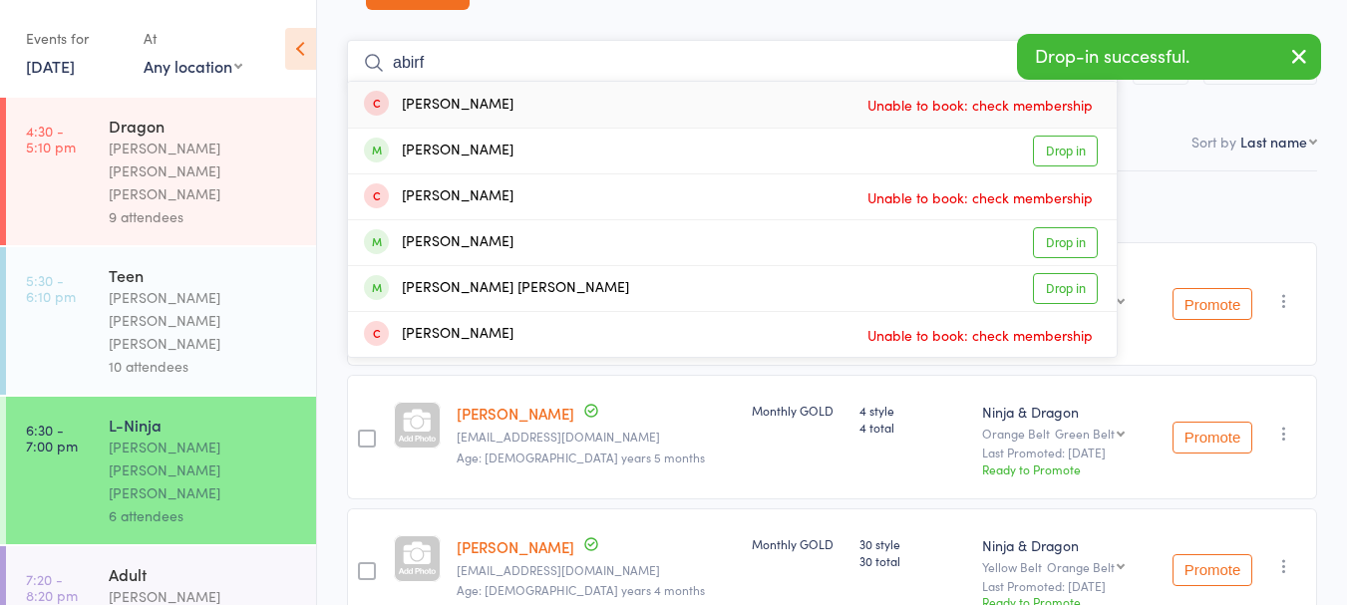
type input "abirf"
click at [504, 129] on div "Abir Kamboj Drop in" at bounding box center [732, 151] width 769 height 45
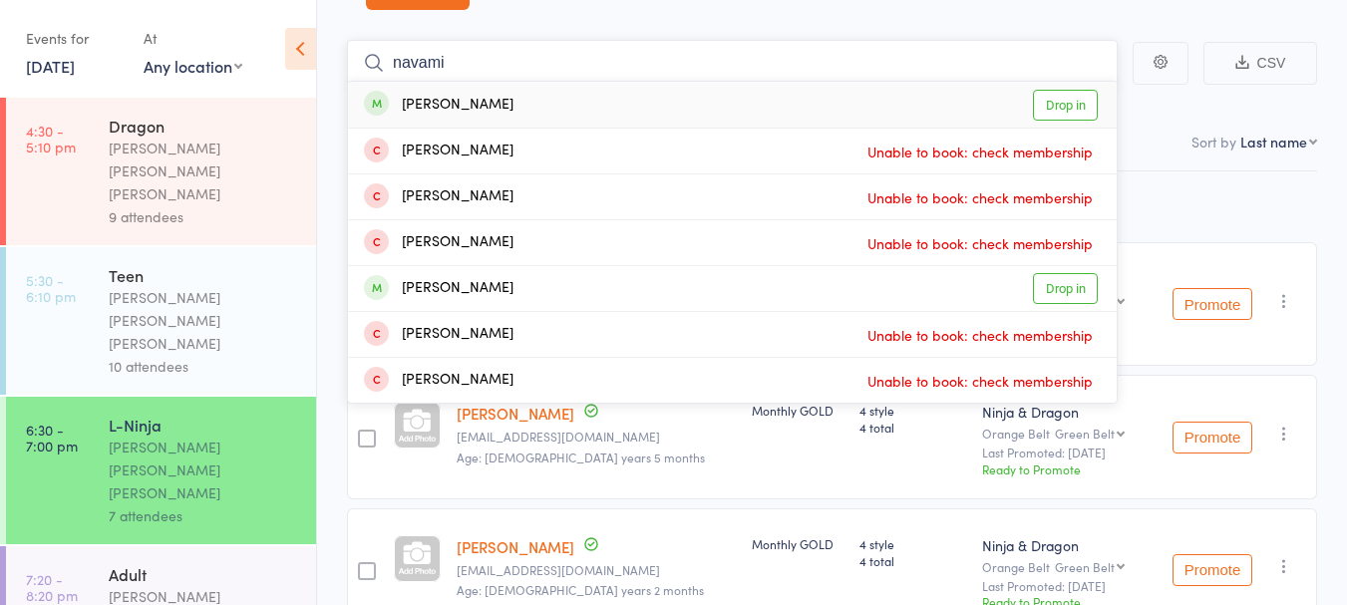
type input "navami"
click at [537, 82] on div "Navami Bhatt Drop in" at bounding box center [732, 105] width 769 height 46
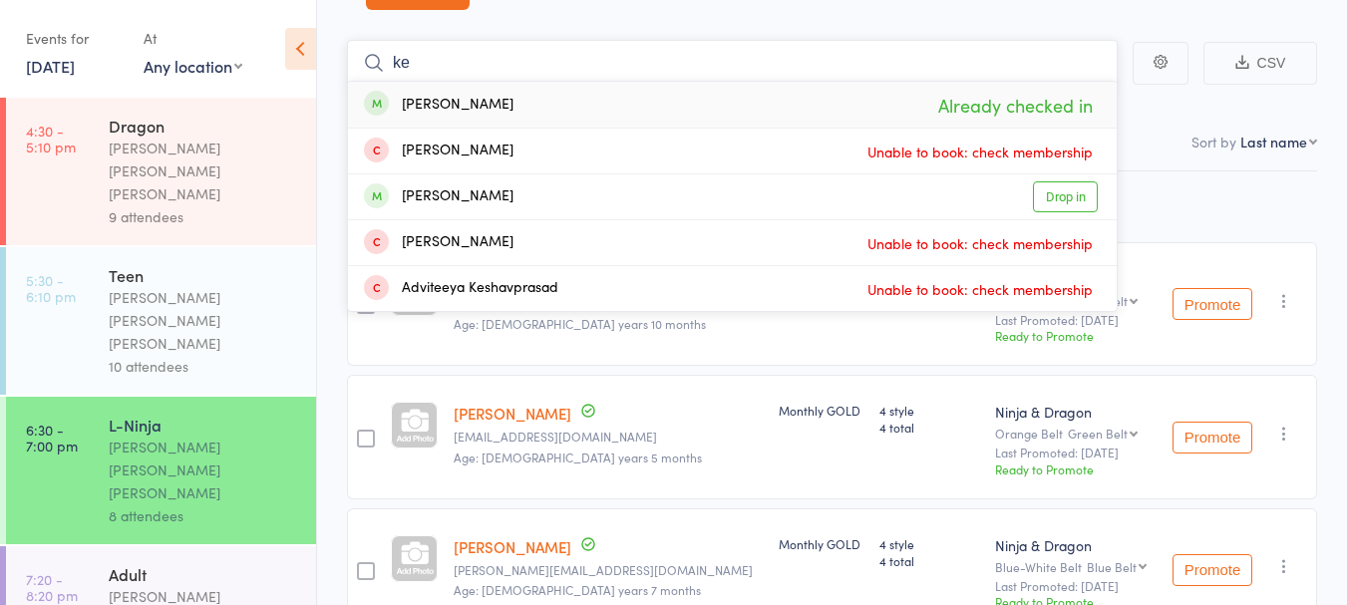
type input "k"
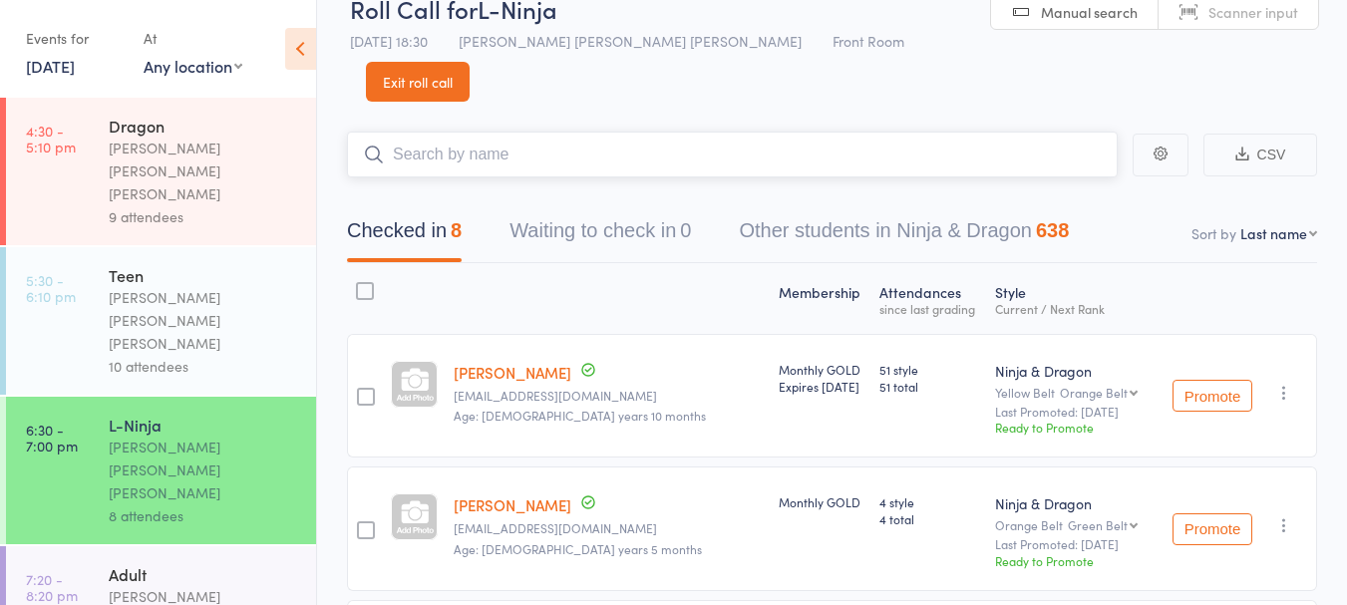
scroll to position [0, 0]
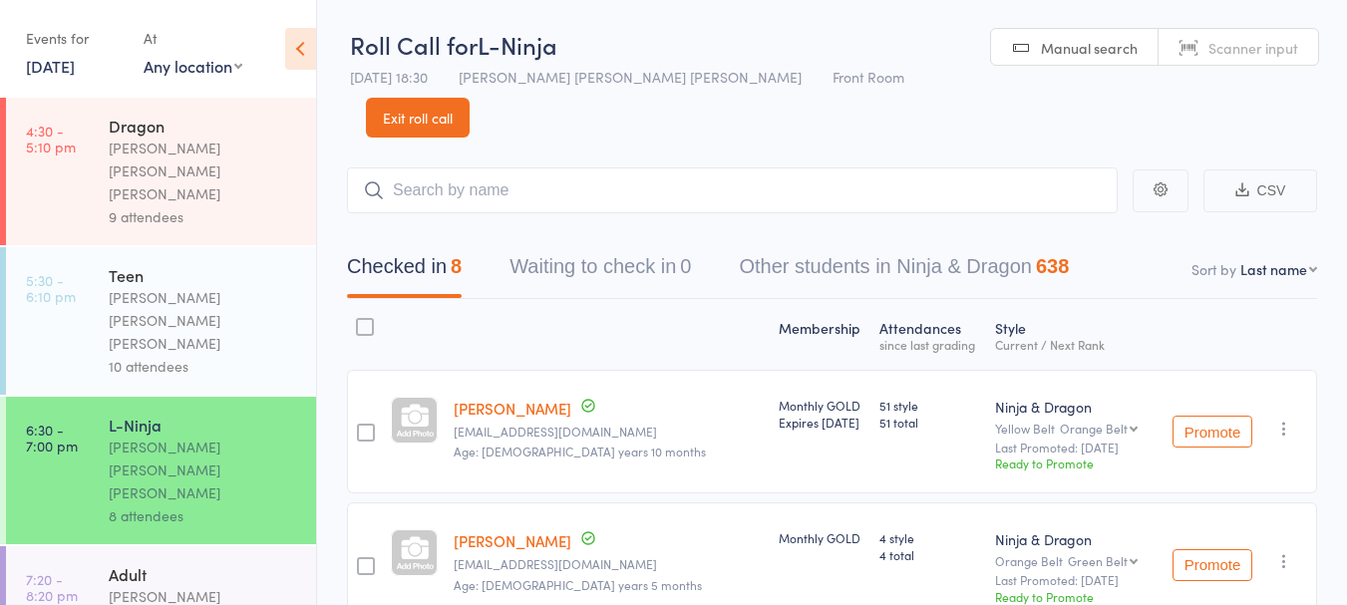
click at [469, 98] on link "Exit roll call" at bounding box center [418, 118] width 104 height 40
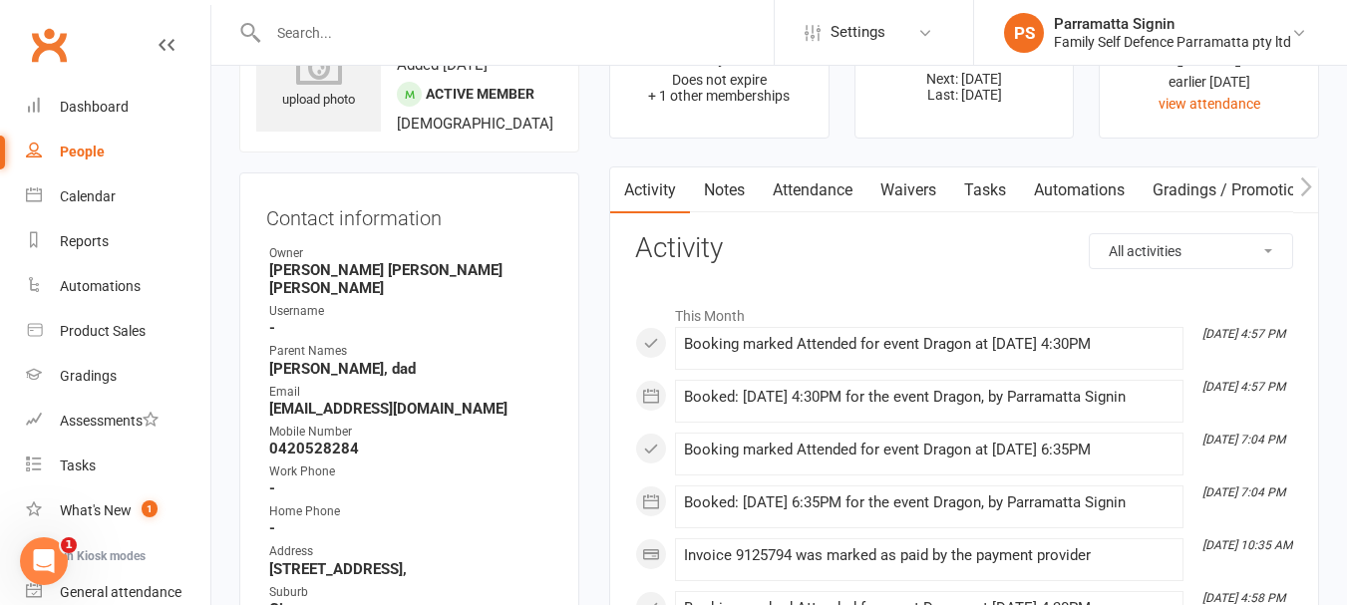
scroll to position [116, 0]
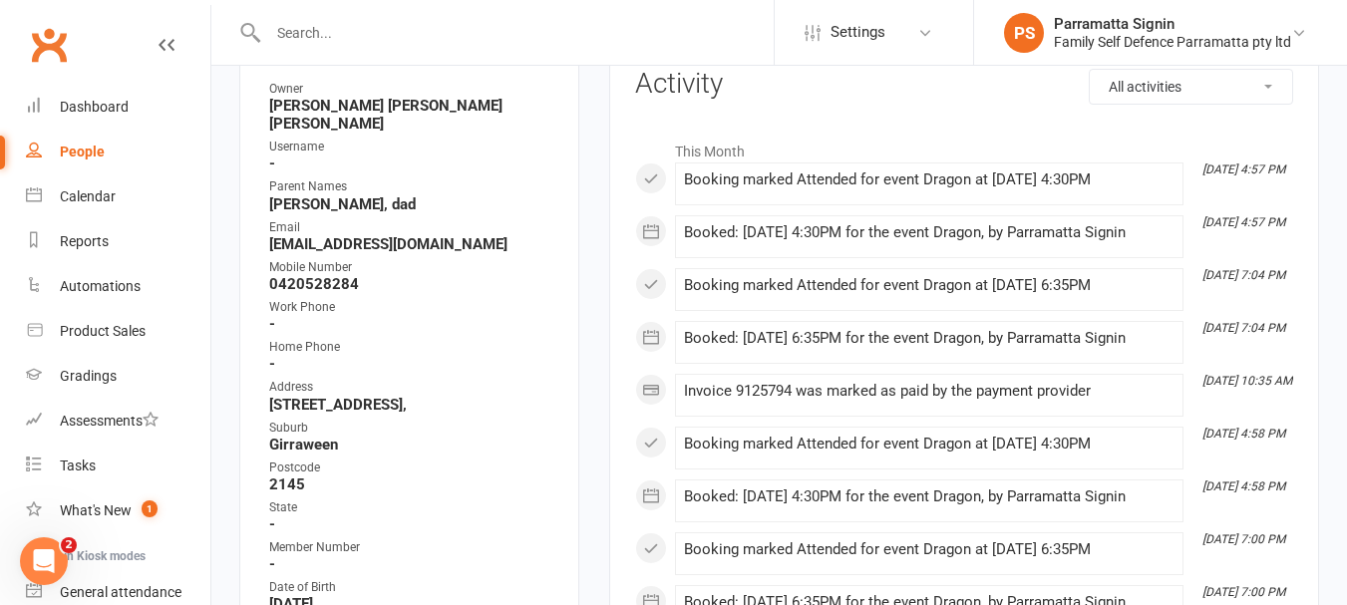
scroll to position [269, 0]
